Goal: Task Accomplishment & Management: Manage account settings

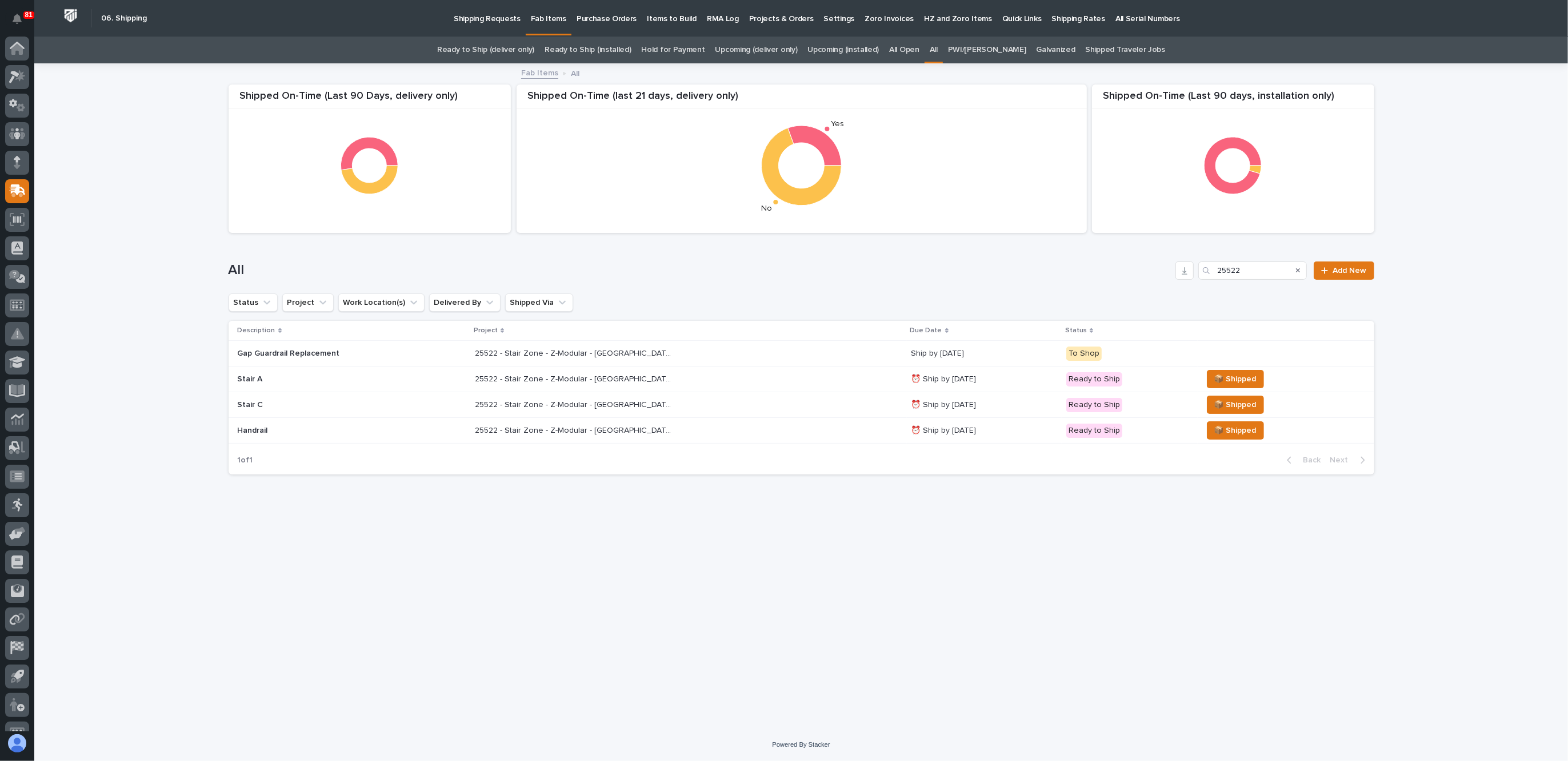
scroll to position [19, 0]
drag, startPoint x: 1247, startPoint y: 271, endPoint x: 1120, endPoint y: 281, distance: 127.4
click at [1132, 280] on div "All 25522 Add New" at bounding box center [801, 266] width 1145 height 55
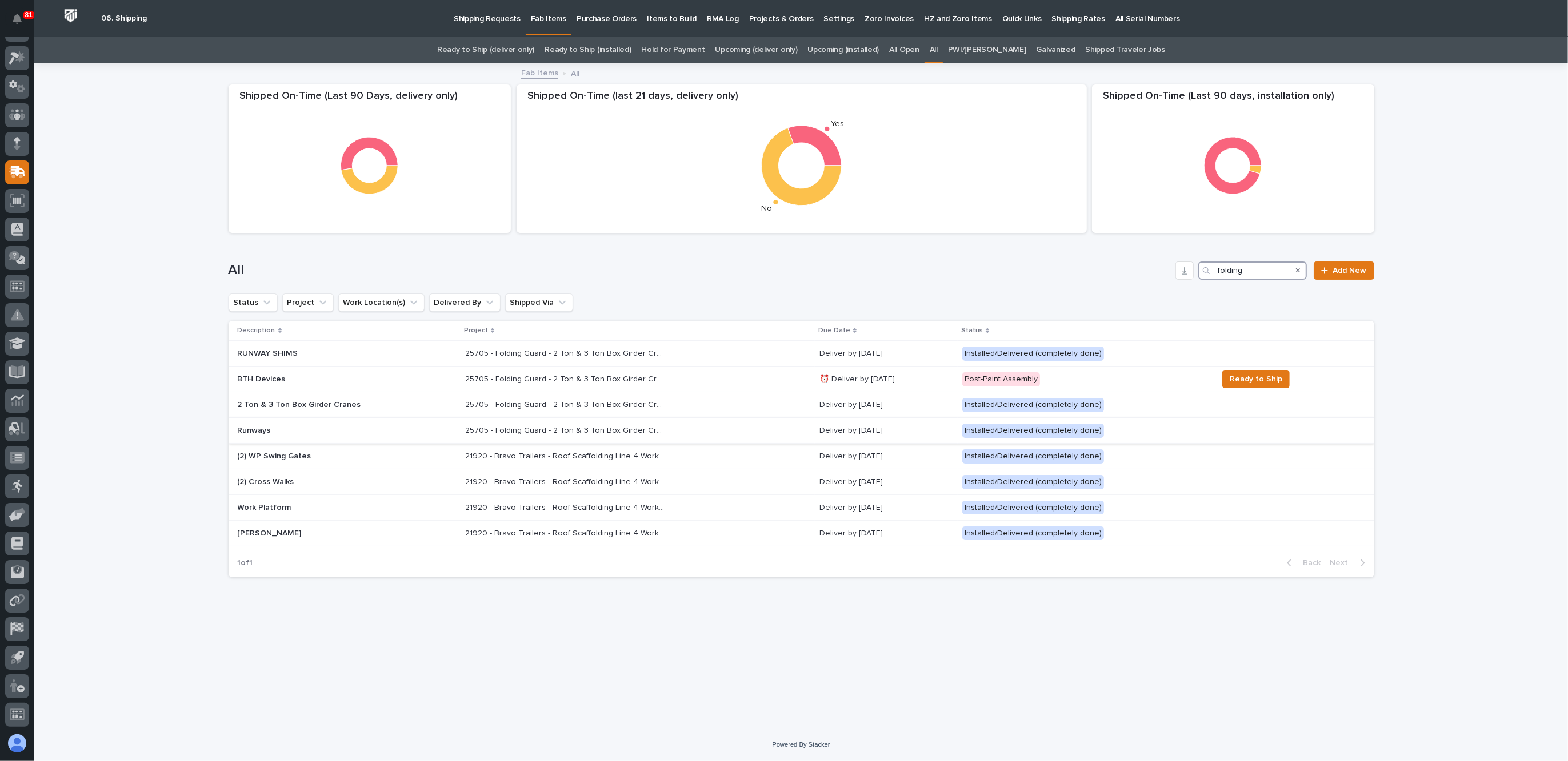
type input "folding"
click at [343, 430] on p "Runways" at bounding box center [337, 431] width 200 height 10
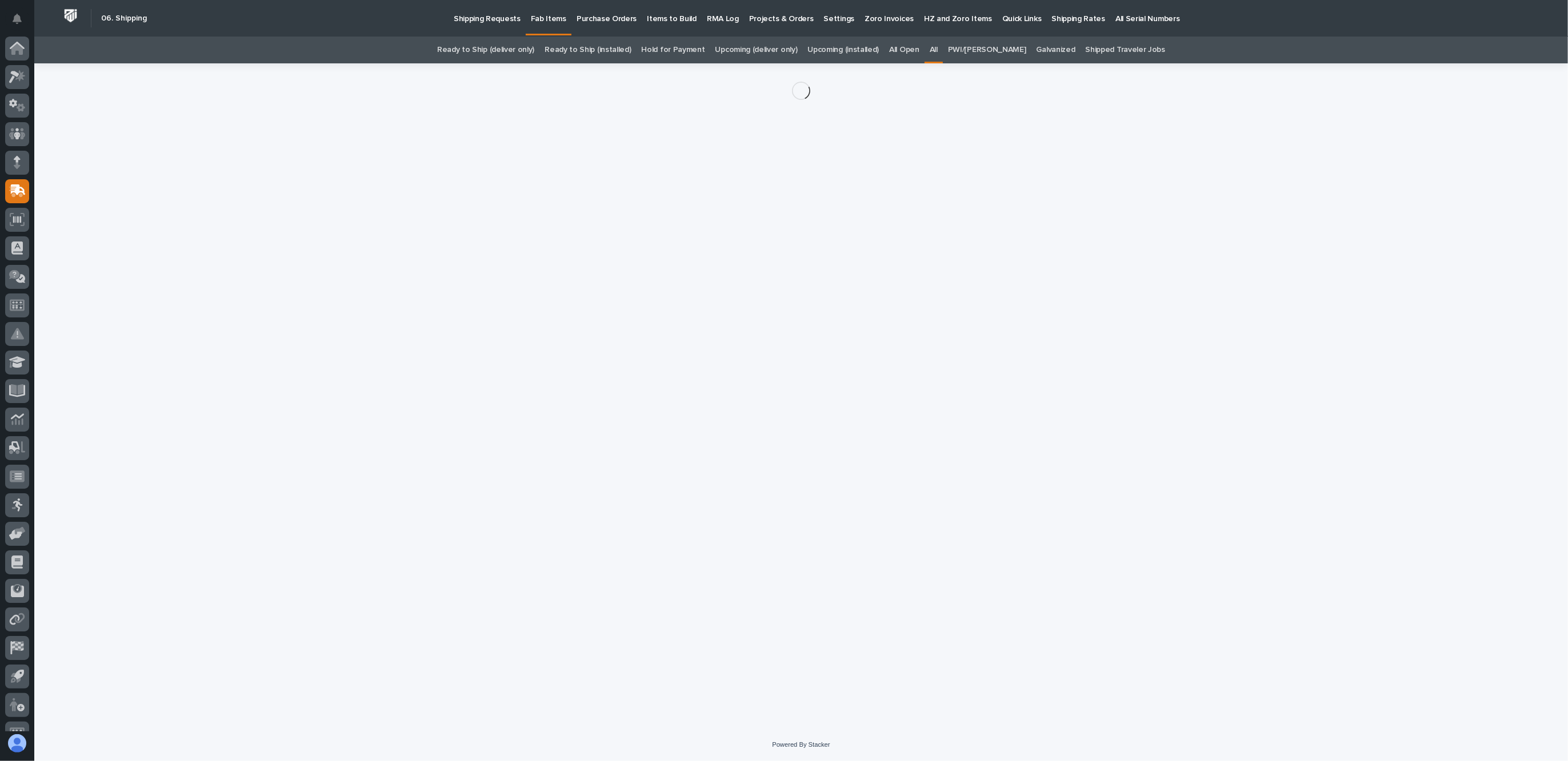
scroll to position [19, 0]
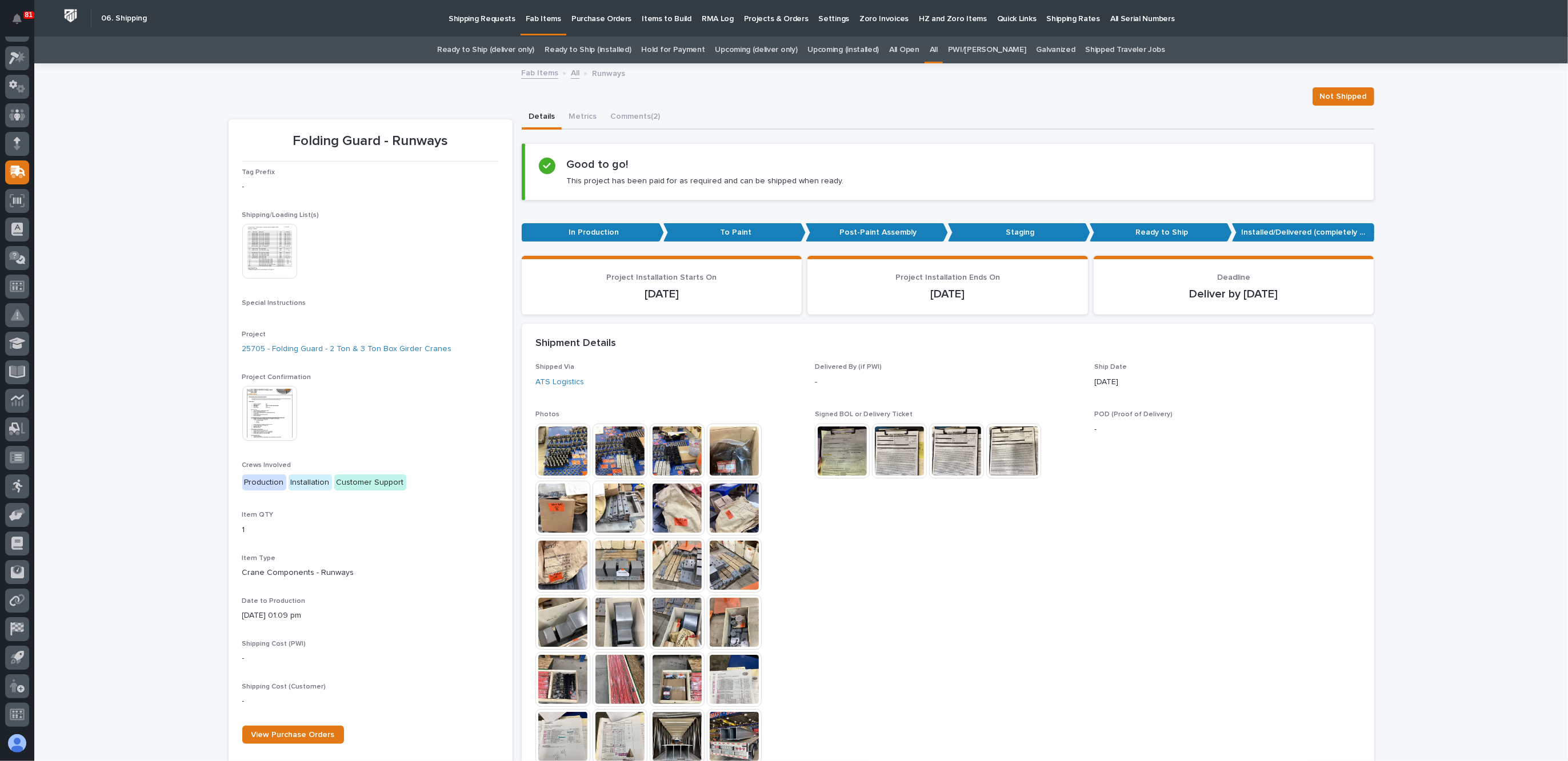
click at [251, 258] on img at bounding box center [269, 251] width 55 height 55
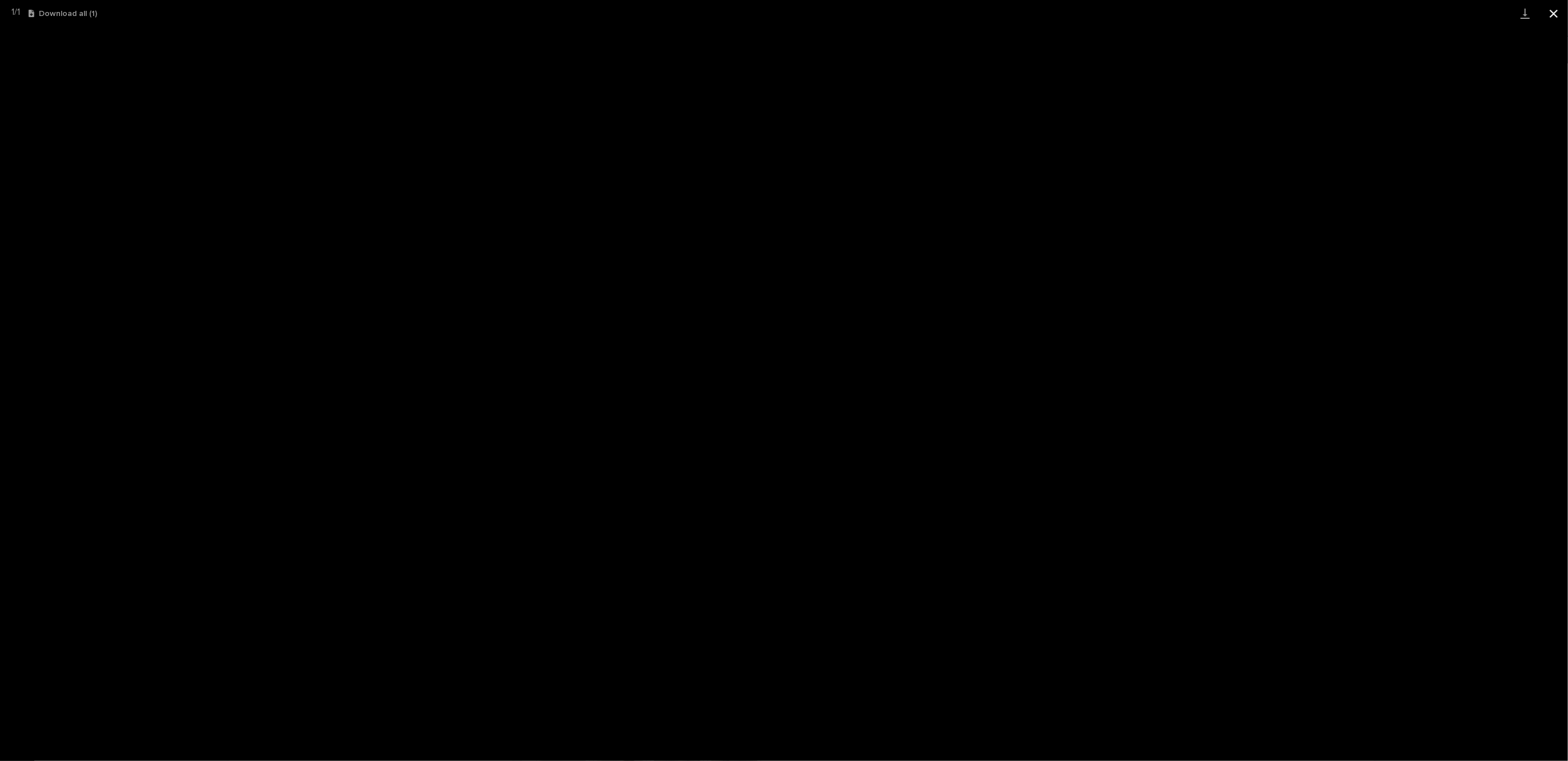
click at [1546, 14] on button "Close gallery" at bounding box center [1554, 13] width 29 height 26
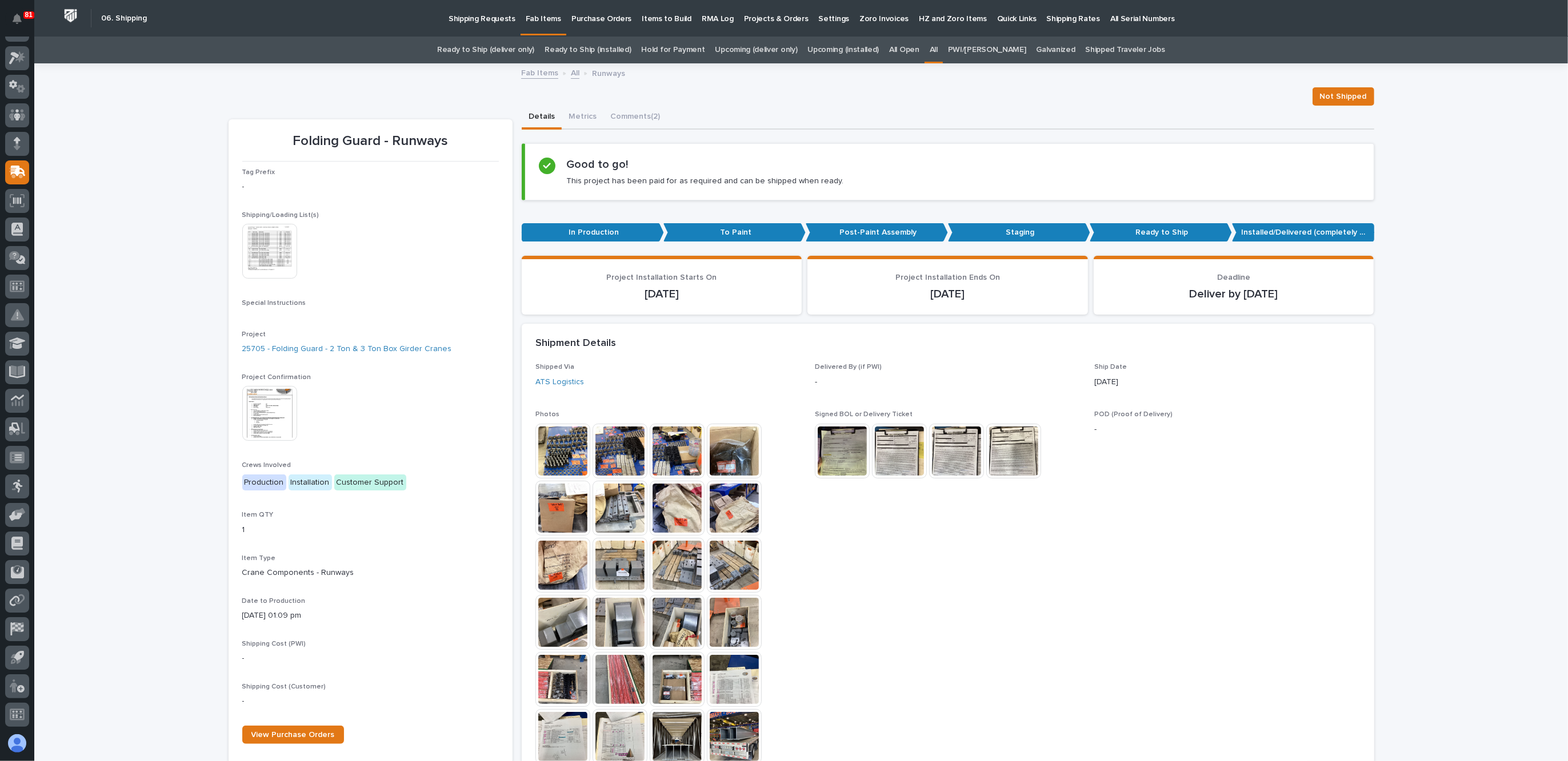
click at [563, 452] on img at bounding box center [562, 451] width 55 height 55
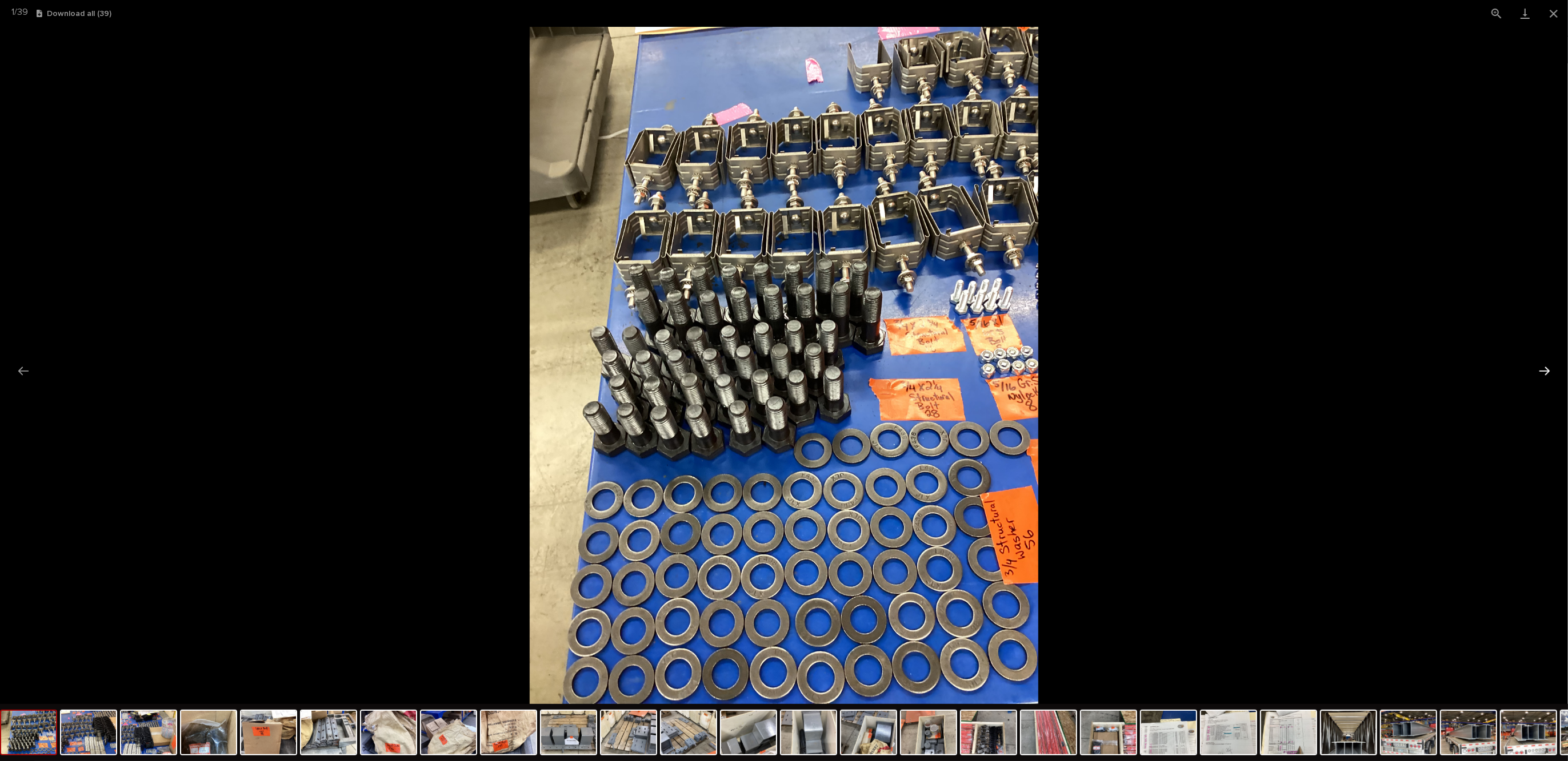
click at [1541, 371] on button "Next slide" at bounding box center [1544, 371] width 24 height 22
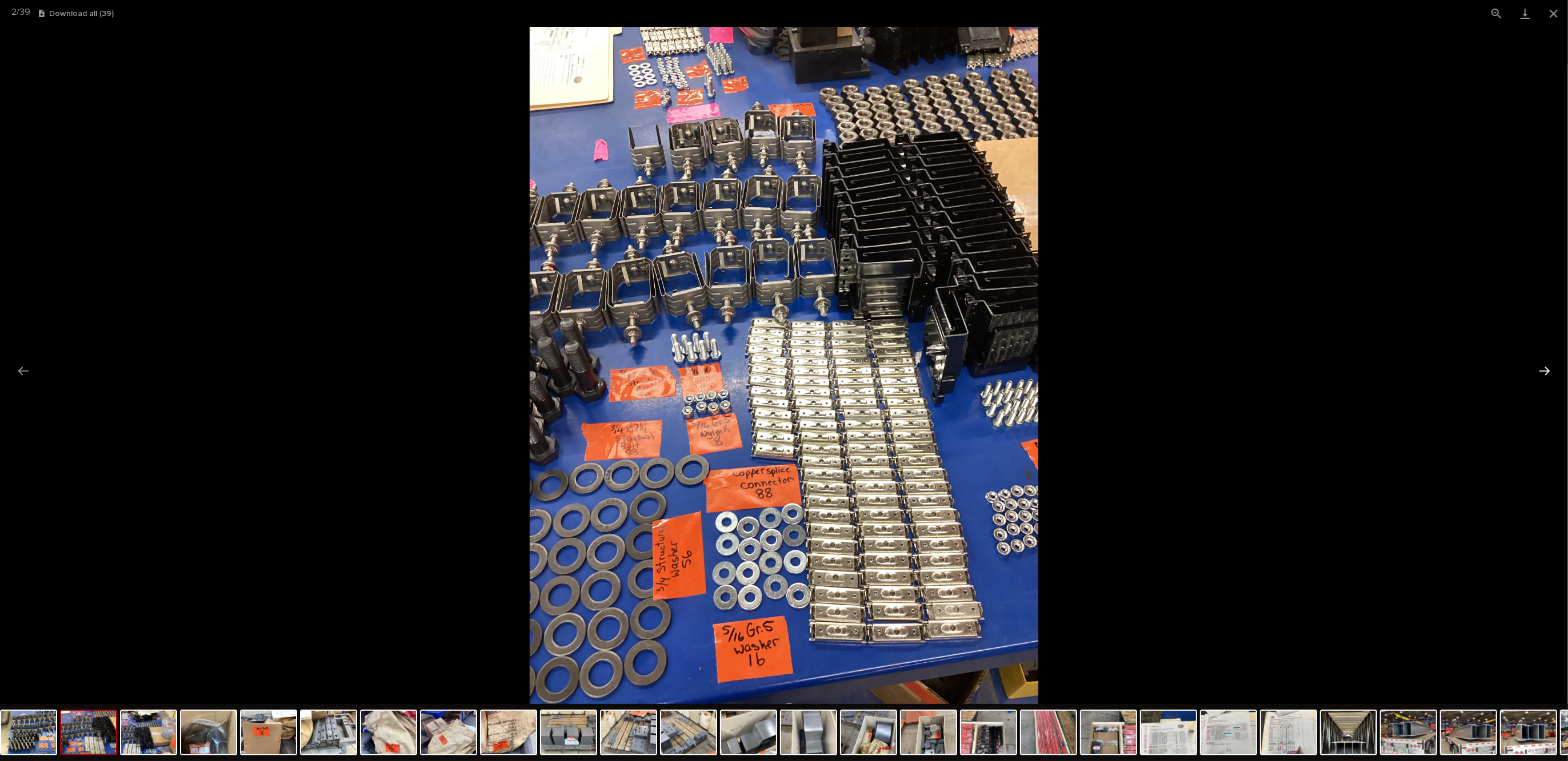
click at [1541, 371] on button "Next slide" at bounding box center [1544, 371] width 24 height 22
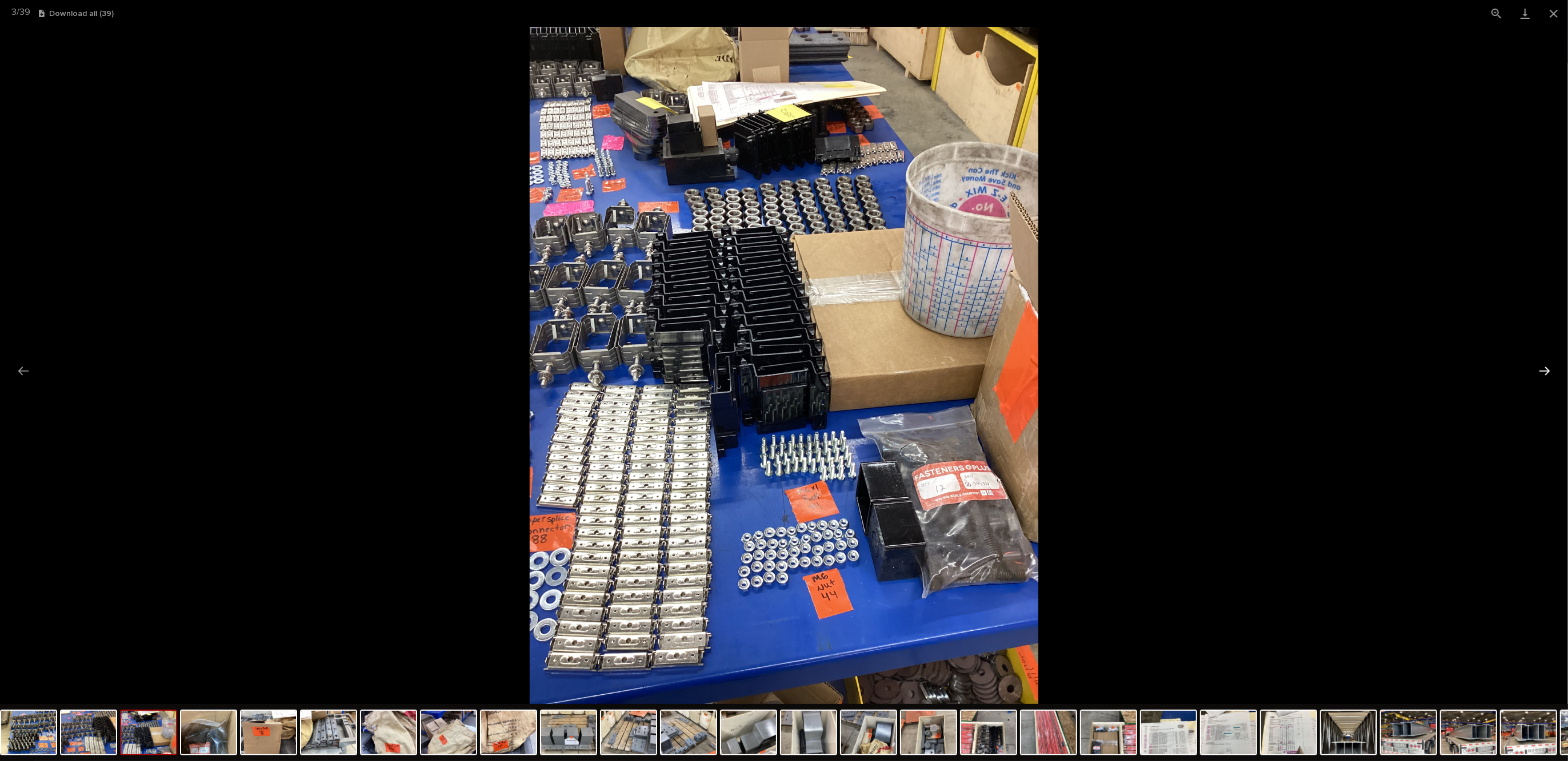
click at [1541, 371] on button "Next slide" at bounding box center [1544, 371] width 24 height 22
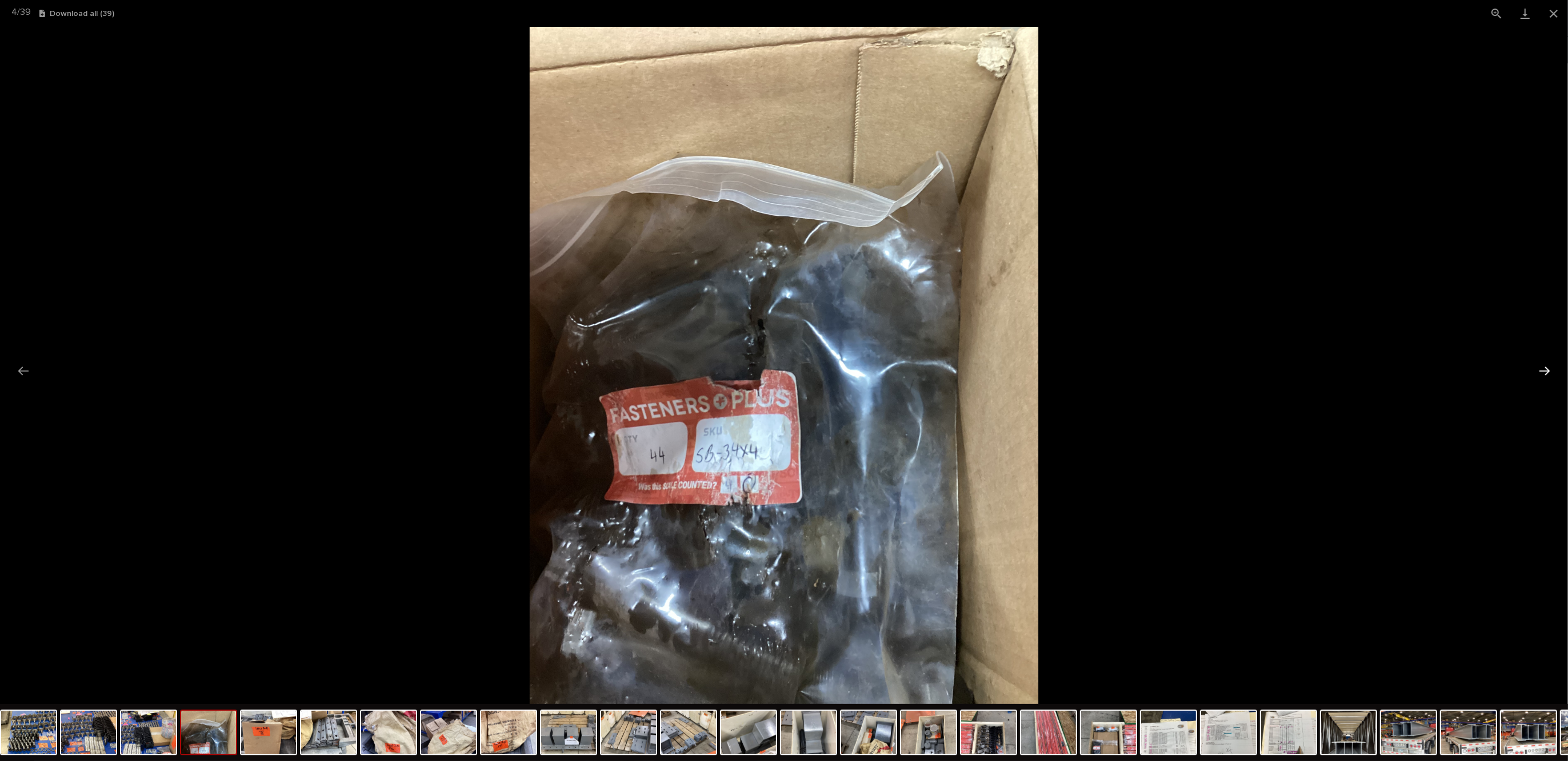
click at [1541, 371] on button "Next slide" at bounding box center [1544, 371] width 24 height 22
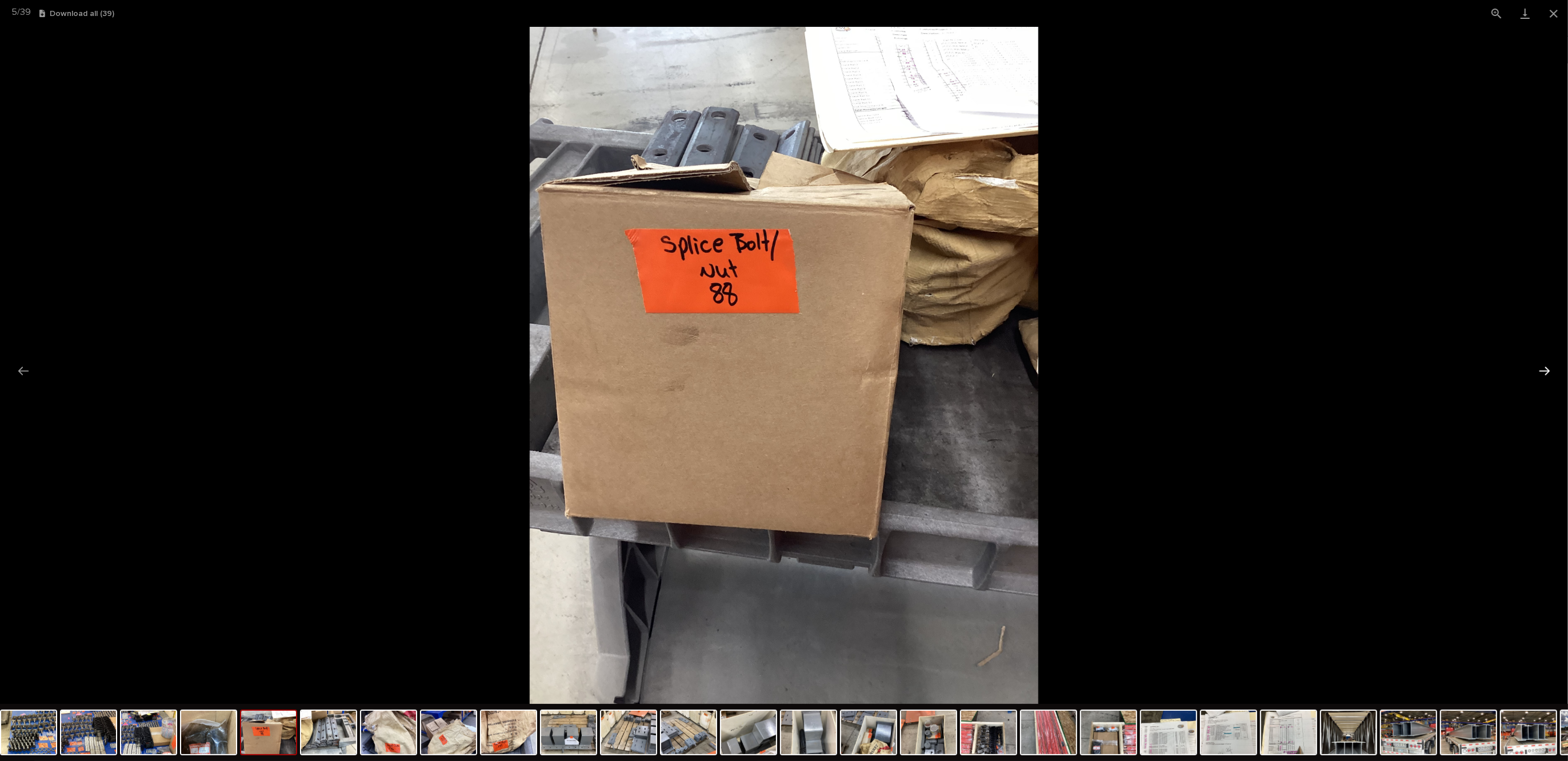
click at [1541, 371] on button "Next slide" at bounding box center [1544, 371] width 24 height 22
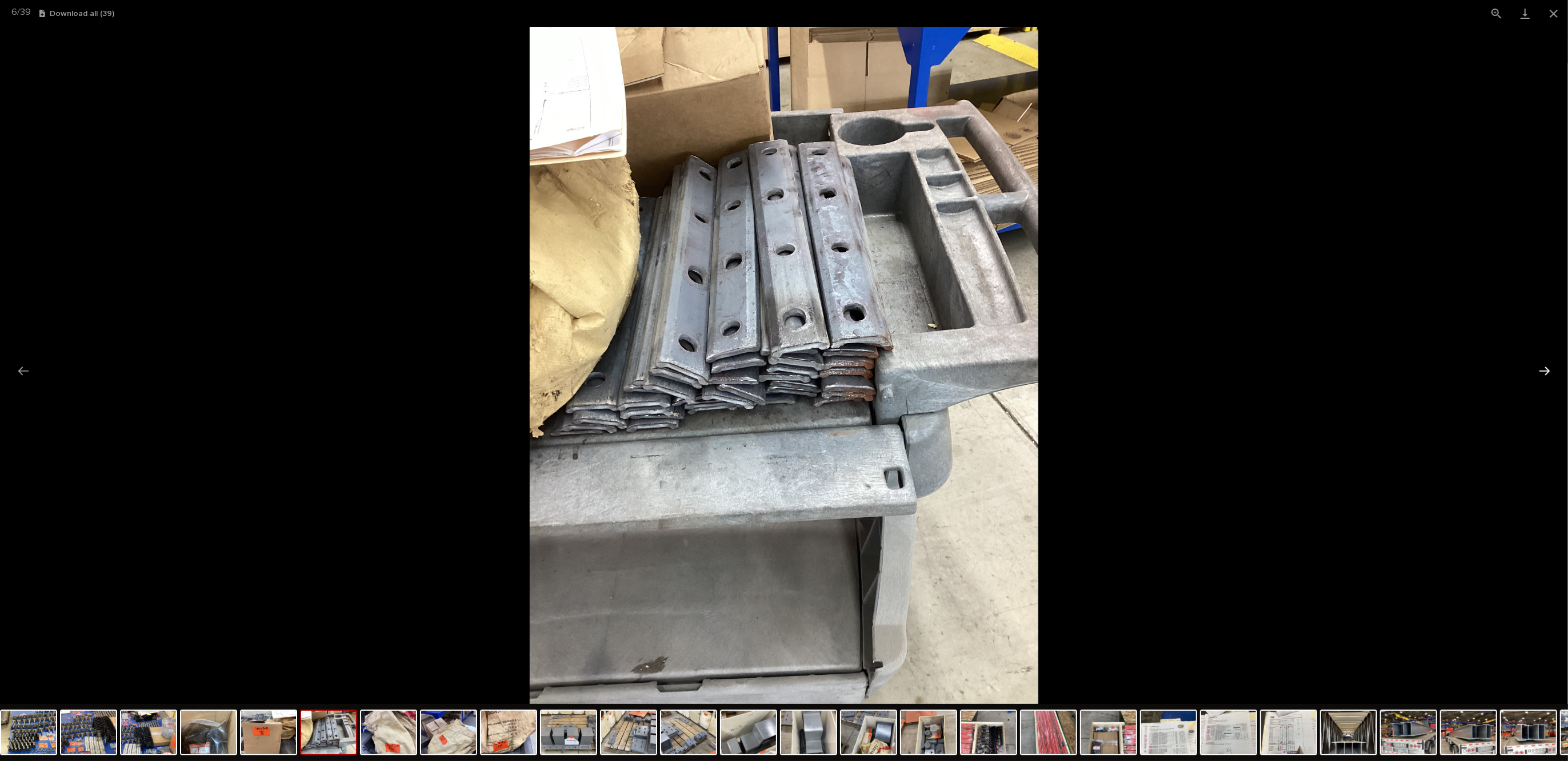
click at [1541, 371] on button "Next slide" at bounding box center [1544, 371] width 24 height 22
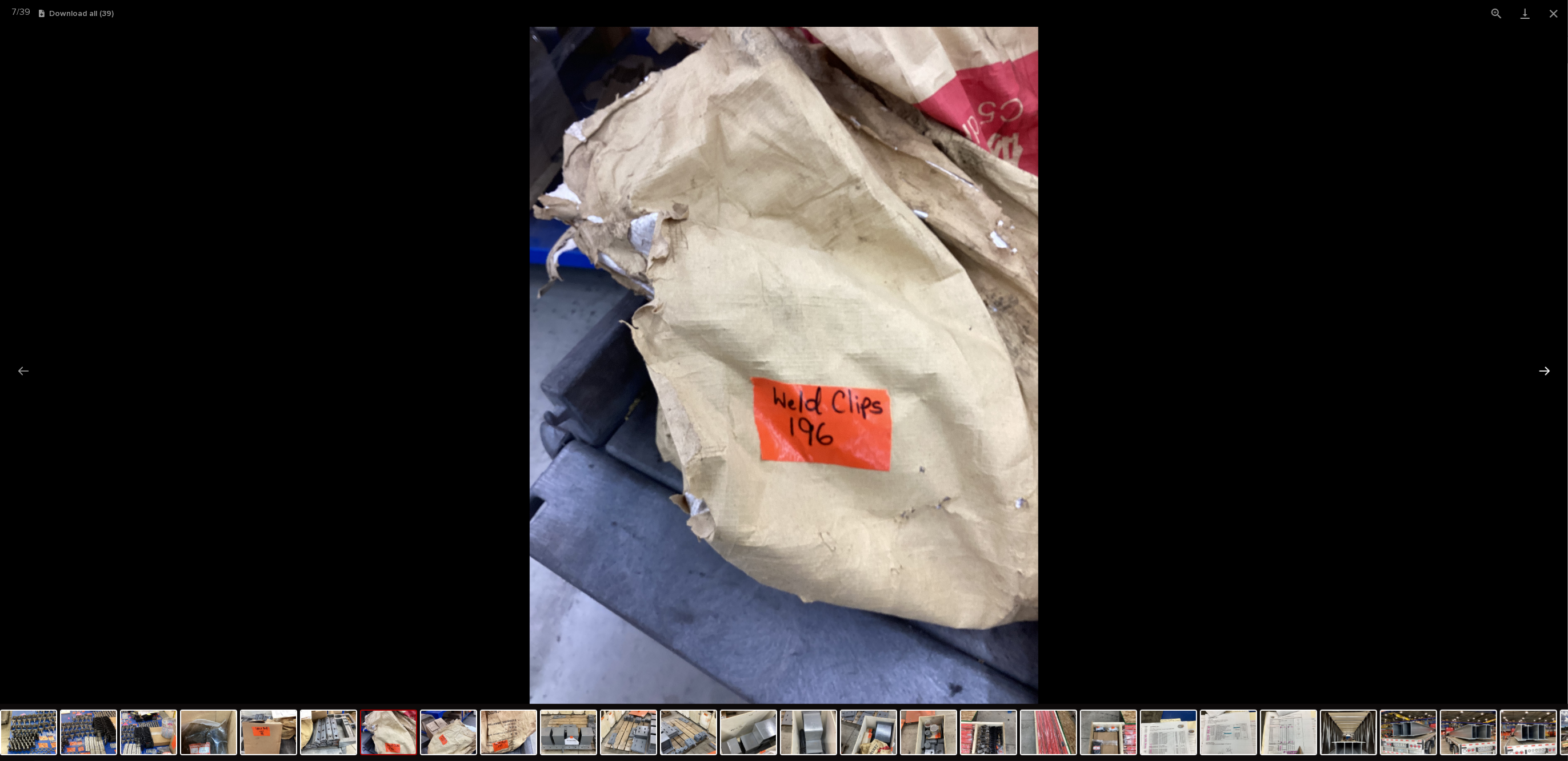
click at [1541, 371] on button "Next slide" at bounding box center [1544, 371] width 24 height 22
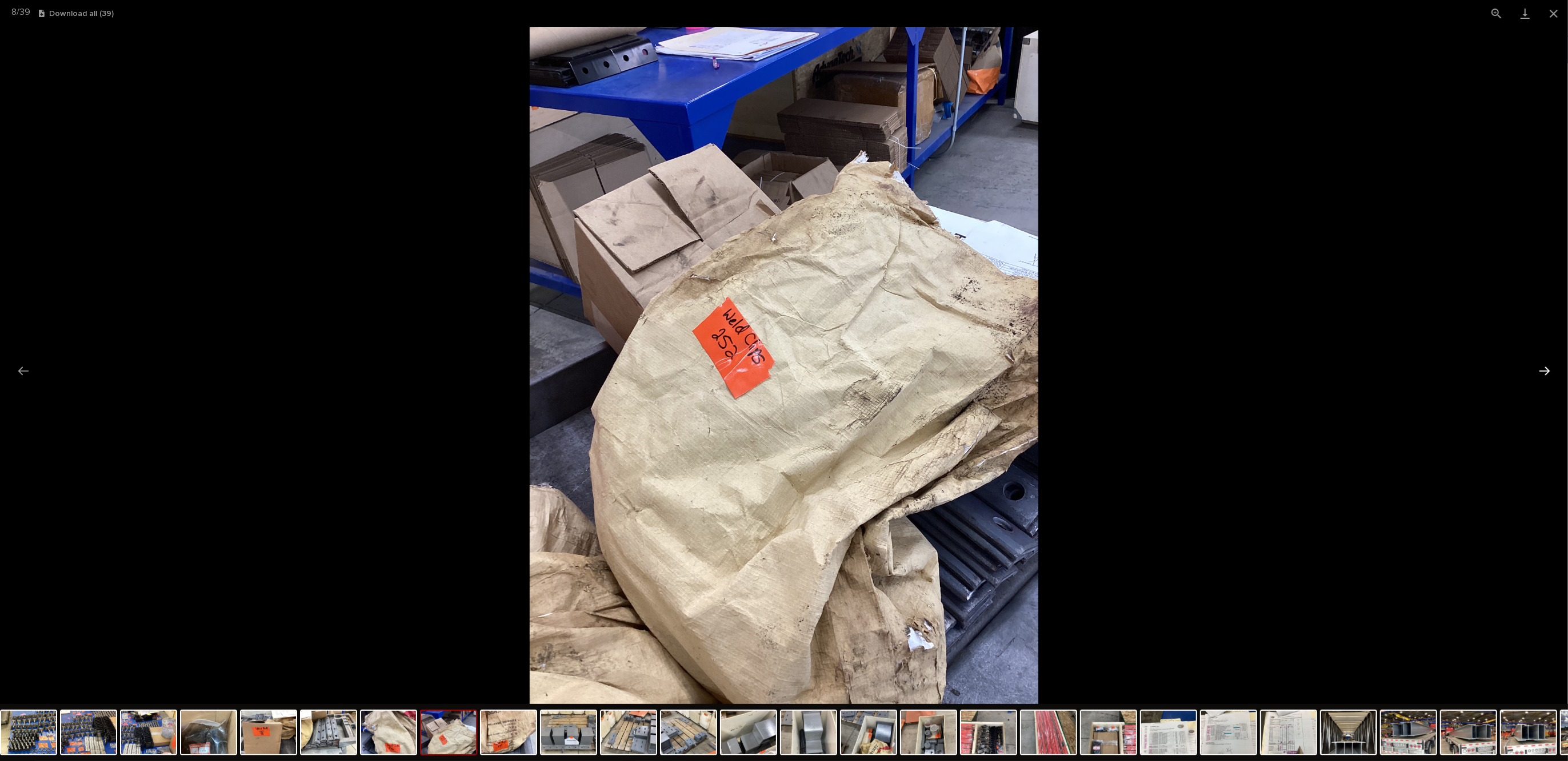
click at [1541, 371] on button "Next slide" at bounding box center [1544, 371] width 24 height 22
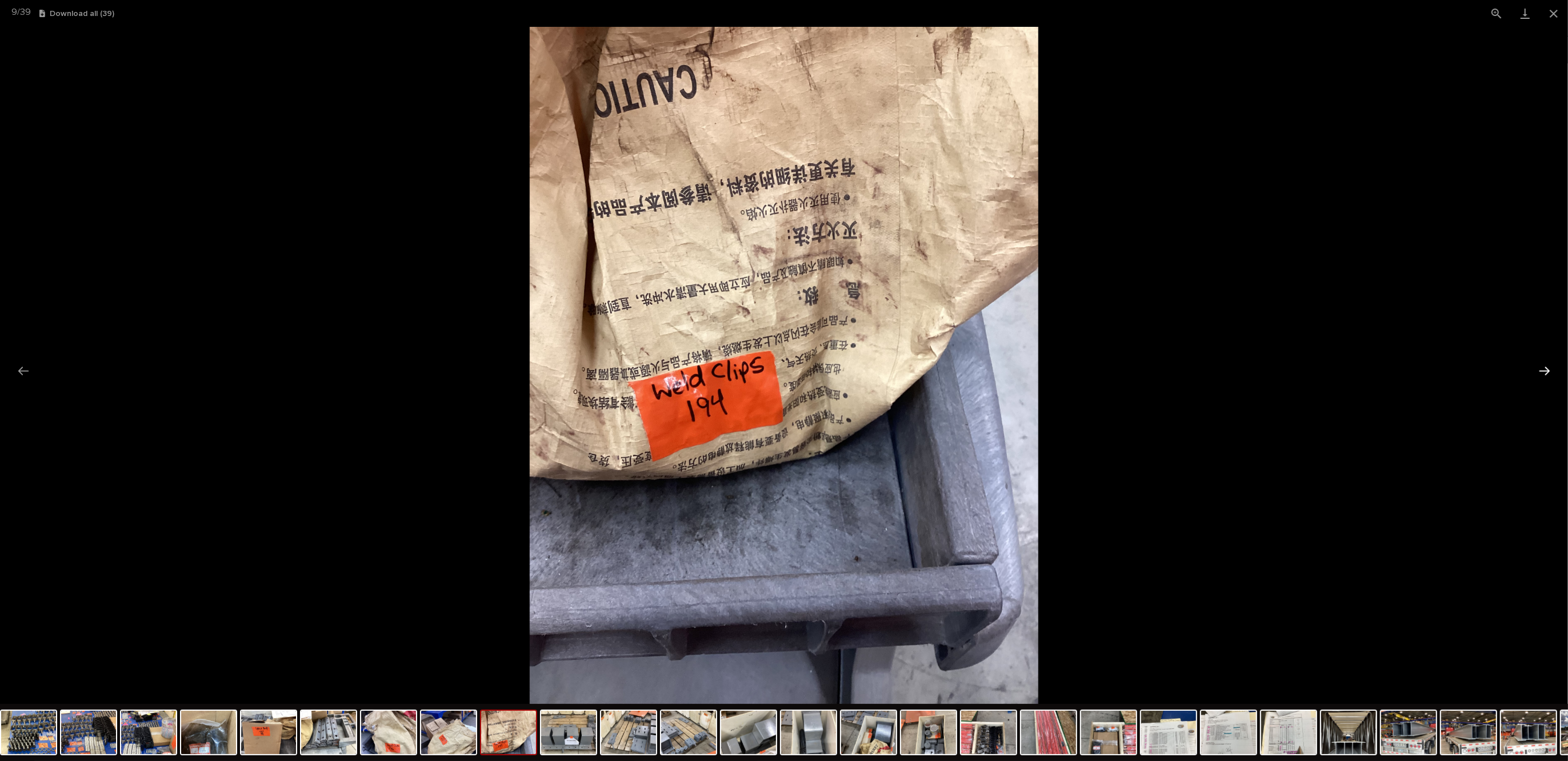
click at [1541, 371] on button "Next slide" at bounding box center [1544, 371] width 24 height 22
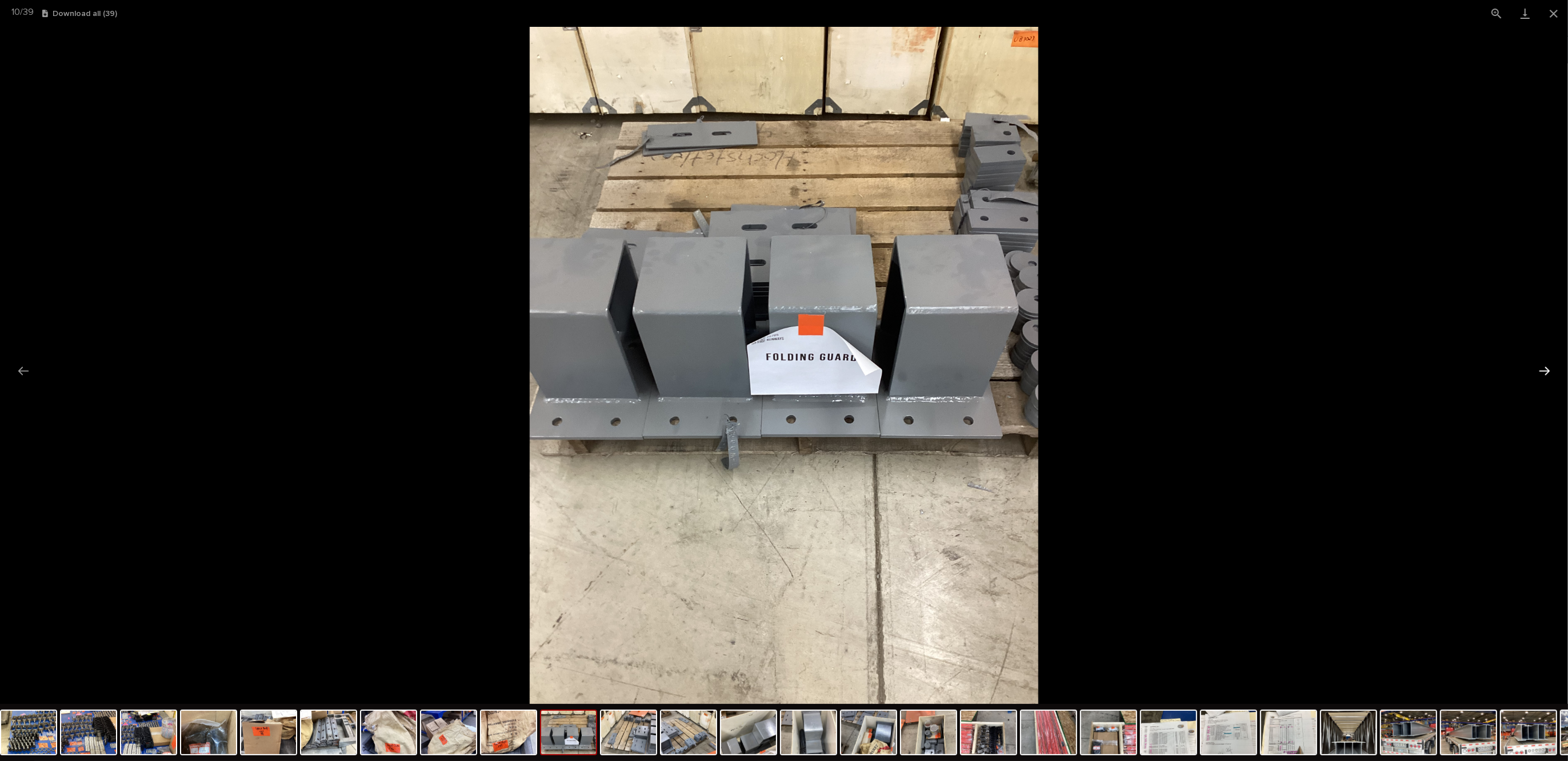
click at [1541, 371] on button "Next slide" at bounding box center [1544, 371] width 24 height 22
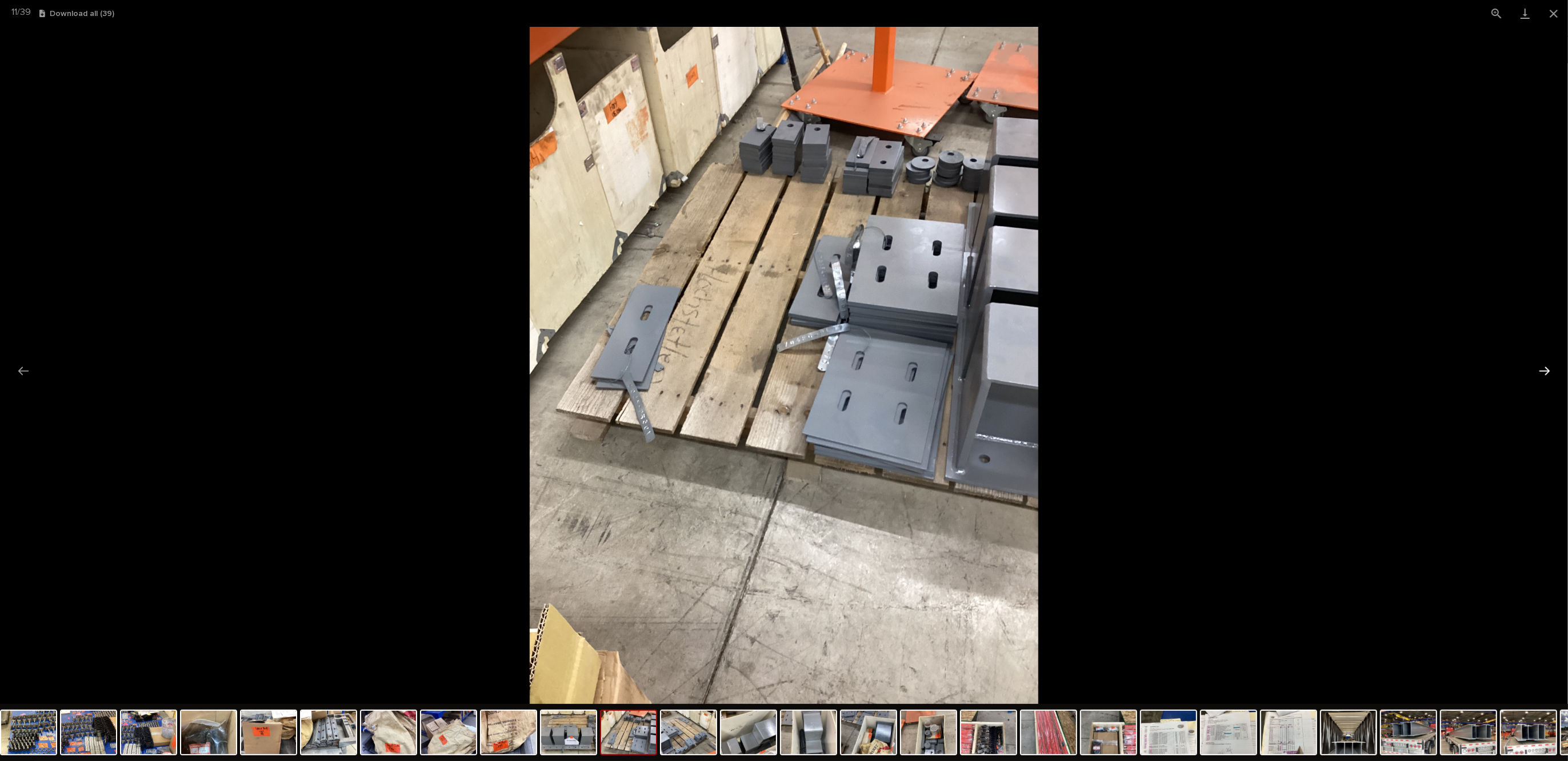
click at [1541, 371] on button "Next slide" at bounding box center [1544, 371] width 24 height 22
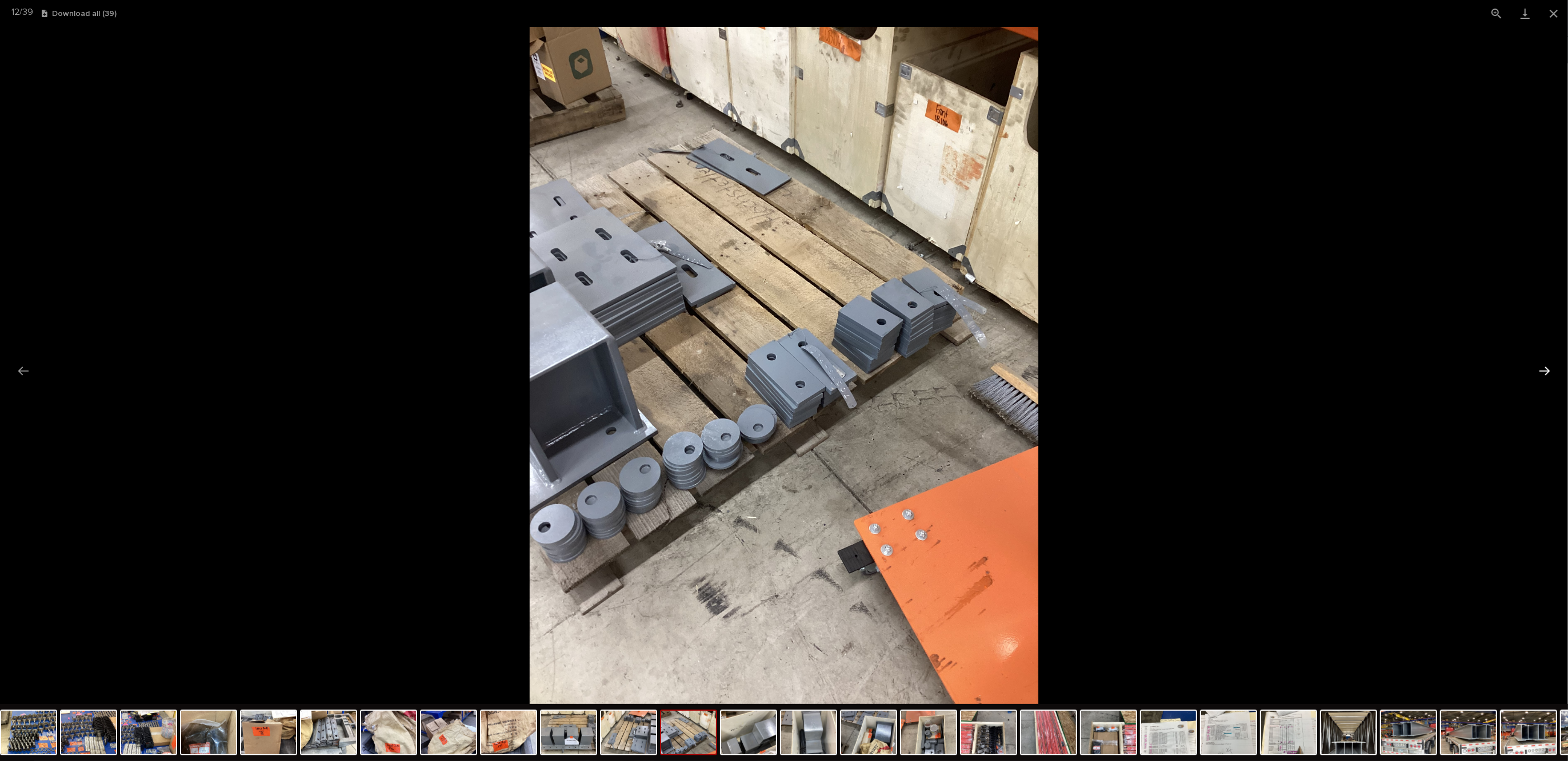
click at [1547, 370] on button "Next slide" at bounding box center [1544, 371] width 24 height 22
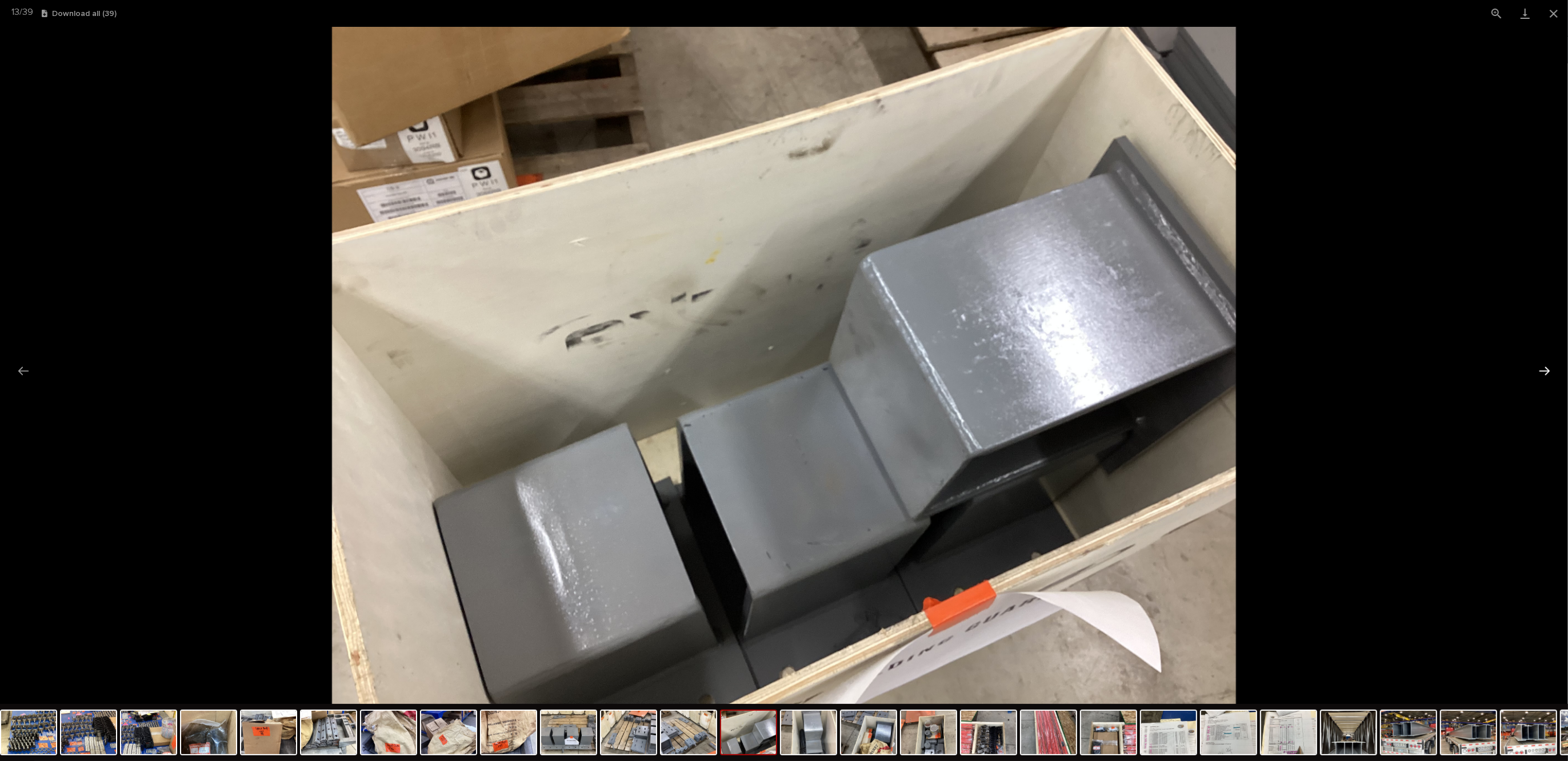
click at [1547, 370] on button "Next slide" at bounding box center [1544, 371] width 24 height 22
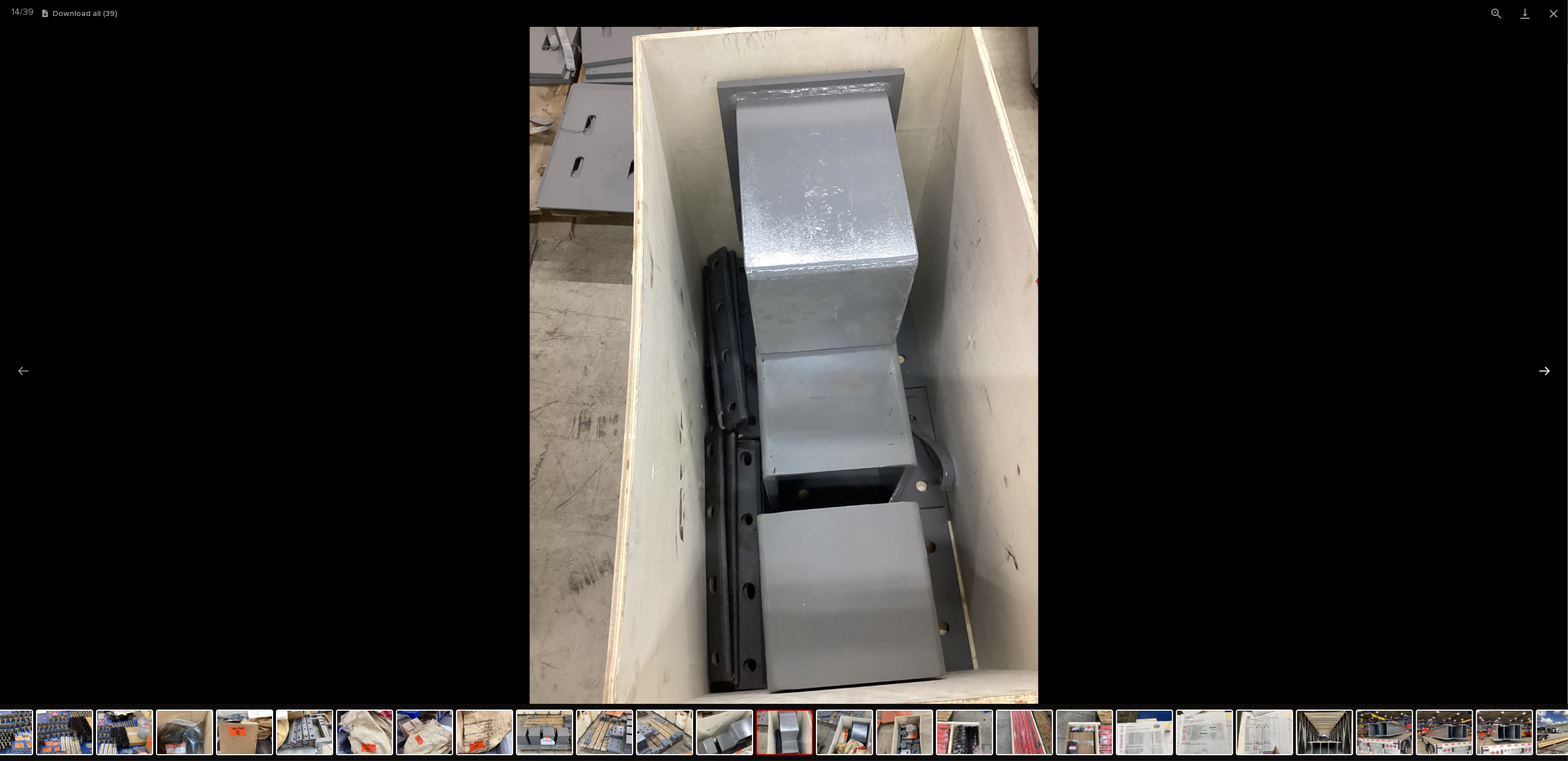
click at [1547, 370] on button "Next slide" at bounding box center [1544, 371] width 24 height 22
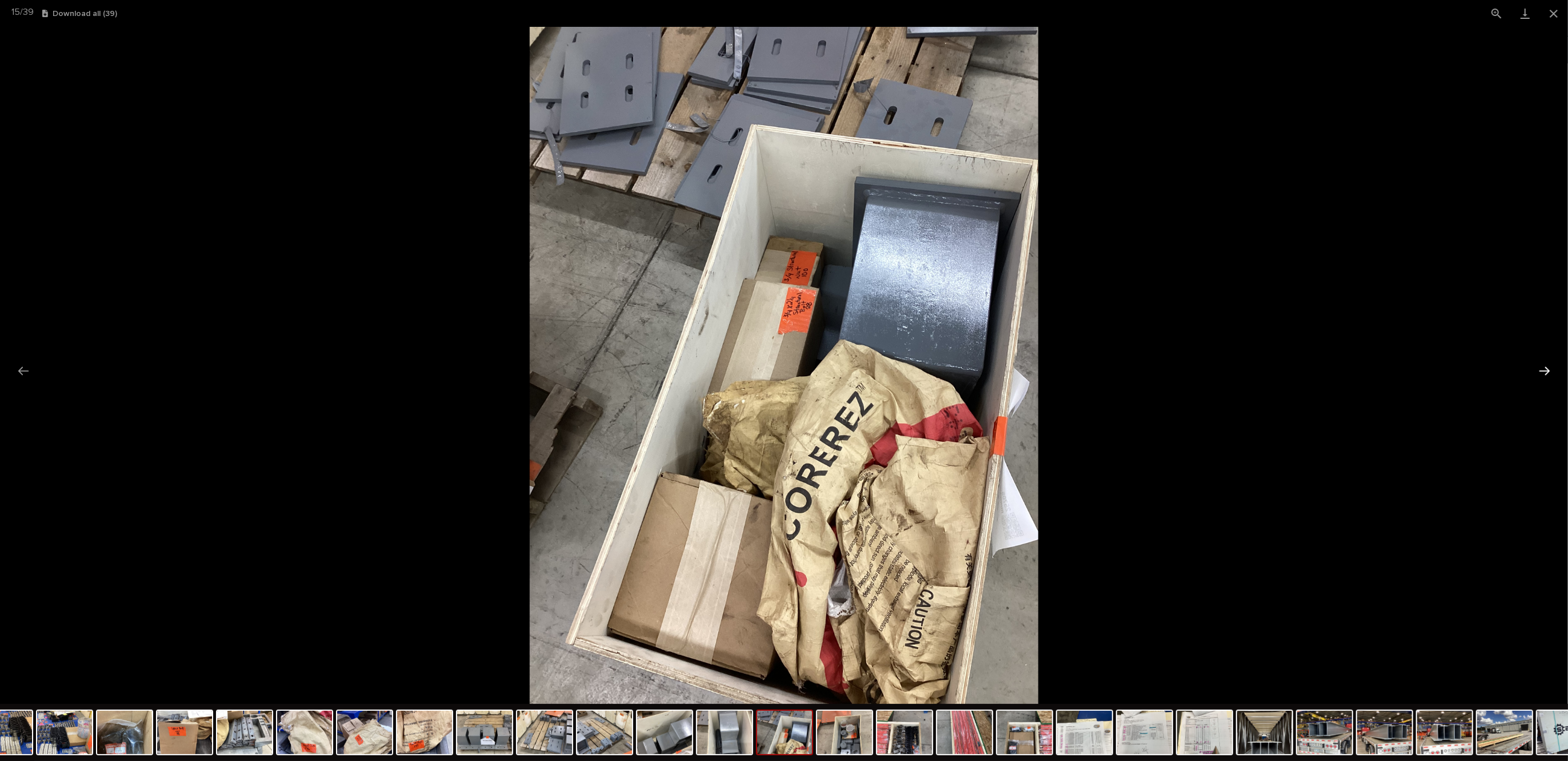
click at [1547, 370] on button "Next slide" at bounding box center [1544, 371] width 24 height 22
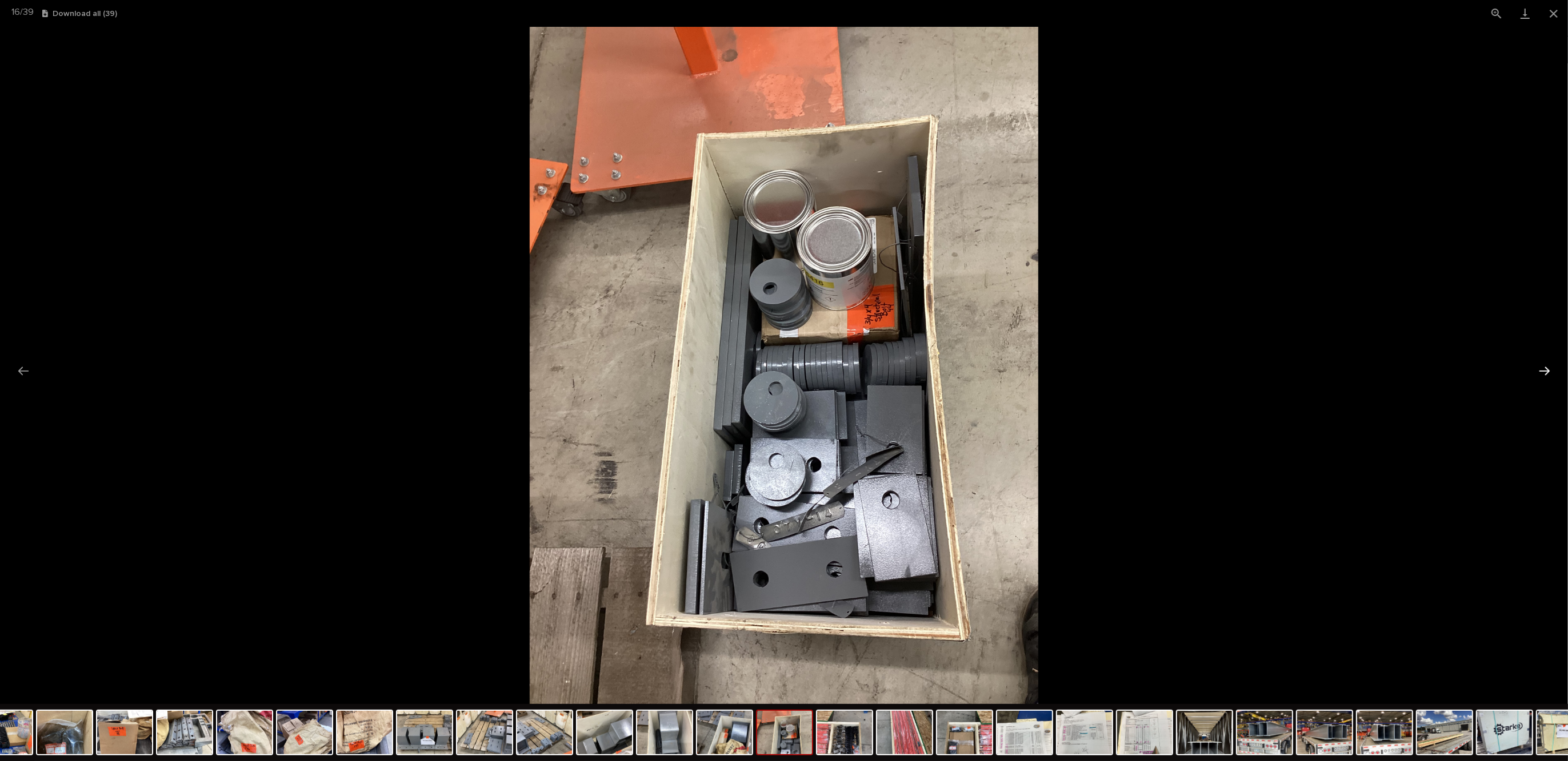
click at [1547, 370] on button "Next slide" at bounding box center [1544, 371] width 24 height 22
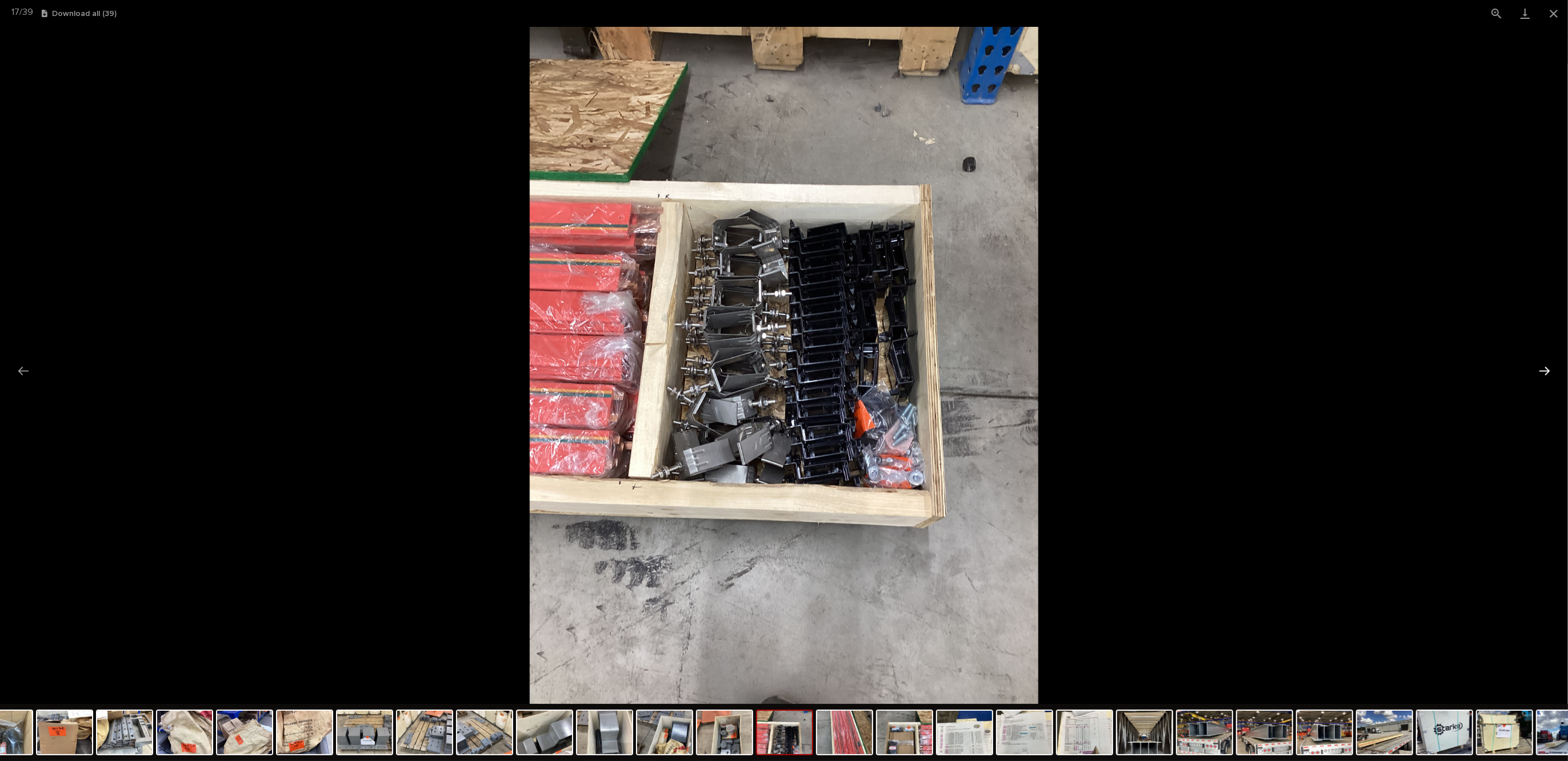
click at [1547, 370] on button "Next slide" at bounding box center [1544, 371] width 24 height 22
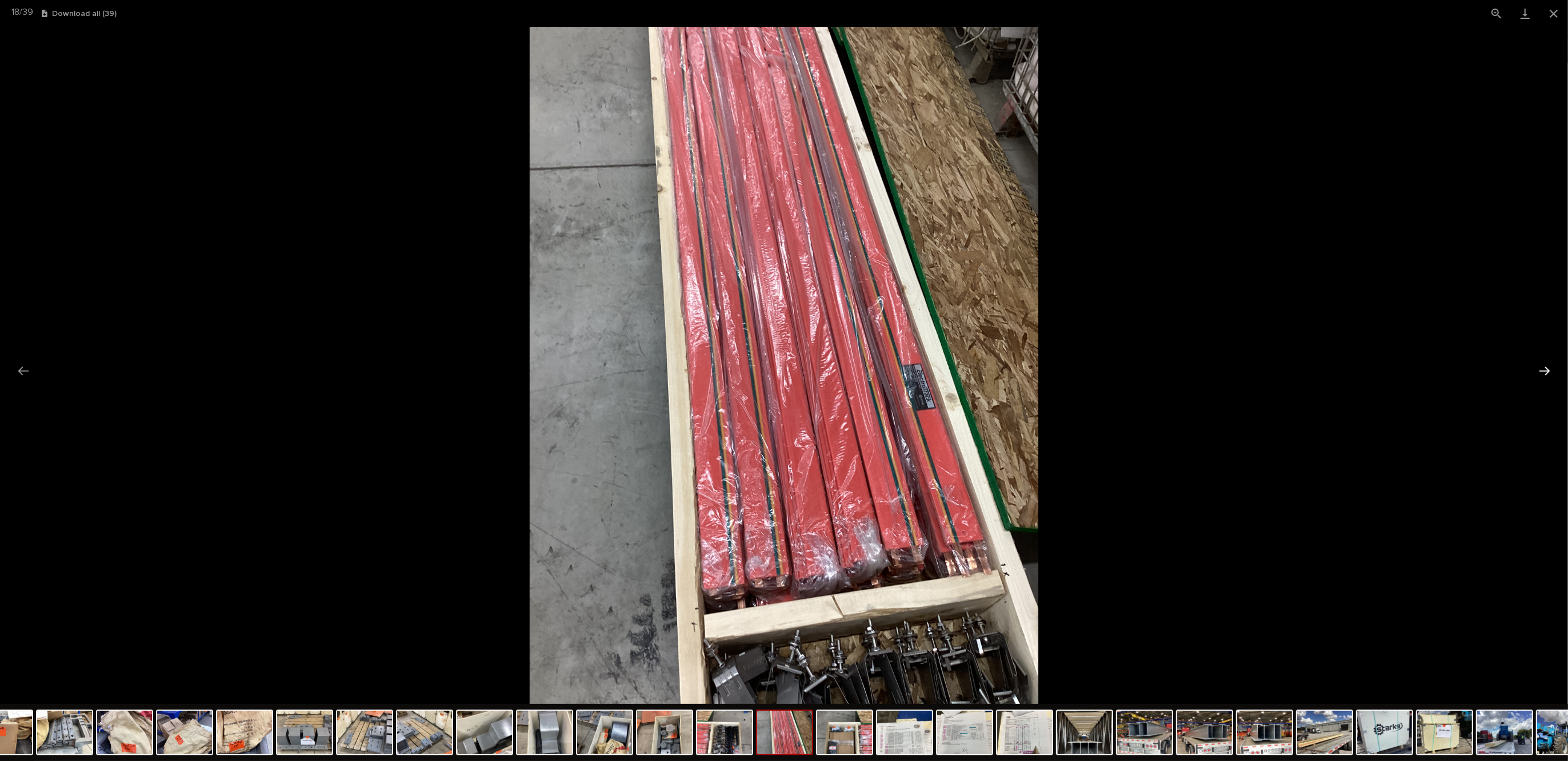
click at [1547, 370] on button "Next slide" at bounding box center [1544, 371] width 24 height 22
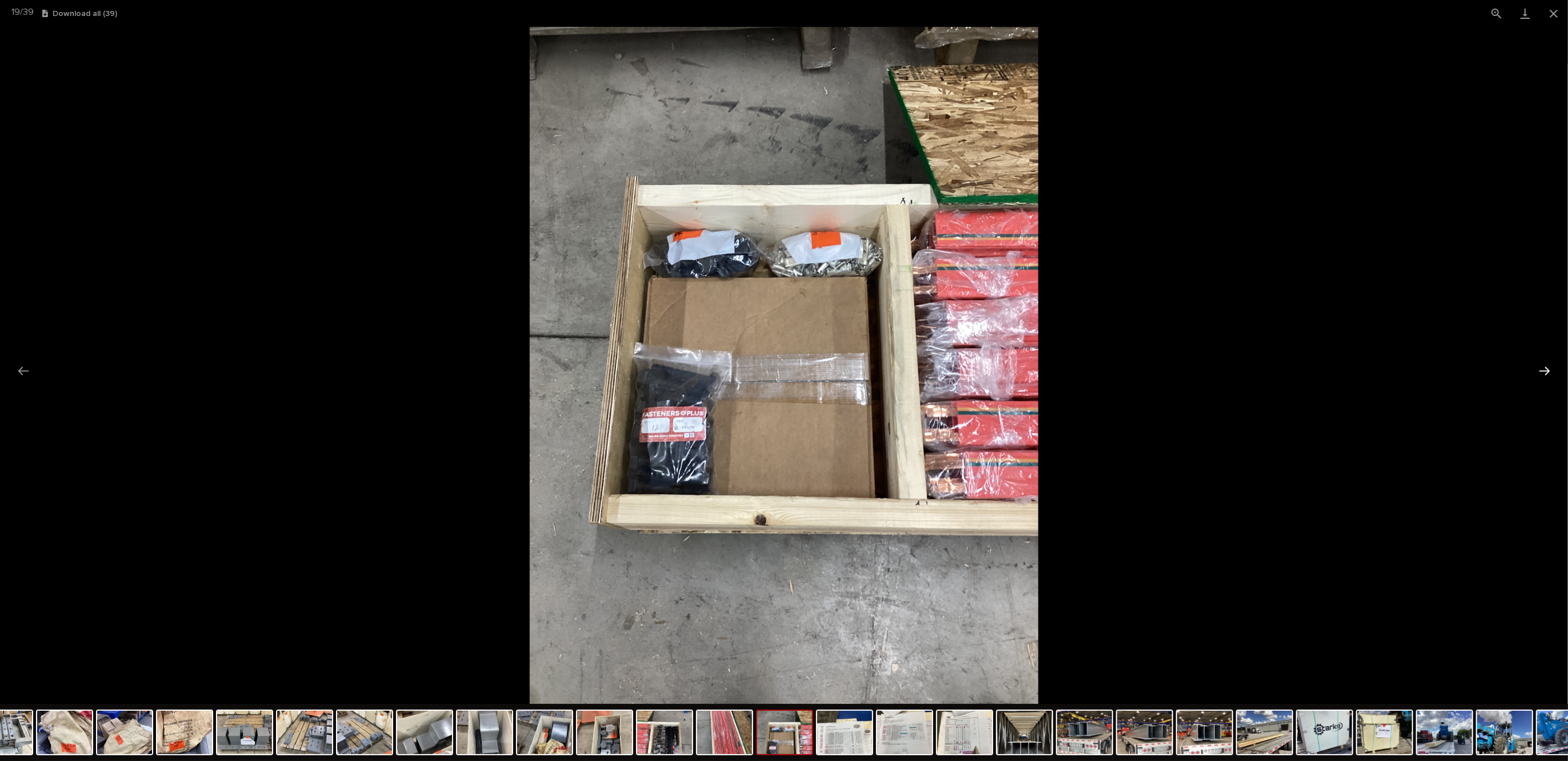
click at [1547, 370] on button "Next slide" at bounding box center [1544, 371] width 24 height 22
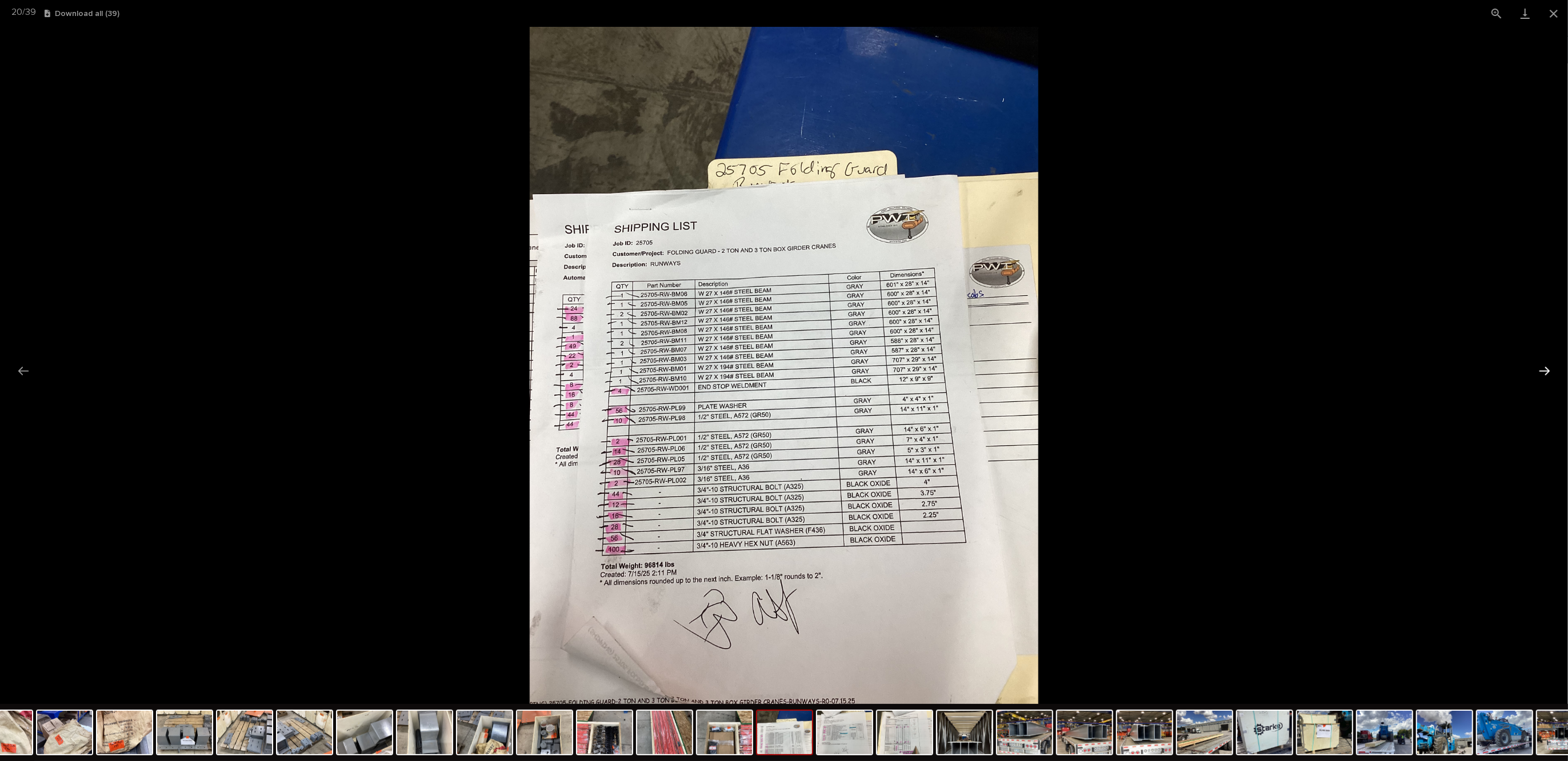
click at [1547, 370] on button "Next slide" at bounding box center [1544, 371] width 24 height 22
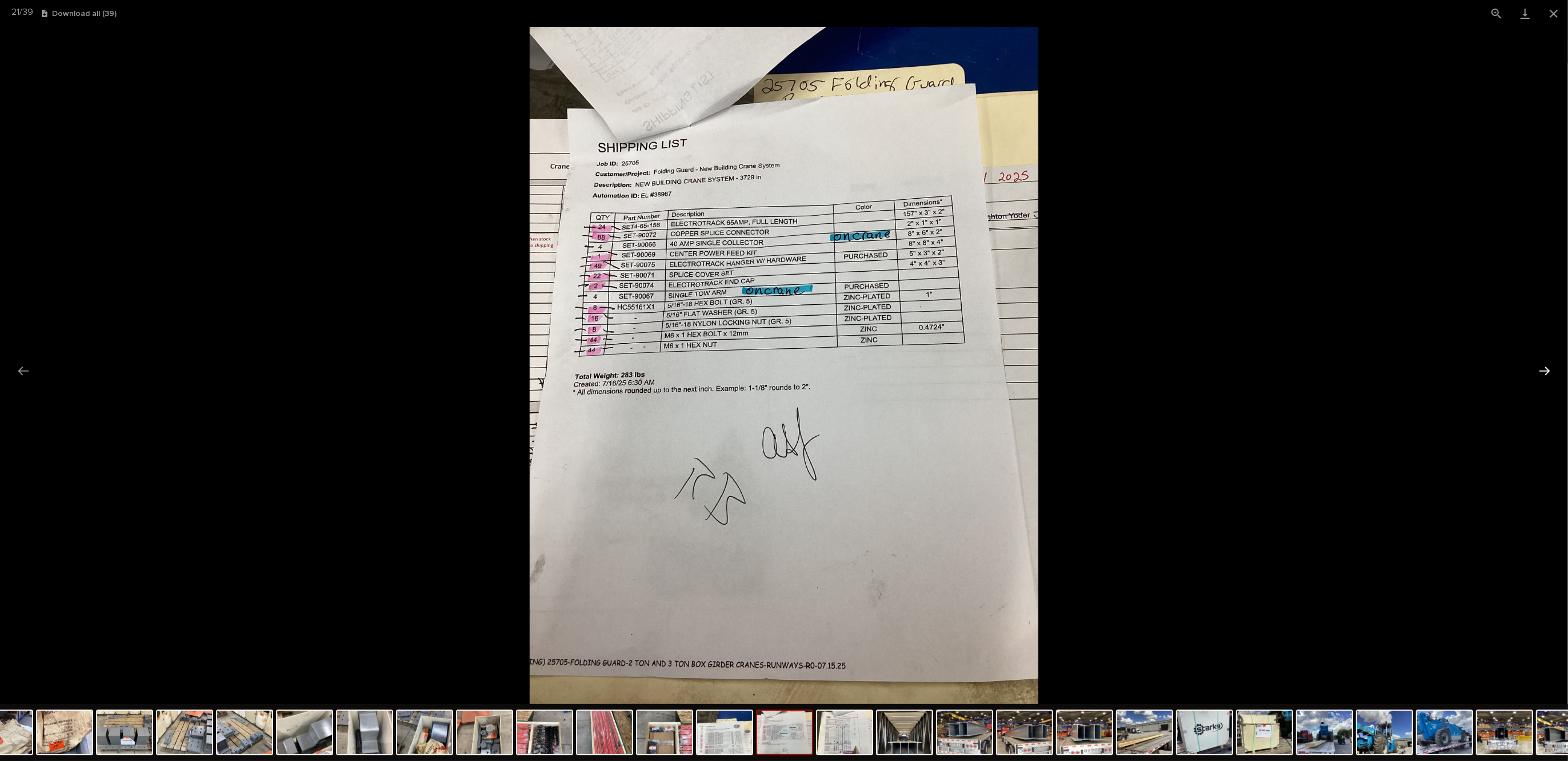
click at [1547, 370] on button "Next slide" at bounding box center [1544, 371] width 24 height 22
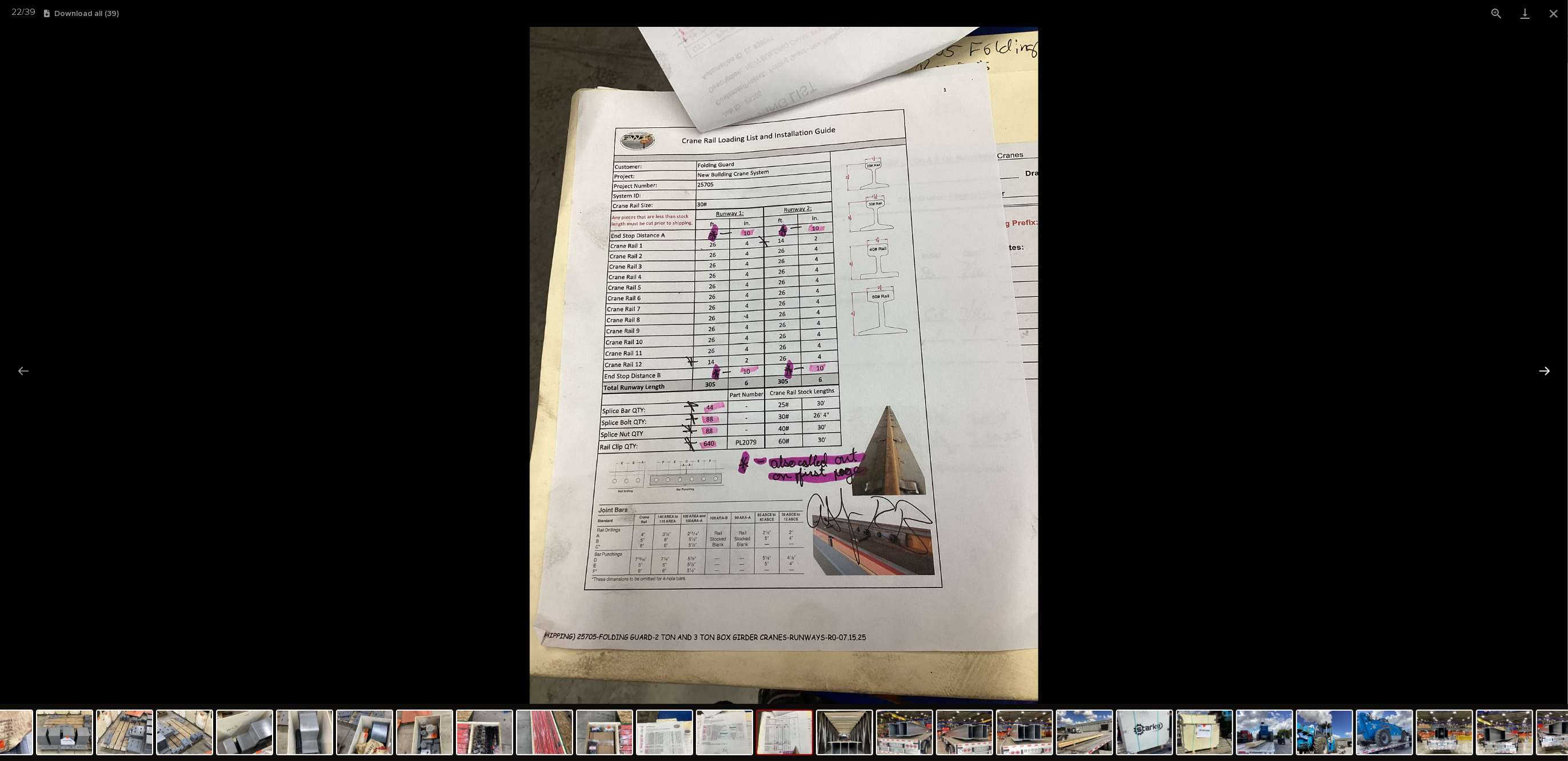
click at [1547, 370] on button "Next slide" at bounding box center [1544, 371] width 24 height 22
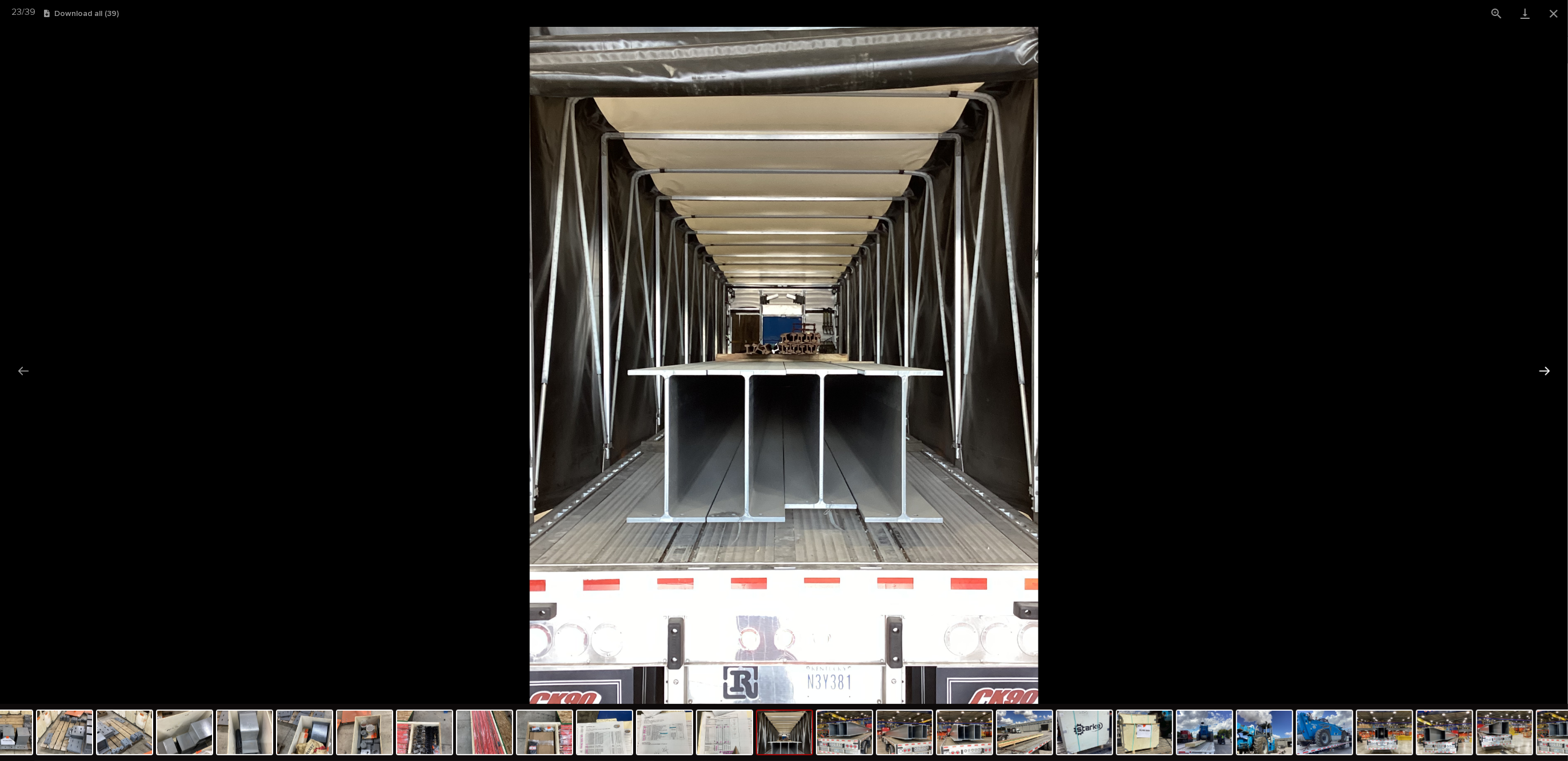
click at [1547, 370] on button "Next slide" at bounding box center [1544, 371] width 24 height 22
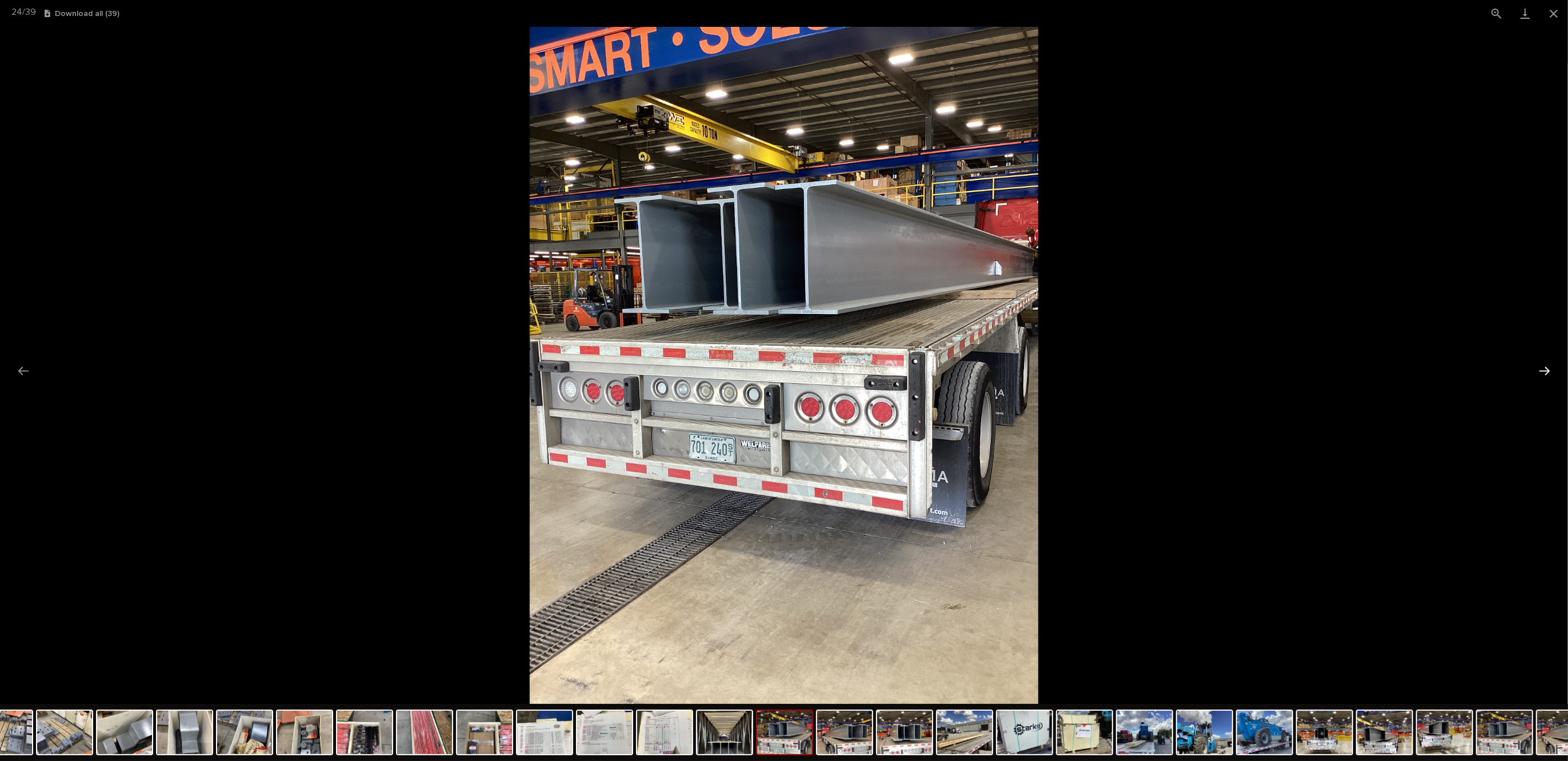
click at [1547, 370] on button "Next slide" at bounding box center [1544, 371] width 24 height 22
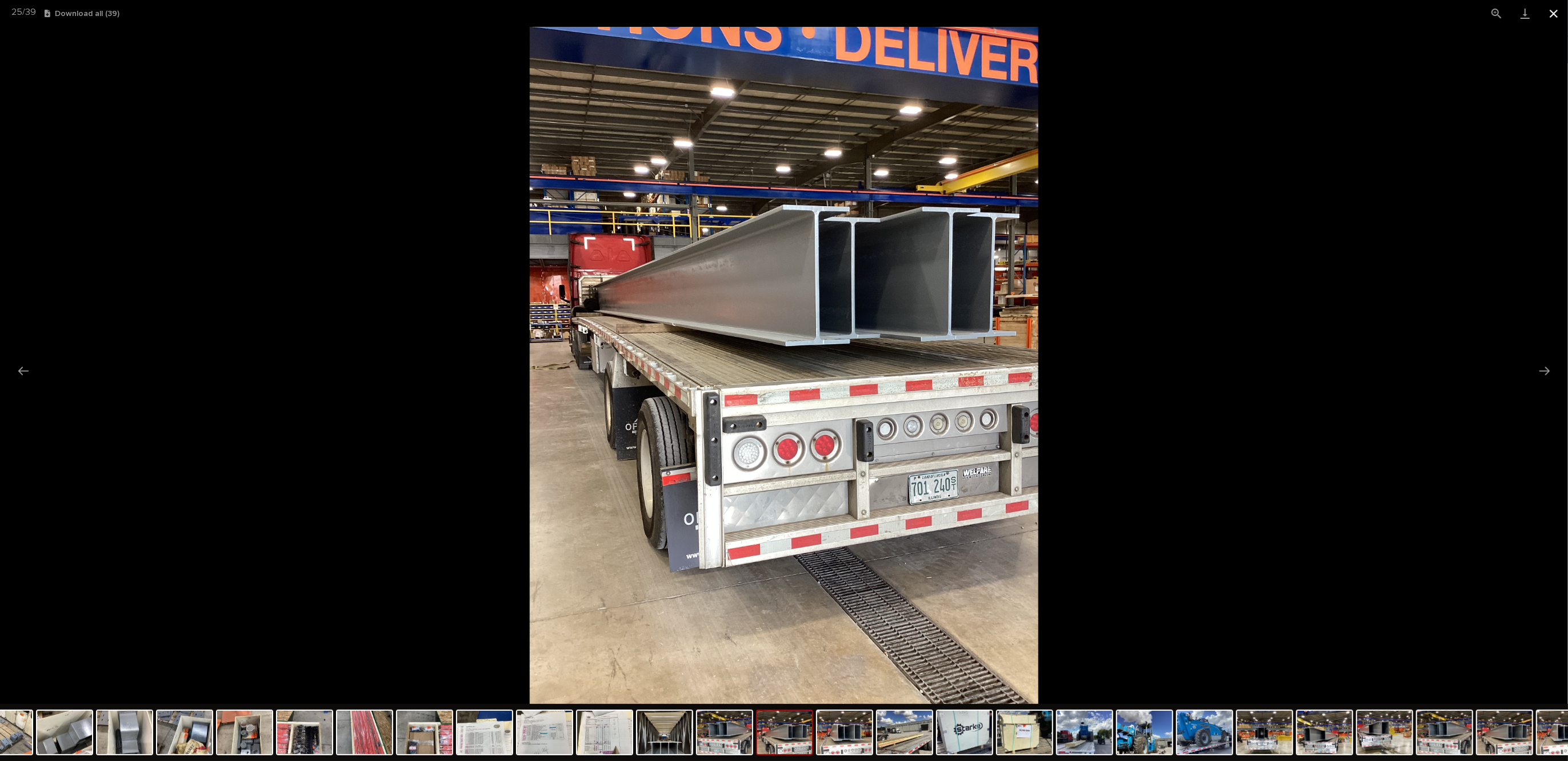
click at [1554, 10] on button "Close gallery" at bounding box center [1554, 13] width 29 height 26
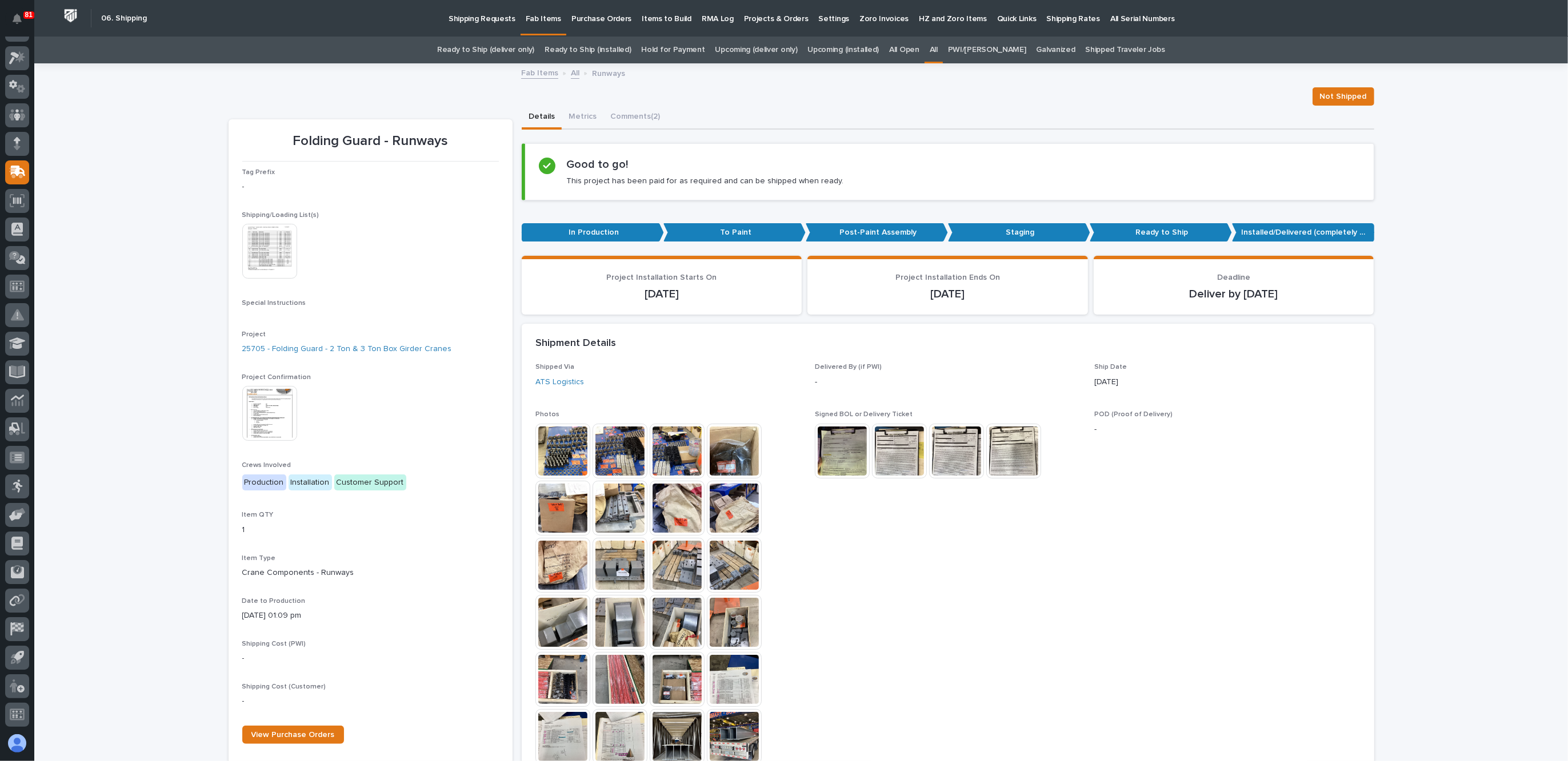
click at [571, 74] on link "All" at bounding box center [575, 72] width 9 height 13
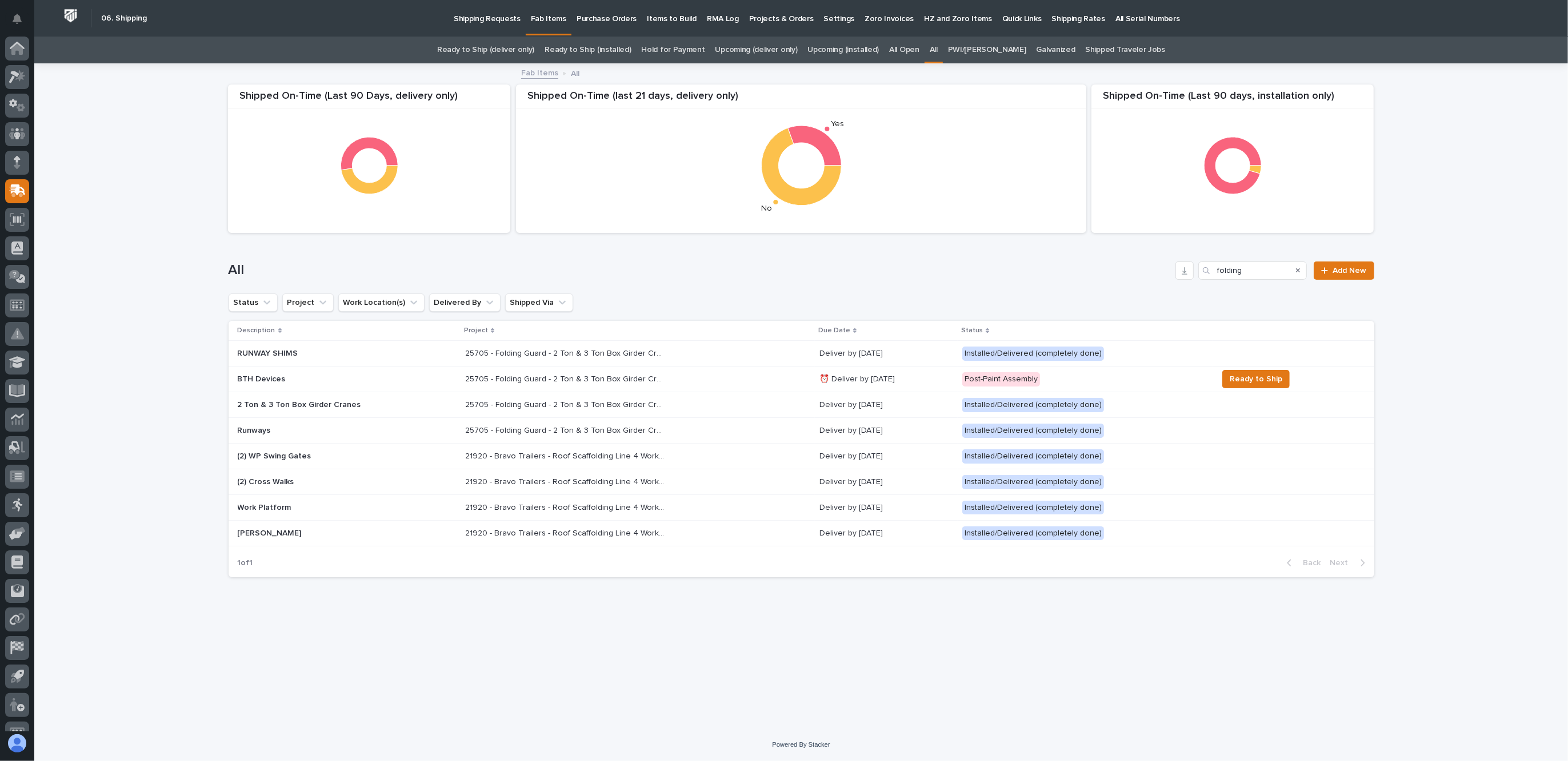
scroll to position [19, 0]
drag, startPoint x: 1260, startPoint y: 273, endPoint x: 1170, endPoint y: 275, distance: 90.0
click at [1173, 275] on div "All folding Add New" at bounding box center [801, 271] width 1145 height 19
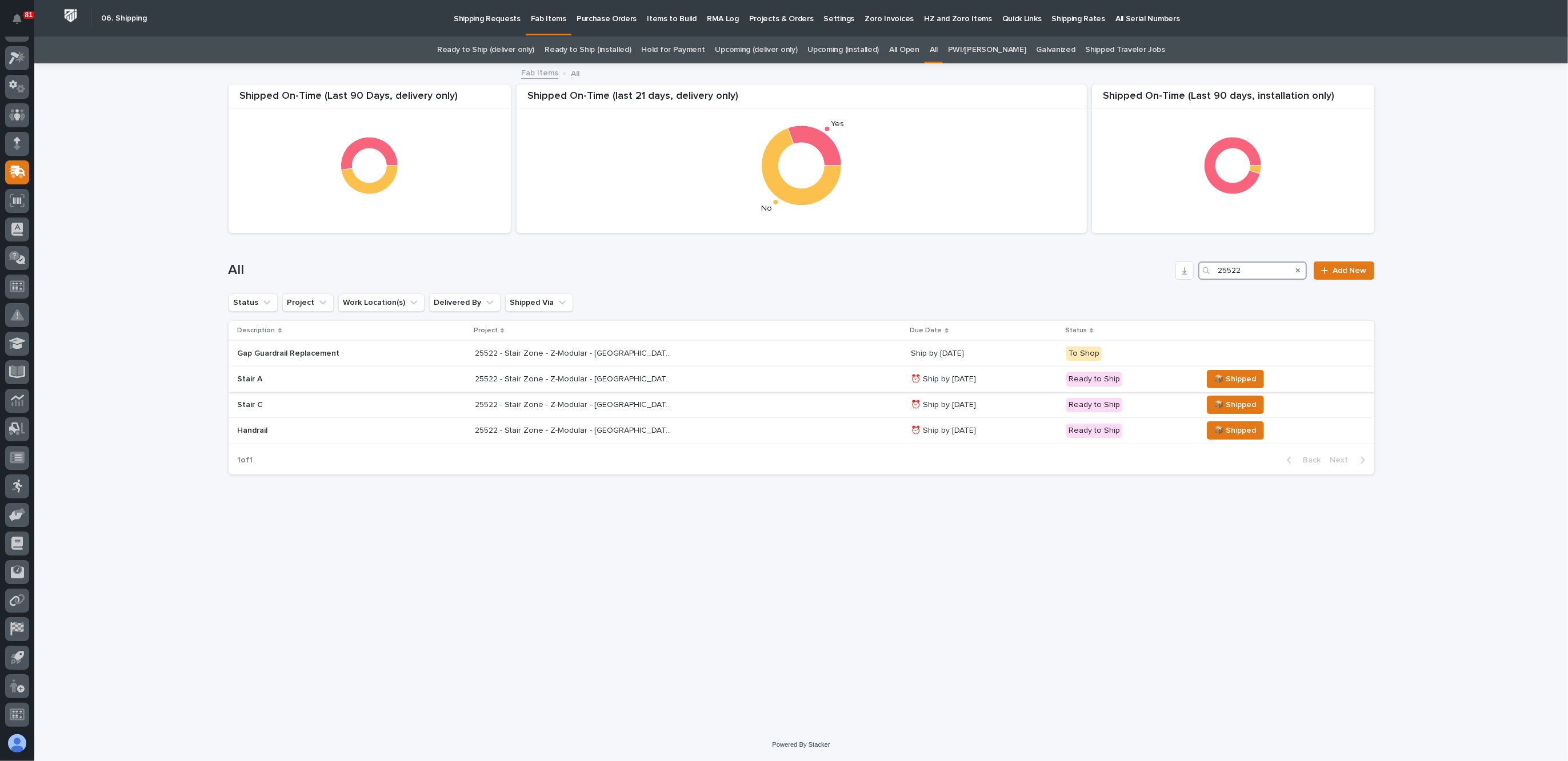
type input "25522"
click at [389, 371] on div "Stair A" at bounding box center [352, 379] width 229 height 19
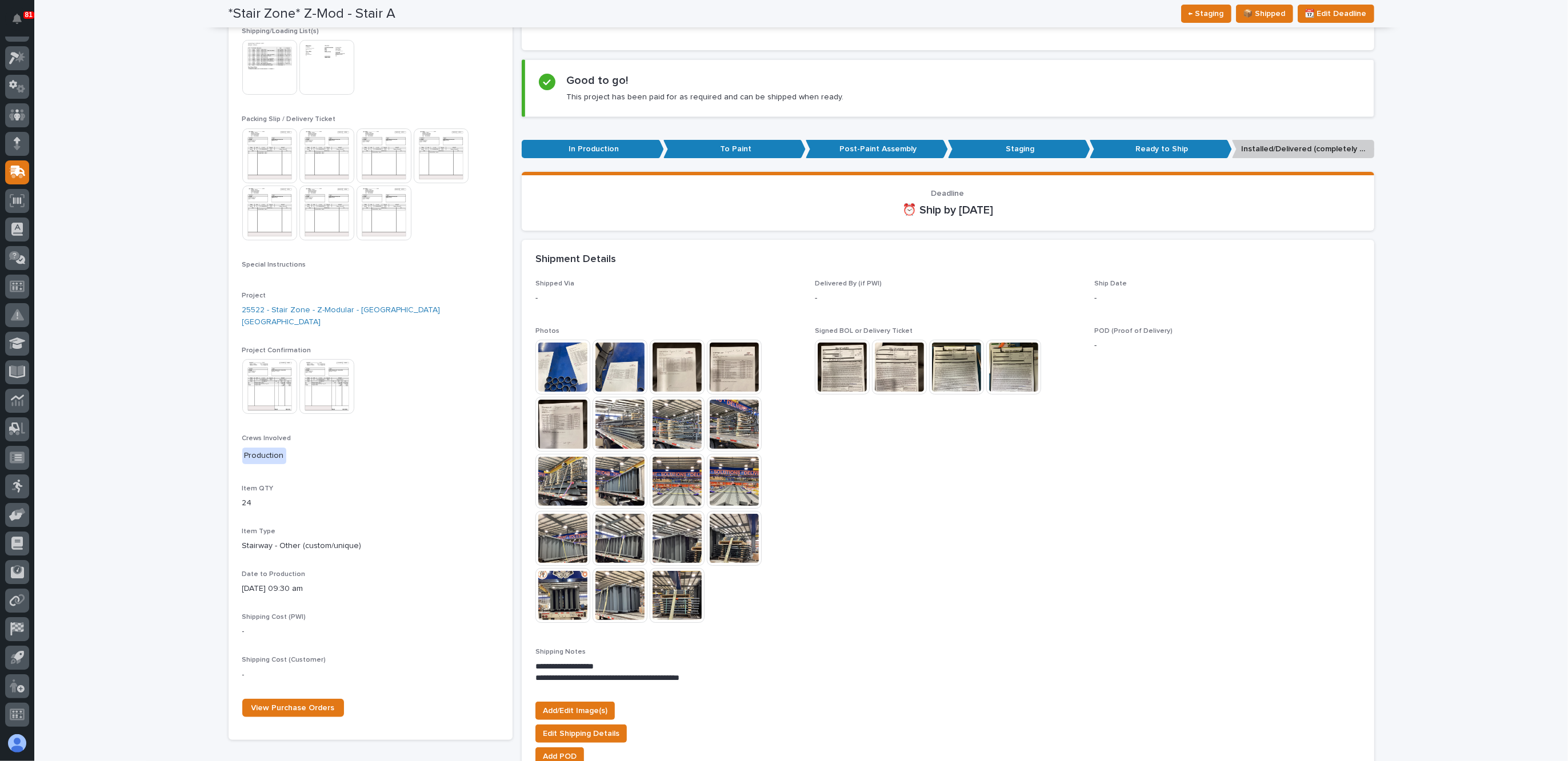
scroll to position [214, 0]
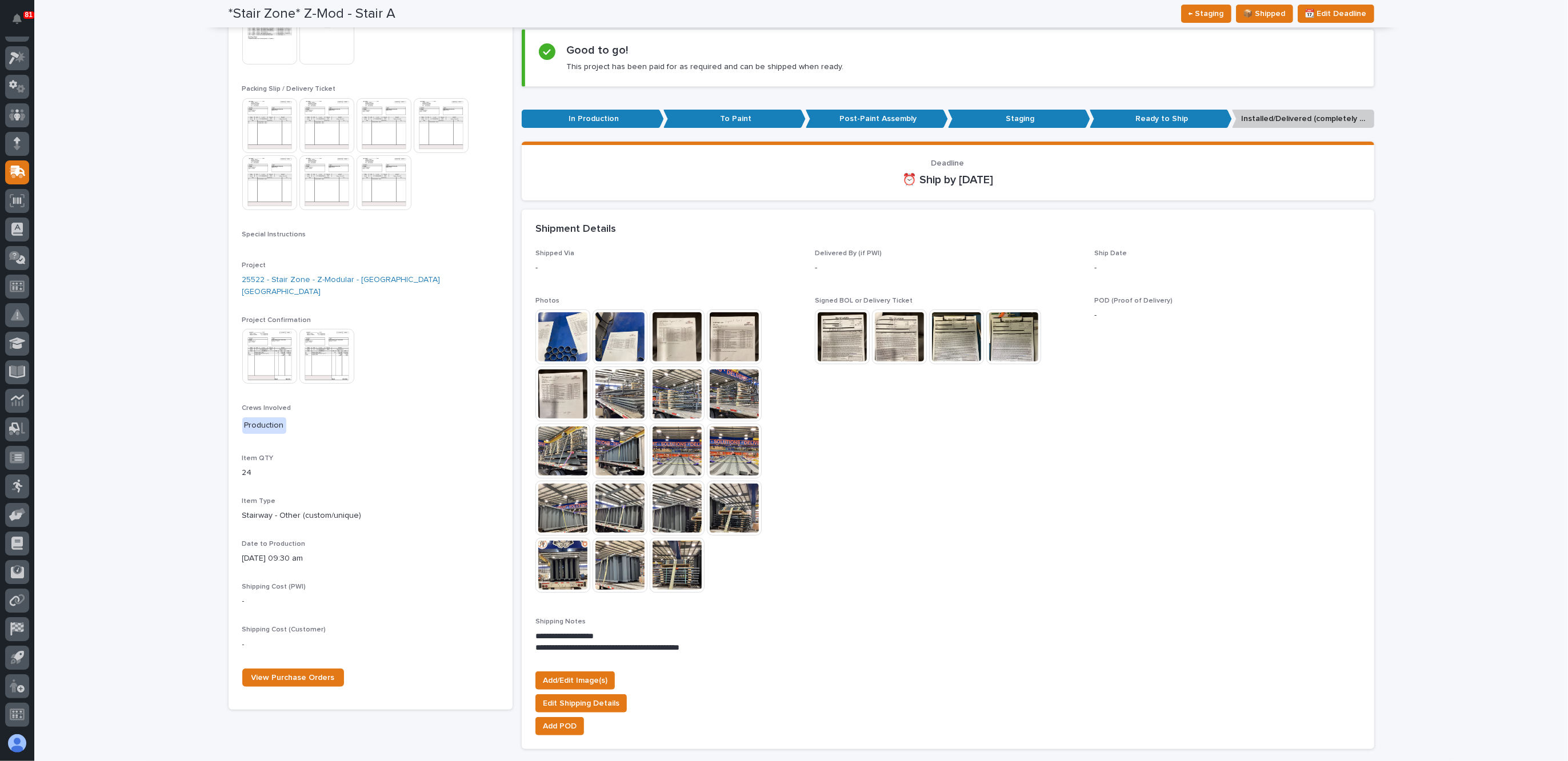
click at [677, 343] on img at bounding box center [677, 336] width 55 height 55
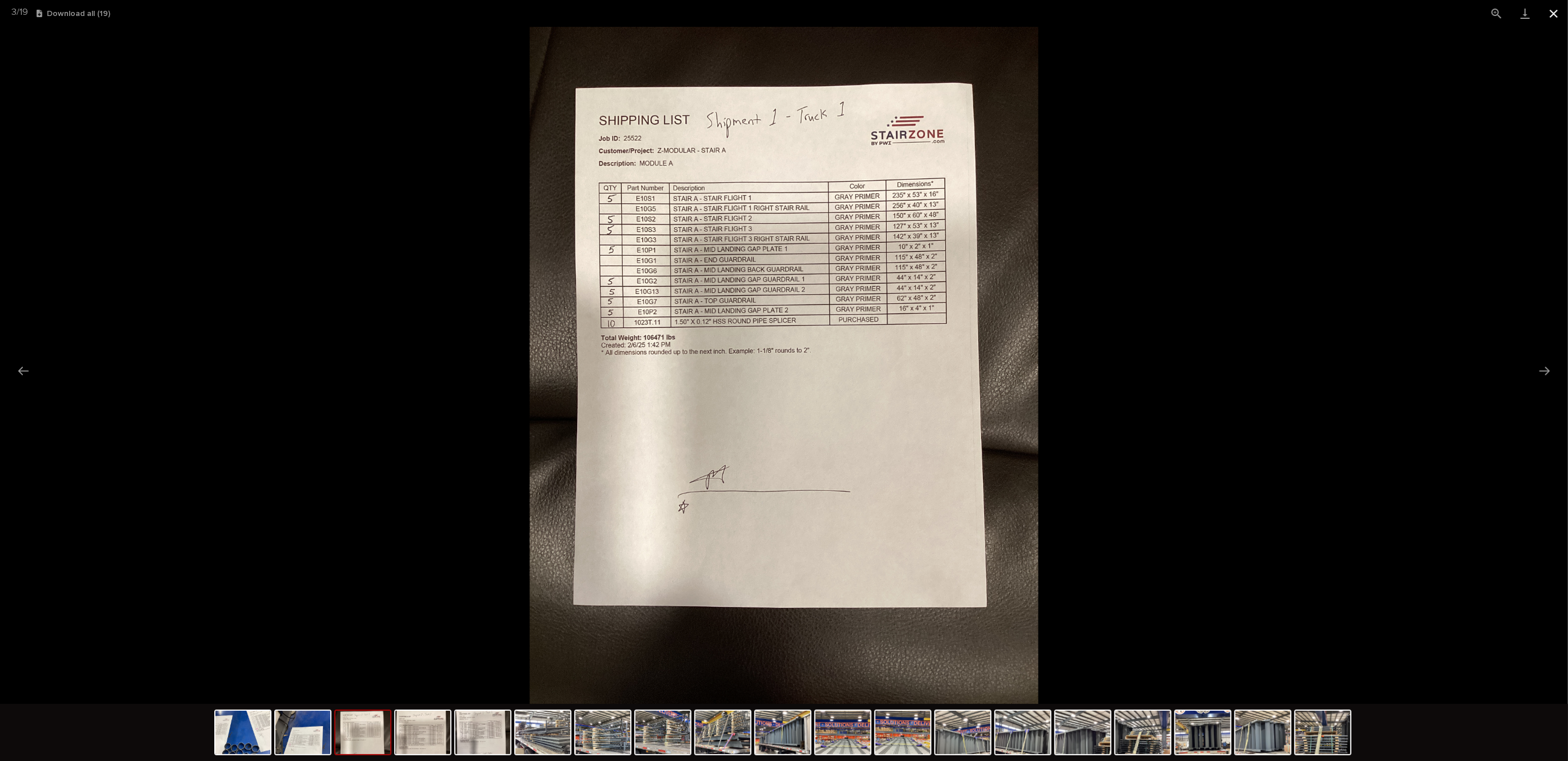
click at [1557, 16] on button "Close gallery" at bounding box center [1554, 13] width 29 height 26
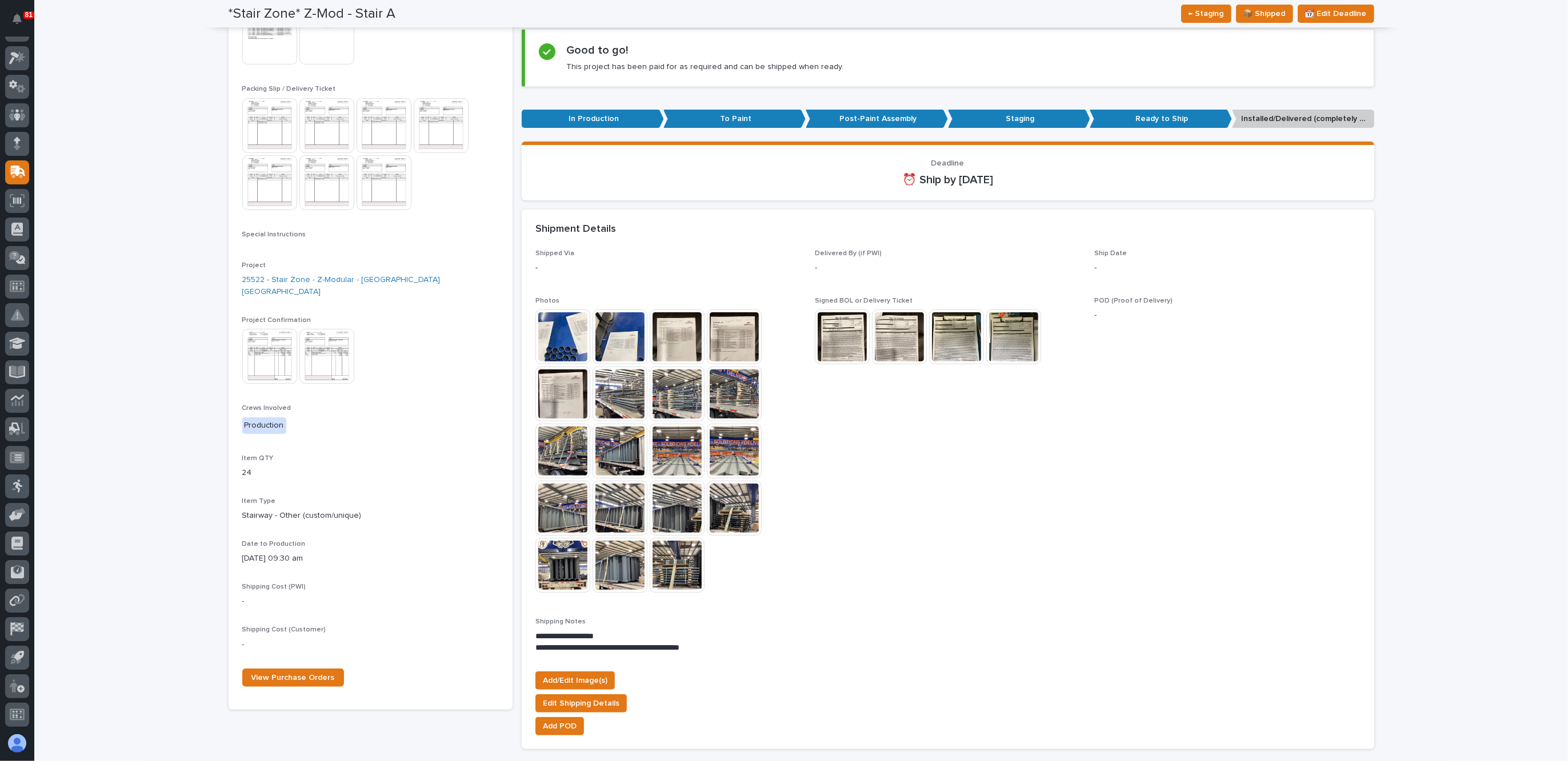
click at [562, 391] on img at bounding box center [562, 394] width 55 height 55
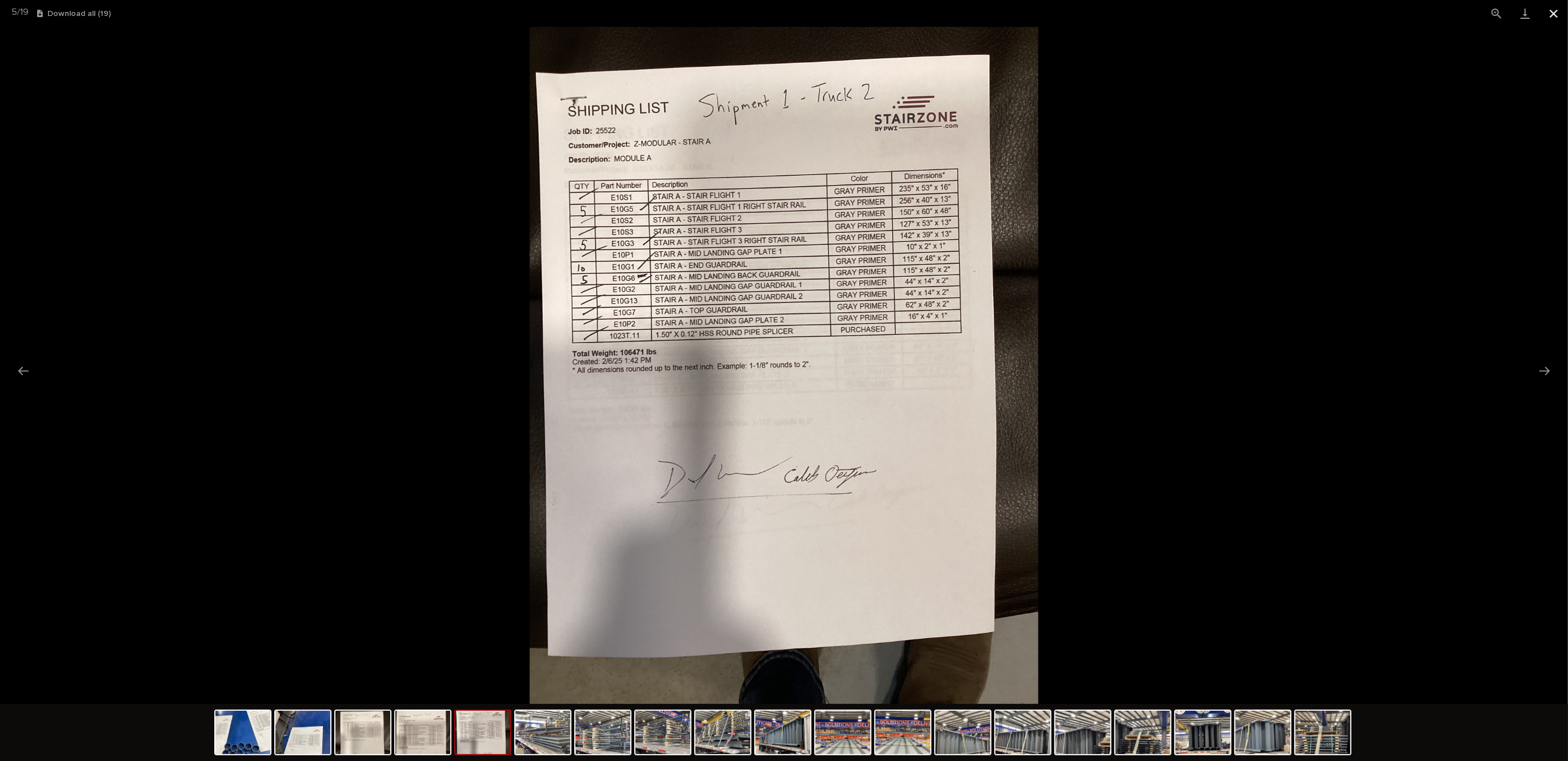
click at [1549, 16] on button "Close gallery" at bounding box center [1554, 13] width 29 height 26
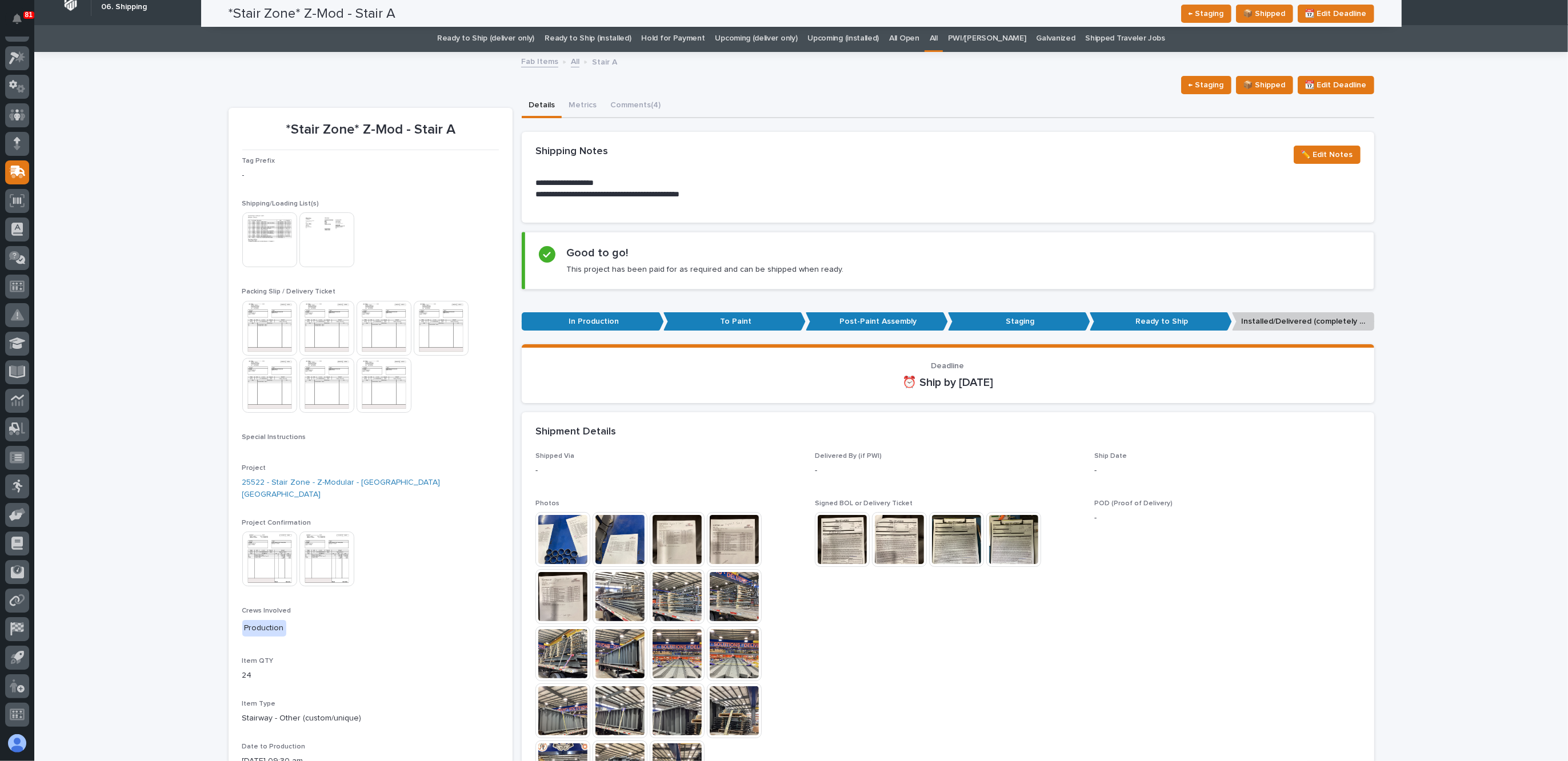
scroll to position [0, 0]
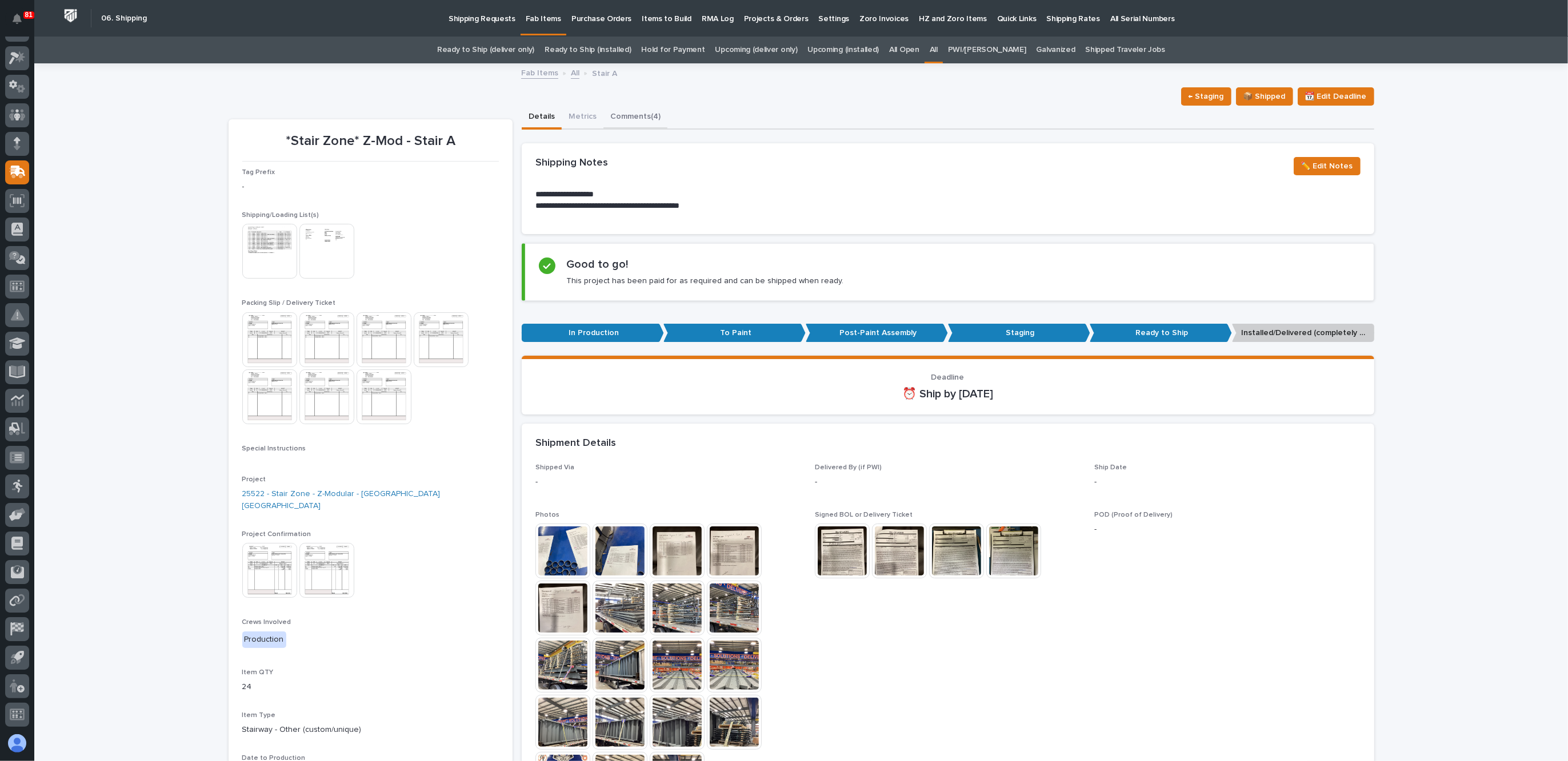
click at [634, 115] on button "Comments (4)" at bounding box center [635, 118] width 64 height 24
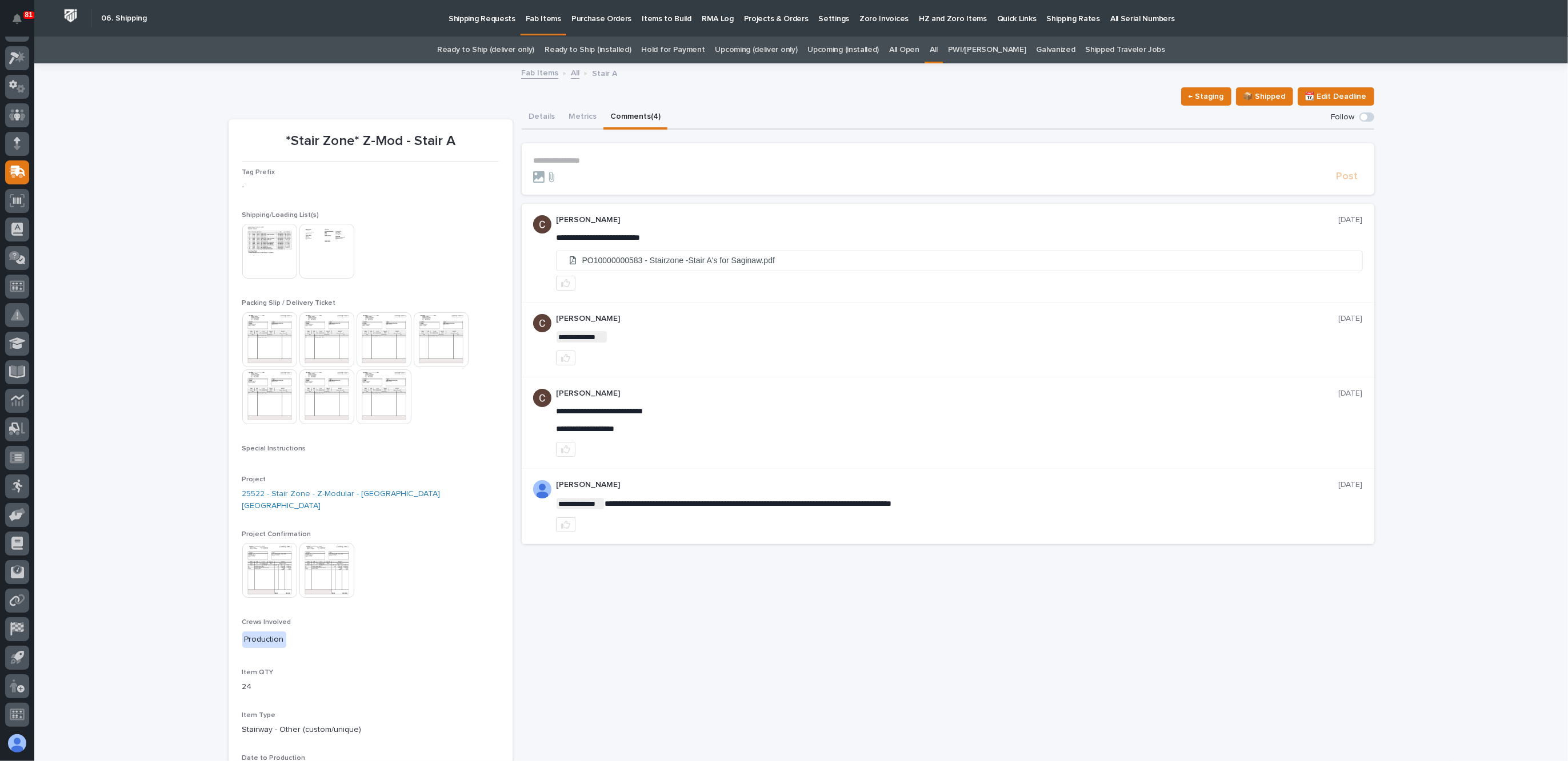
click at [532, 122] on button "Details" at bounding box center [542, 118] width 40 height 24
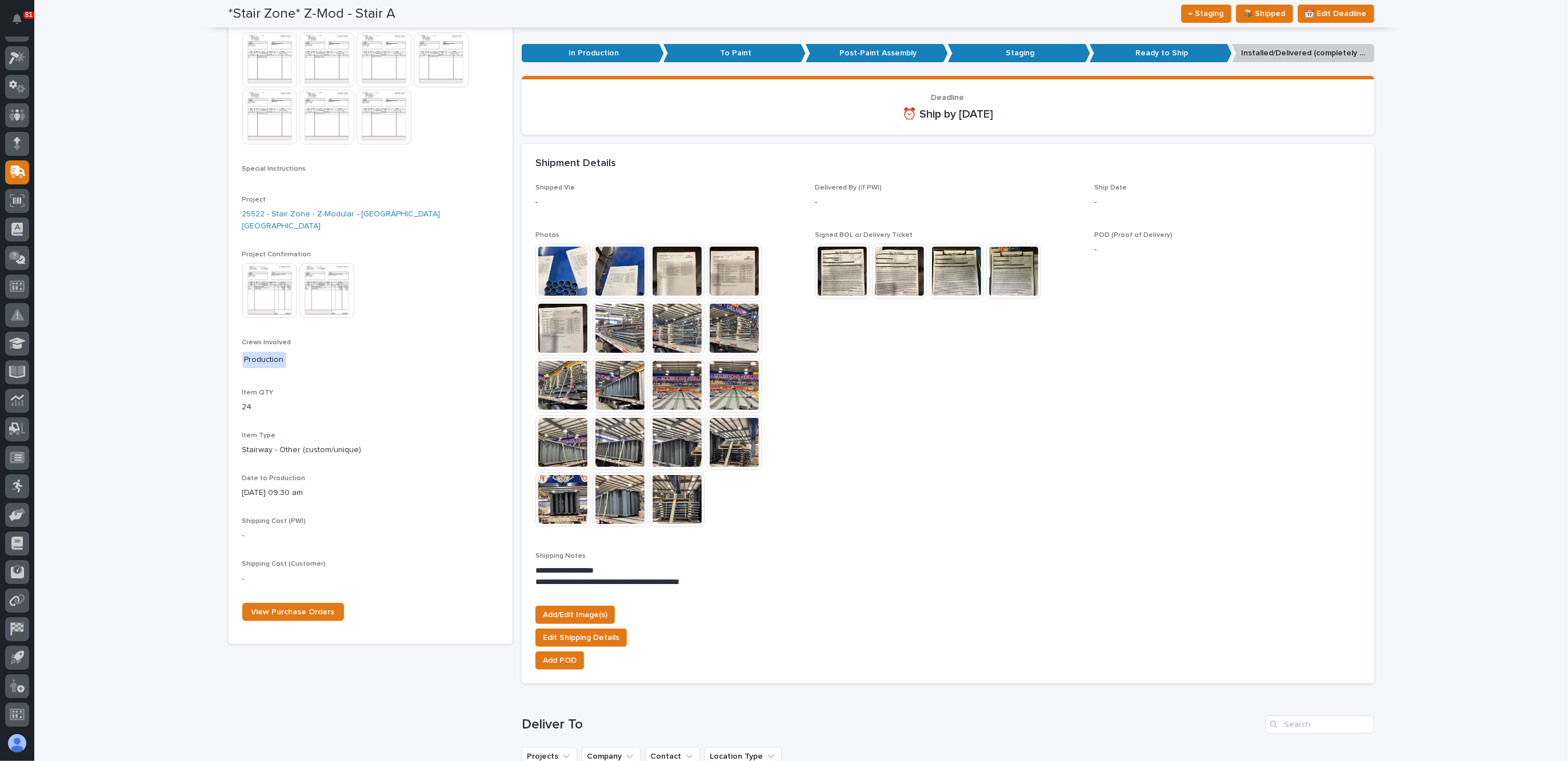
scroll to position [214, 0]
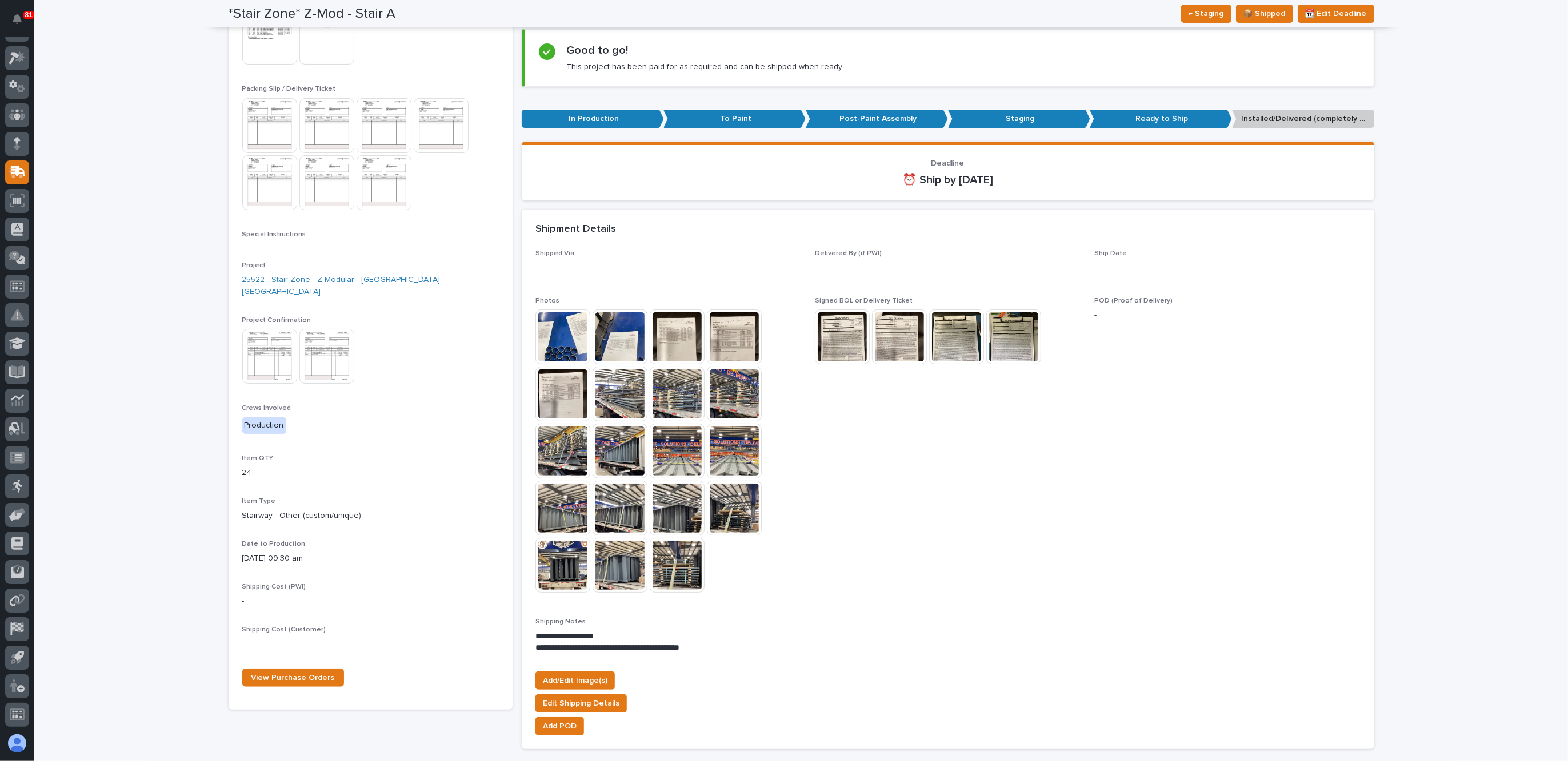
click at [554, 399] on img at bounding box center [562, 394] width 55 height 55
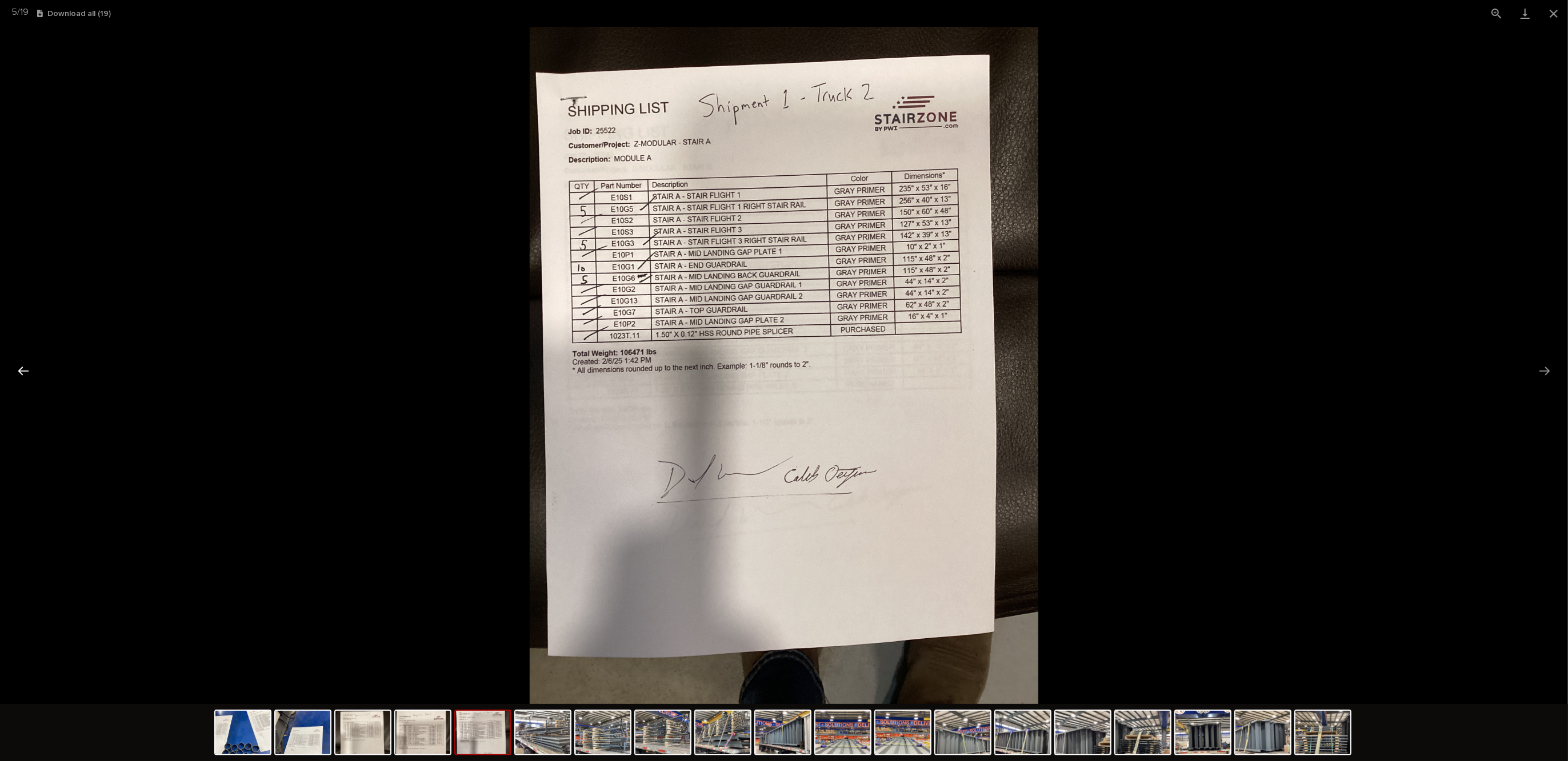
click at [29, 377] on button "Previous slide" at bounding box center [24, 371] width 24 height 22
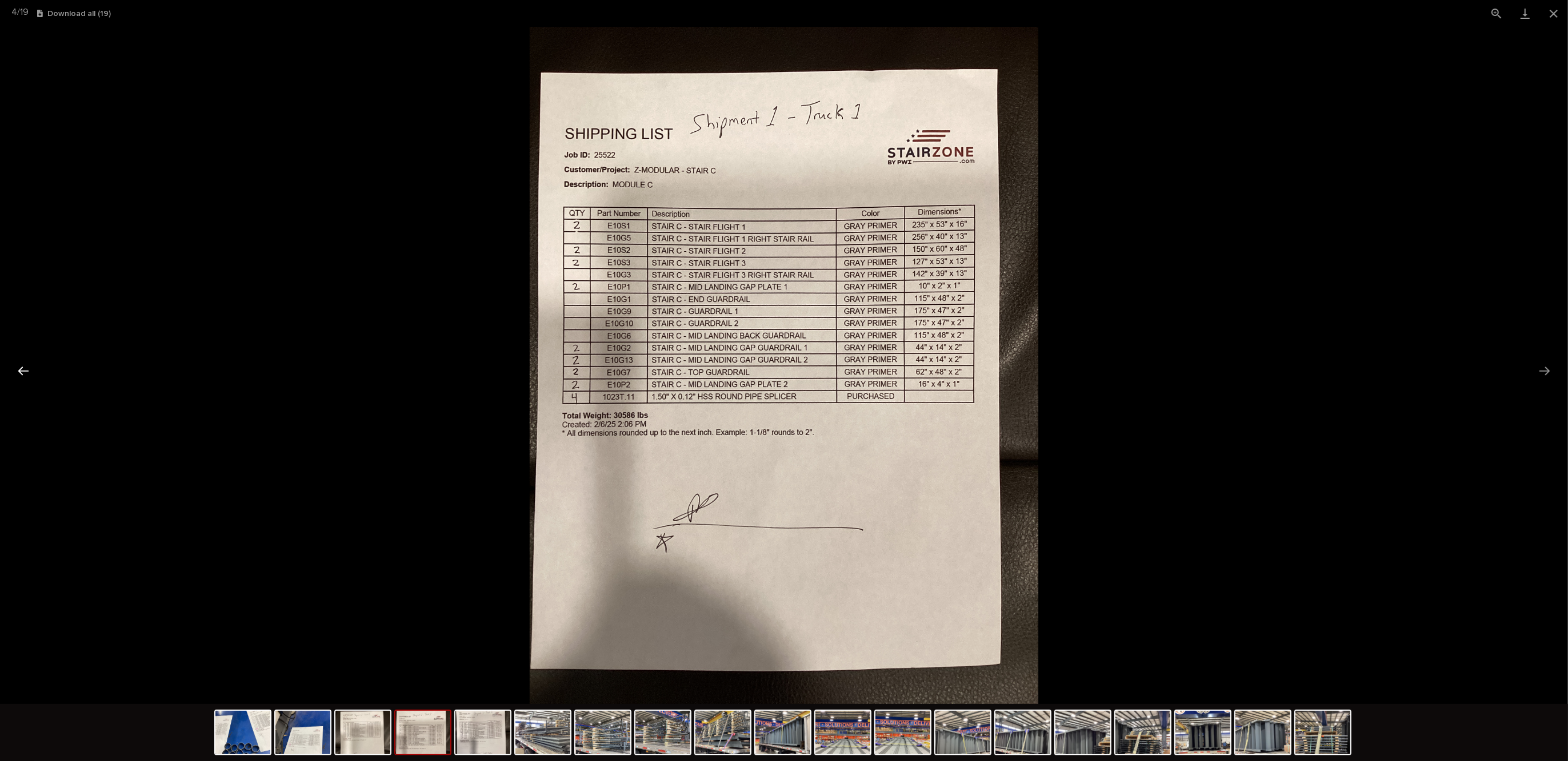
click at [29, 377] on button "Previous slide" at bounding box center [24, 371] width 24 height 22
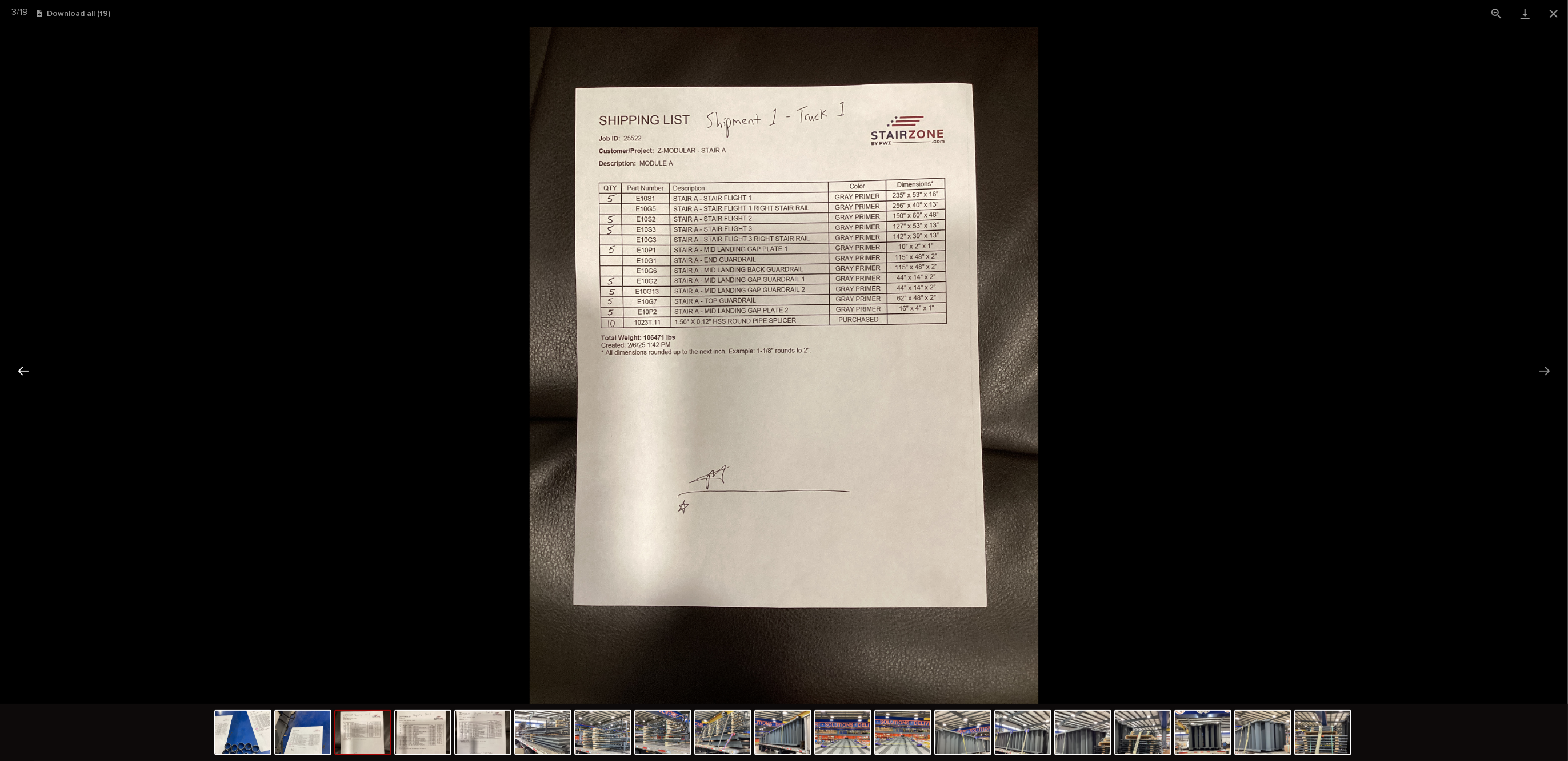
click at [24, 372] on button "Previous slide" at bounding box center [24, 371] width 24 height 22
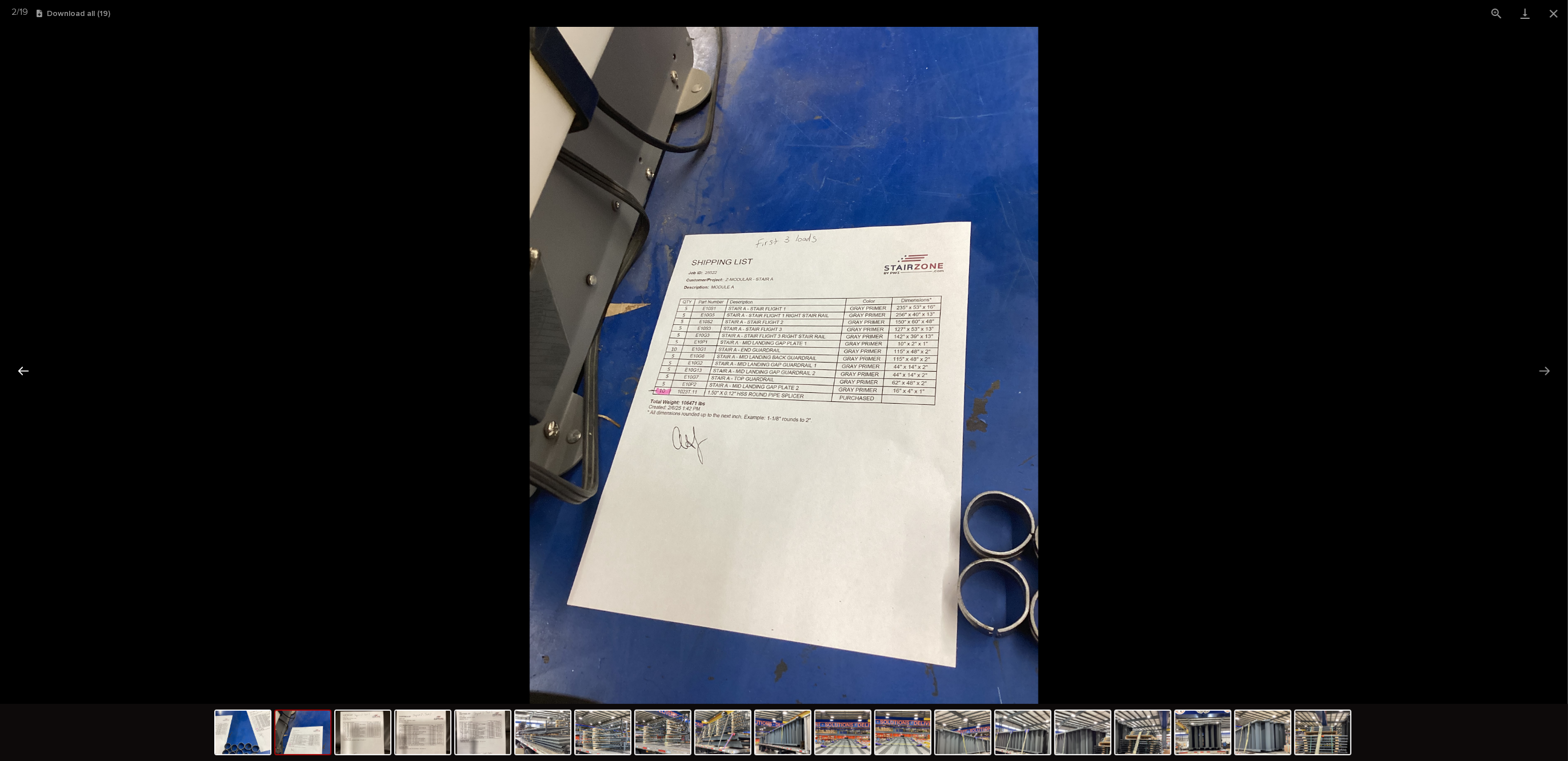
click at [24, 372] on button "Previous slide" at bounding box center [24, 371] width 24 height 22
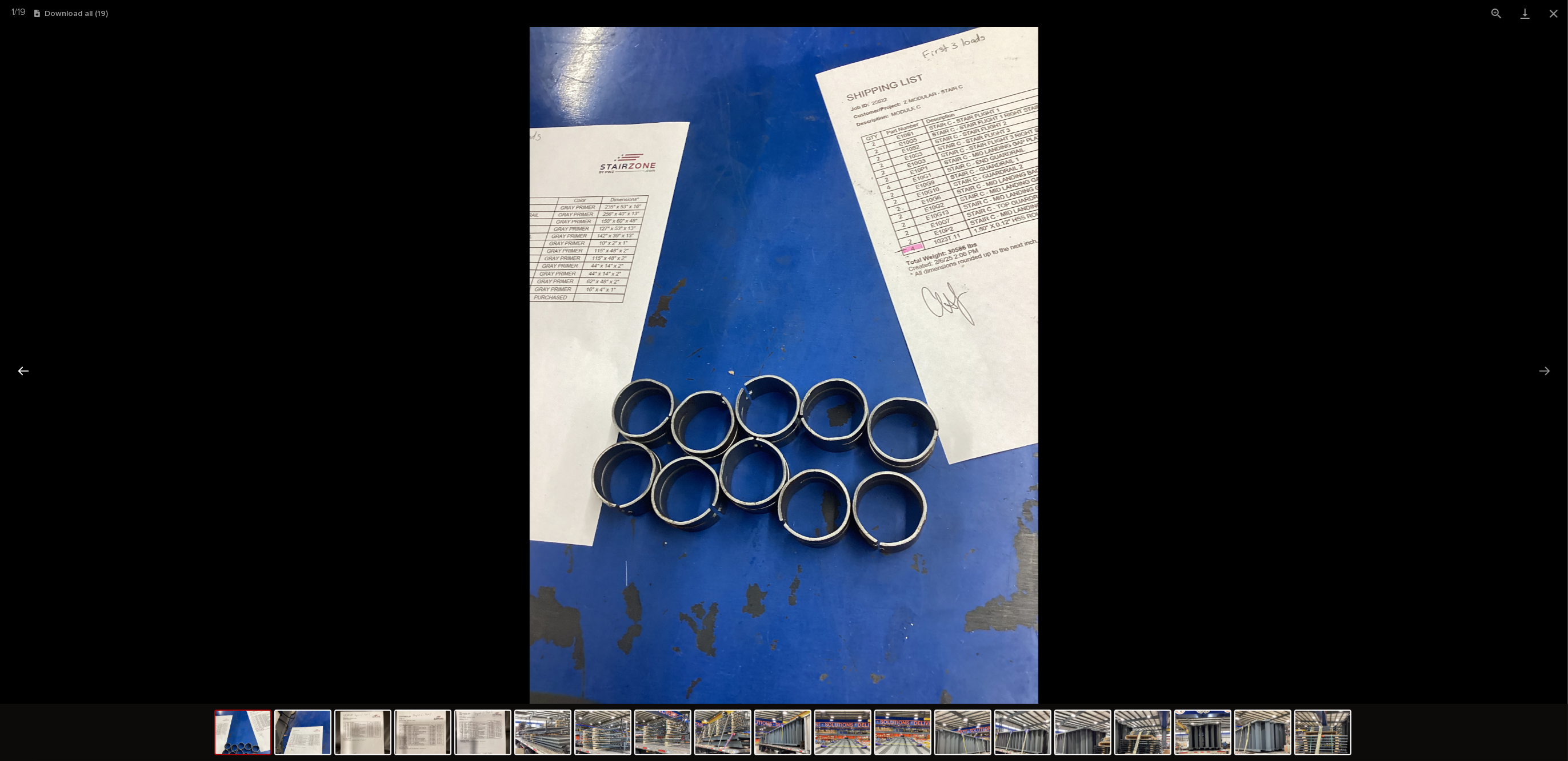
click at [24, 372] on button "Previous slide" at bounding box center [24, 371] width 24 height 22
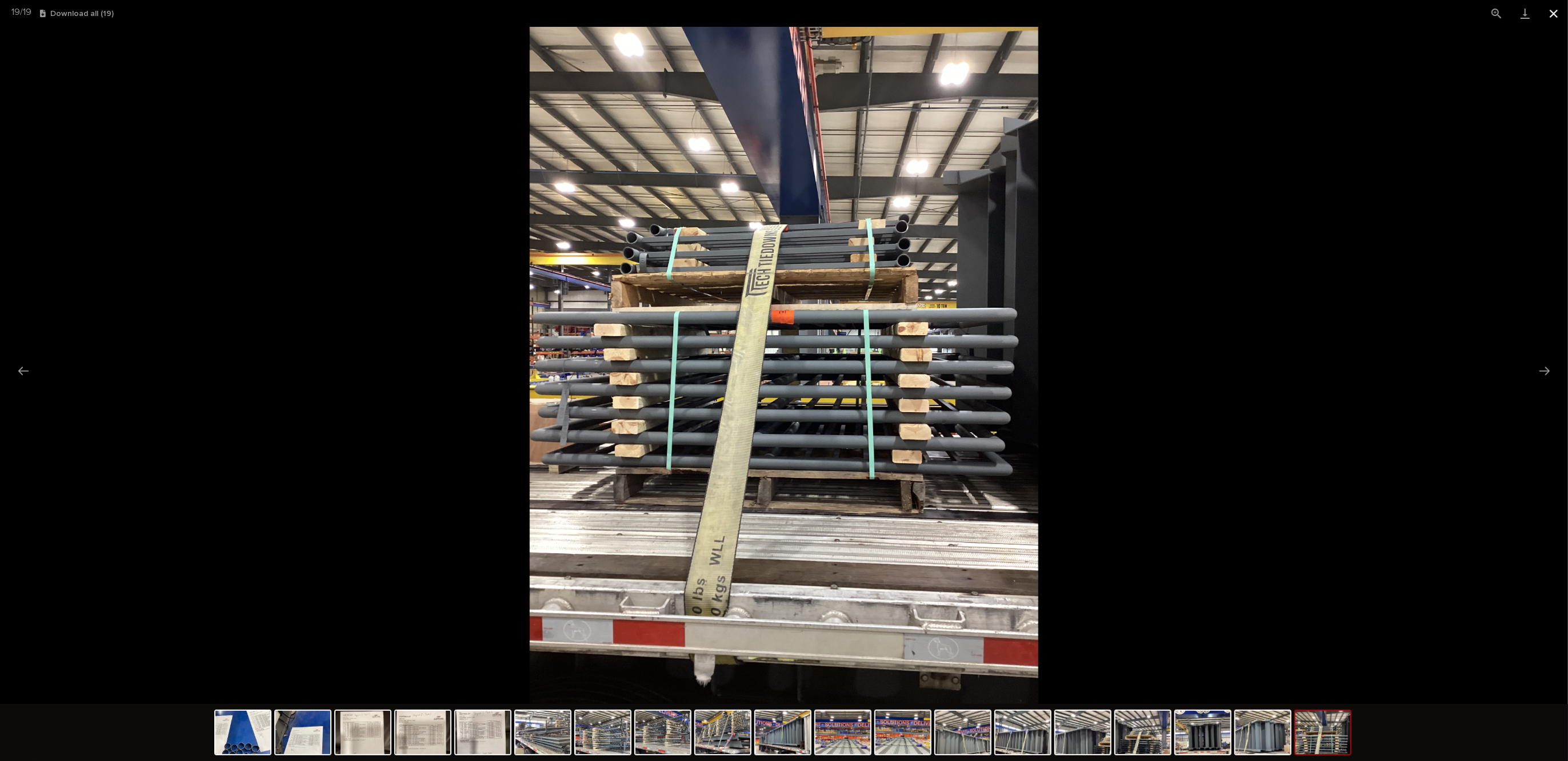
click at [1554, 14] on button "Close gallery" at bounding box center [1554, 13] width 29 height 26
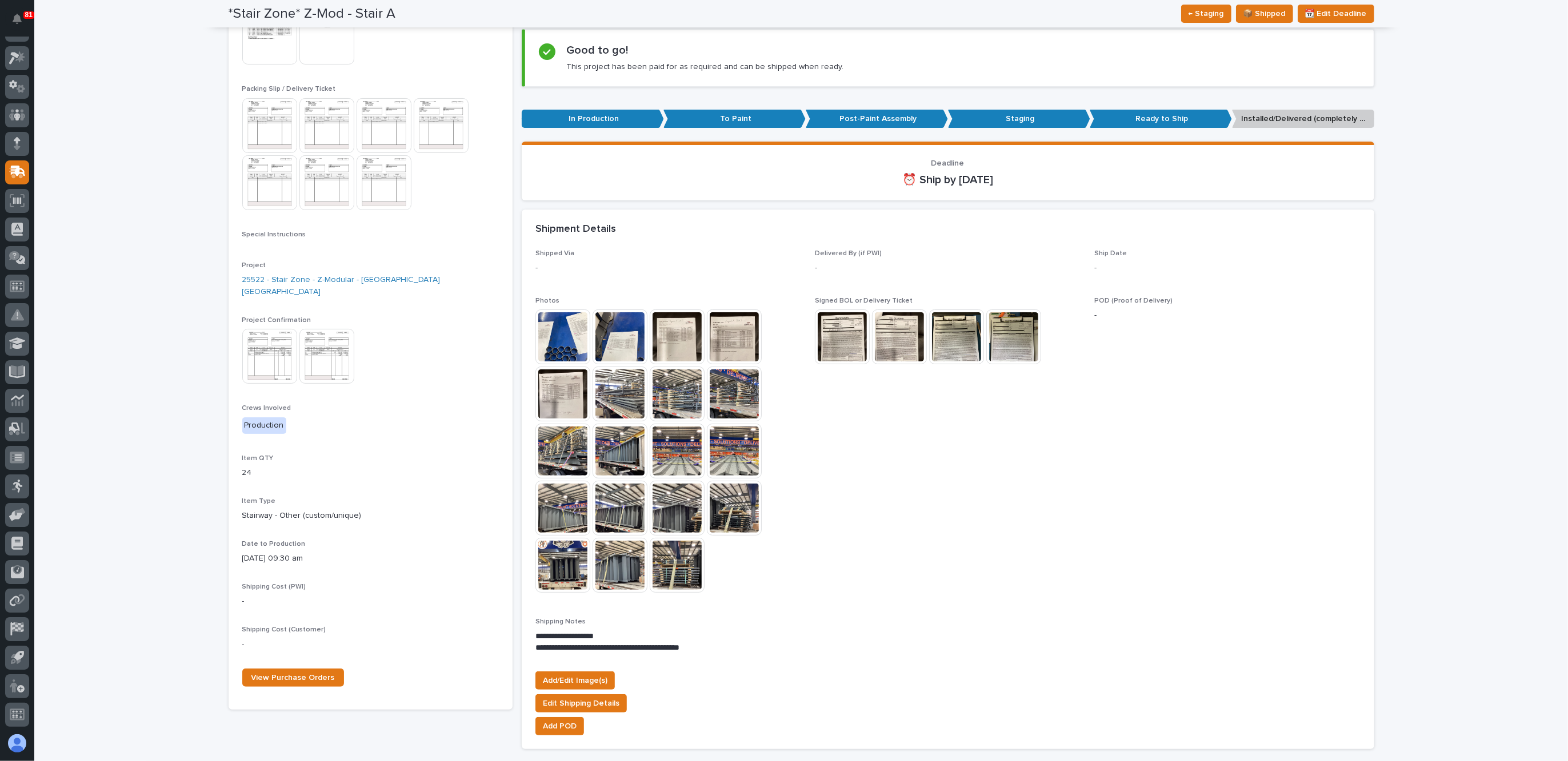
scroll to position [72, 0]
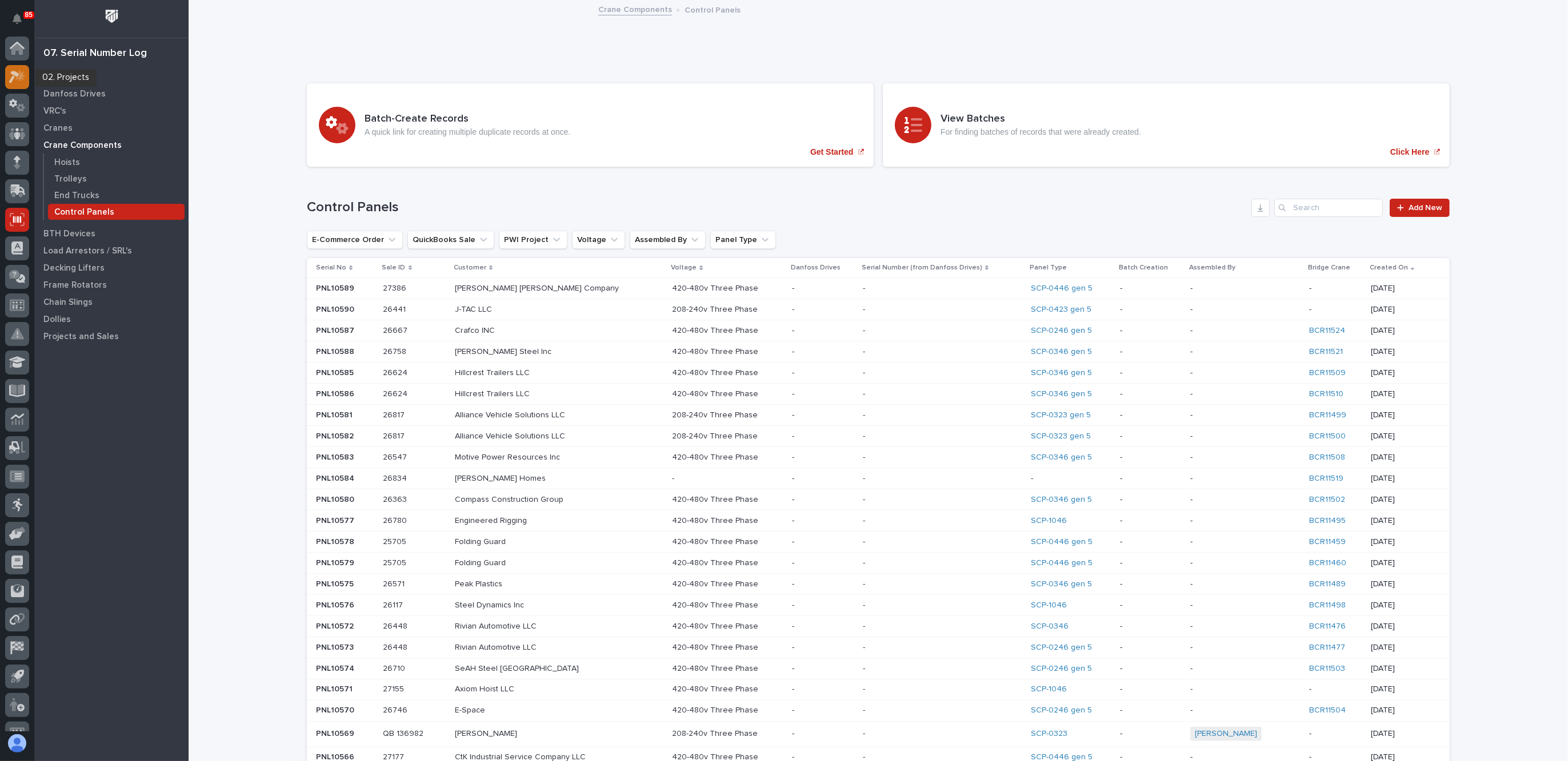
click at [19, 80] on icon at bounding box center [21, 76] width 10 height 11
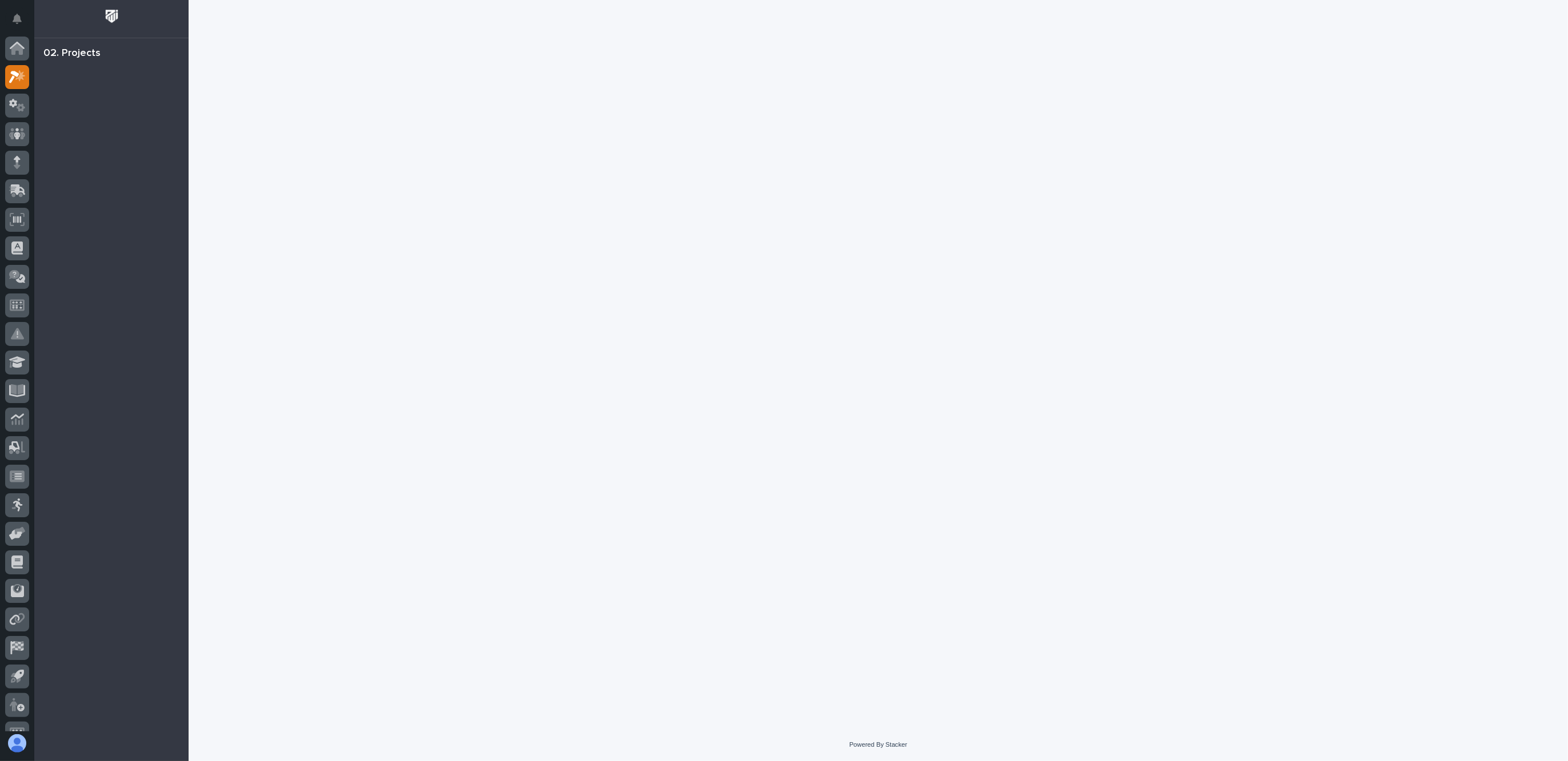
scroll to position [19, 0]
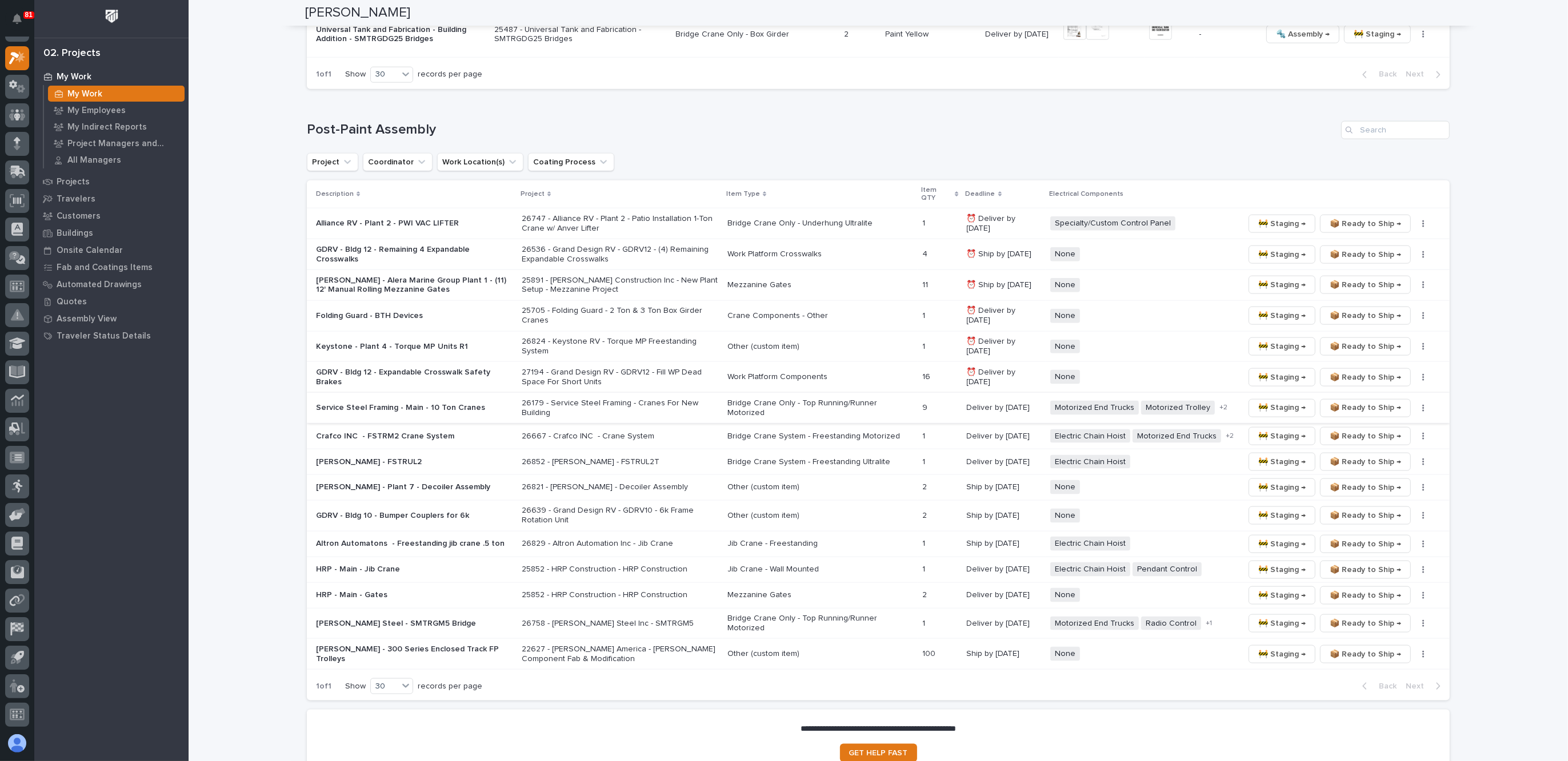
scroll to position [1637, 0]
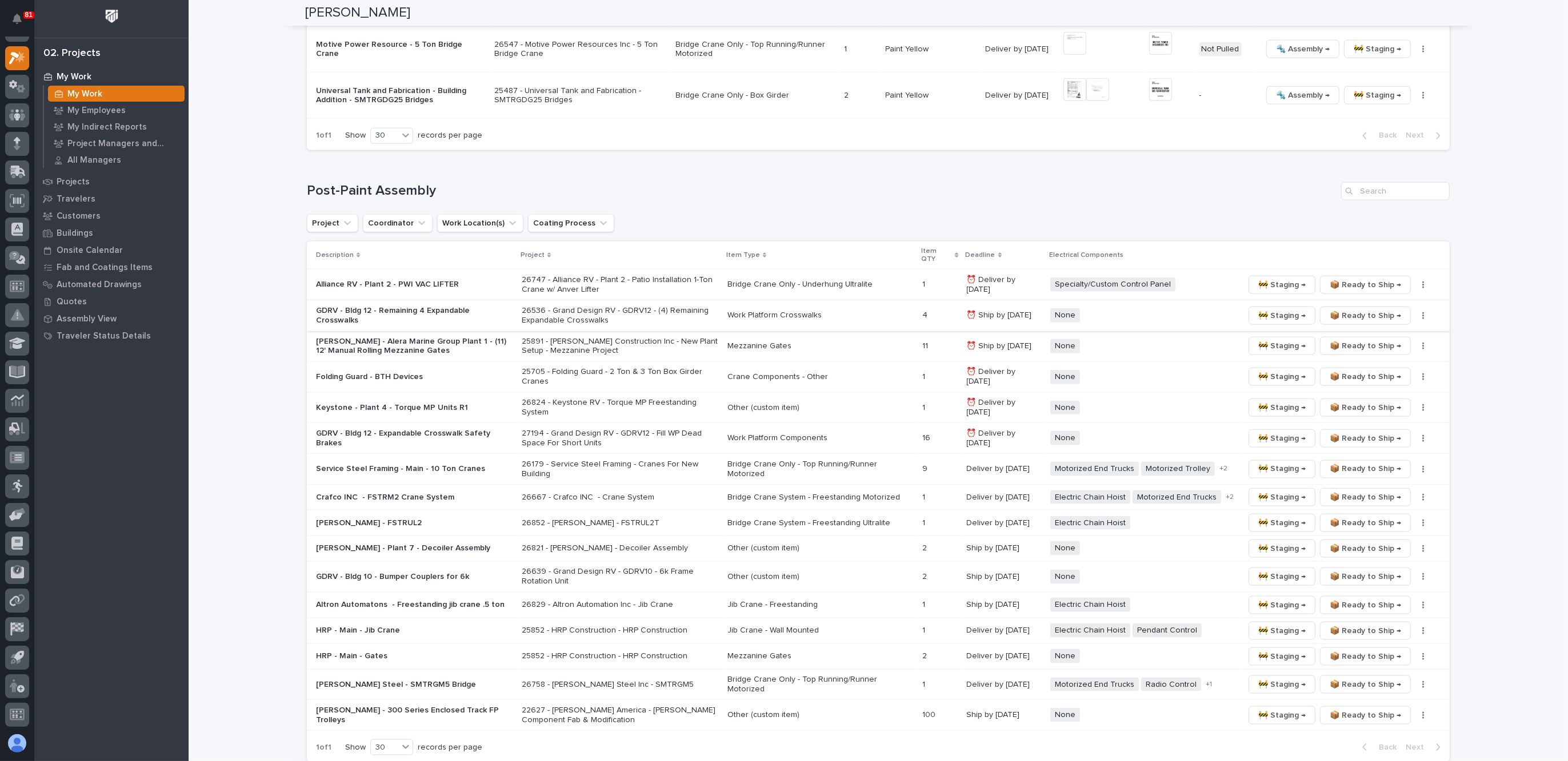
click at [1279, 309] on span "🚧 Staging →" at bounding box center [1281, 316] width 47 height 14
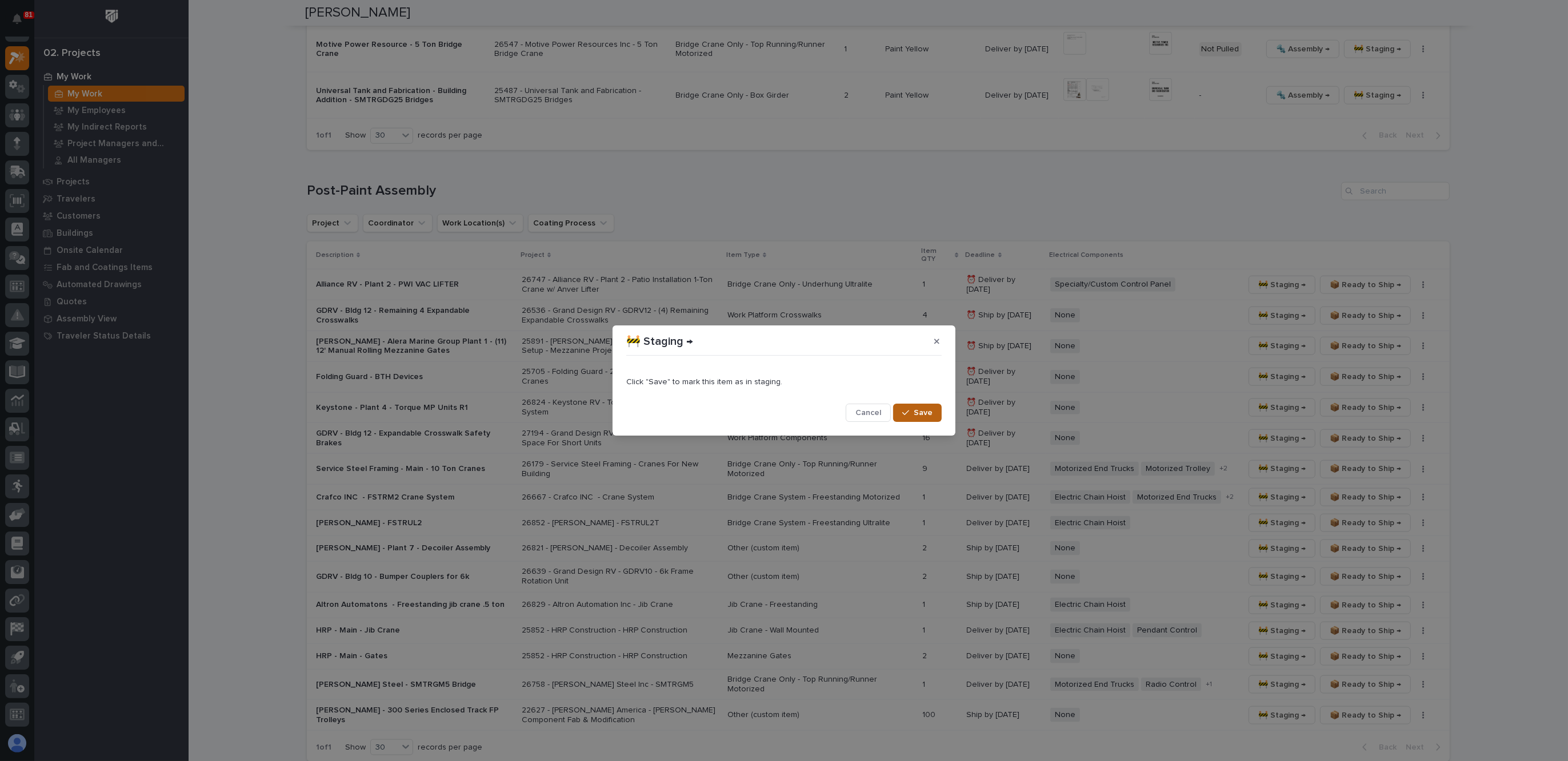
click at [925, 411] on span "Save" at bounding box center [923, 413] width 19 height 10
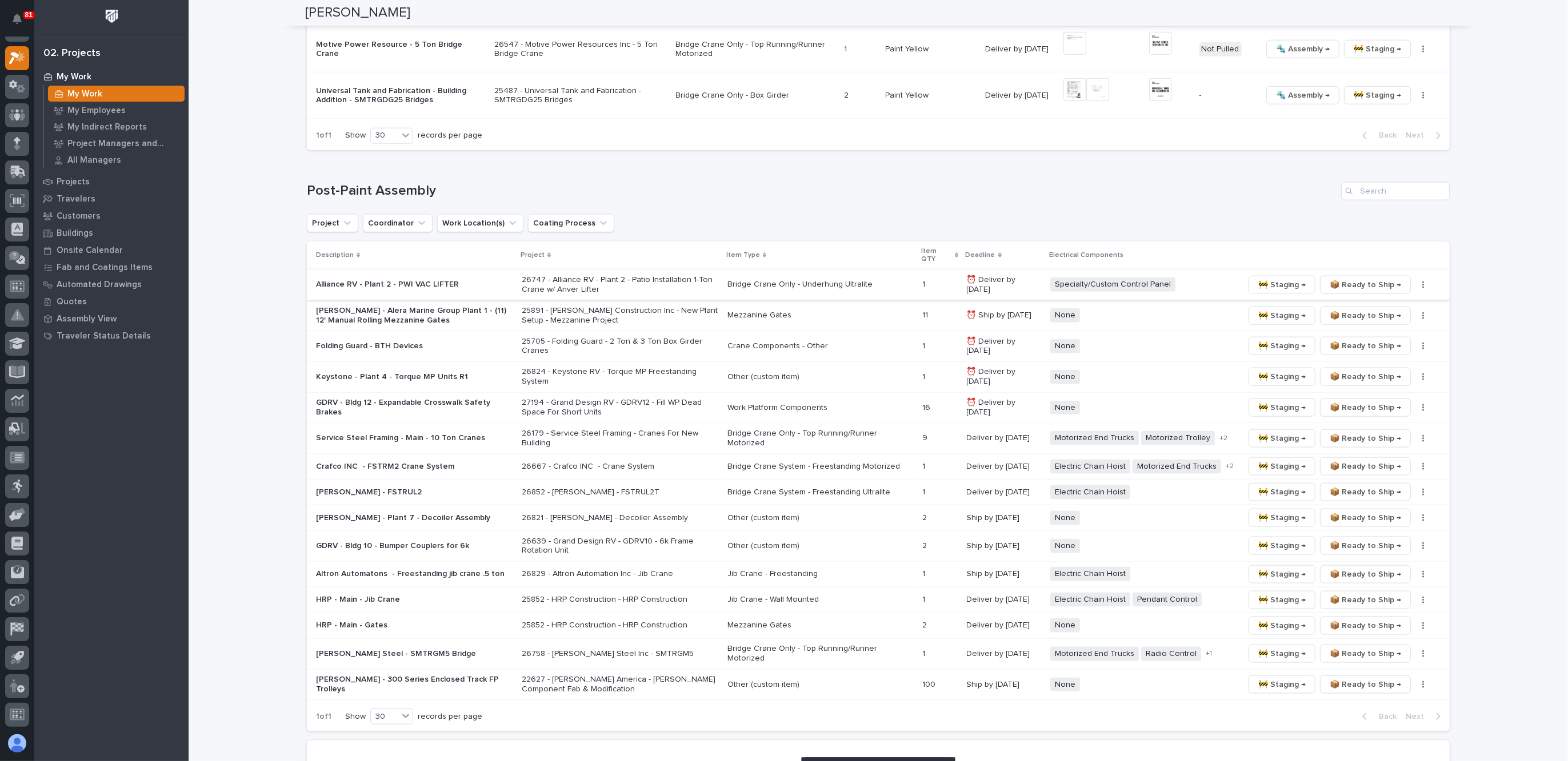
click at [1275, 278] on span "🚧 Staging →" at bounding box center [1281, 284] width 47 height 14
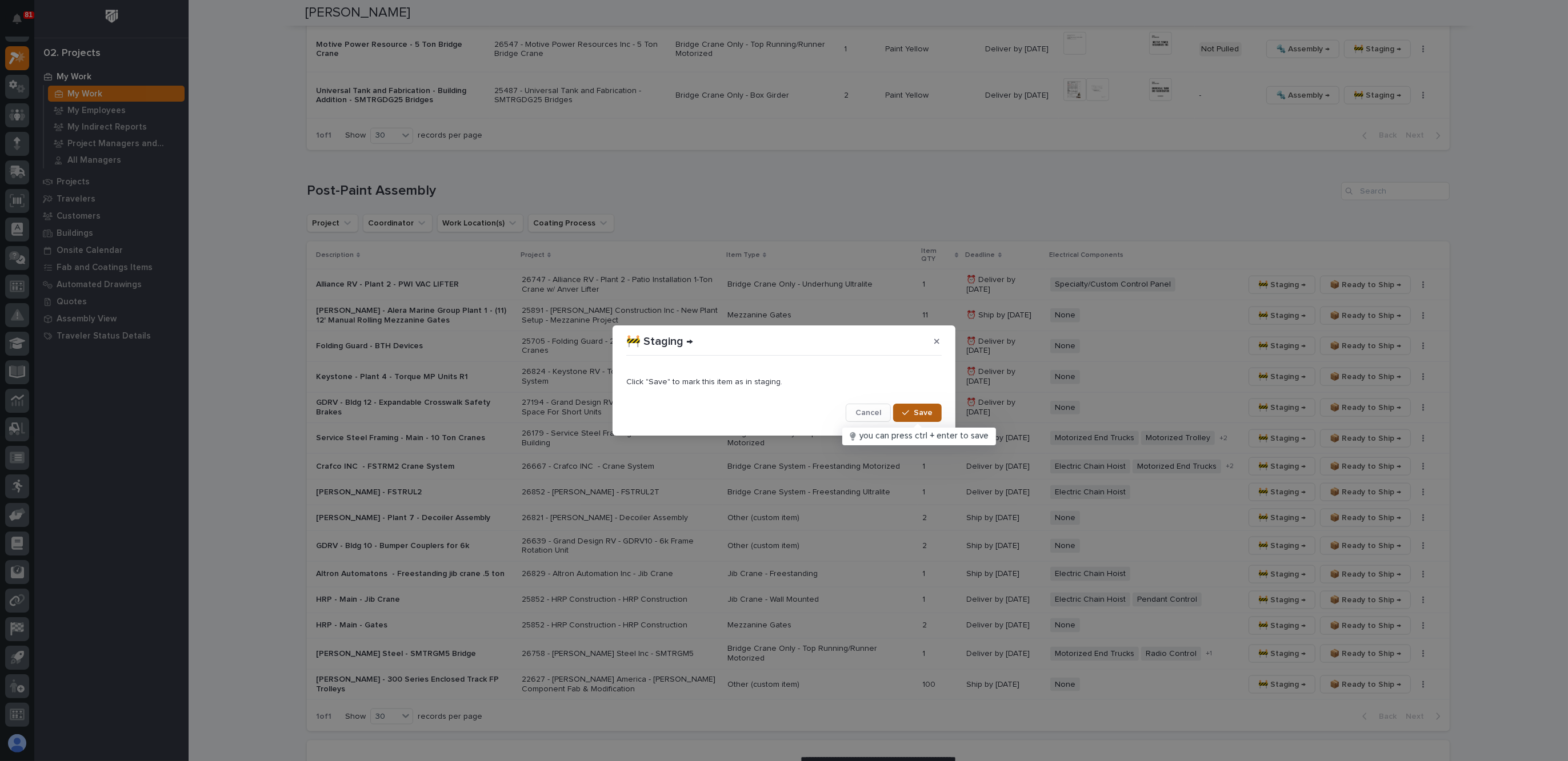
click at [929, 409] on span "Save" at bounding box center [923, 413] width 19 height 10
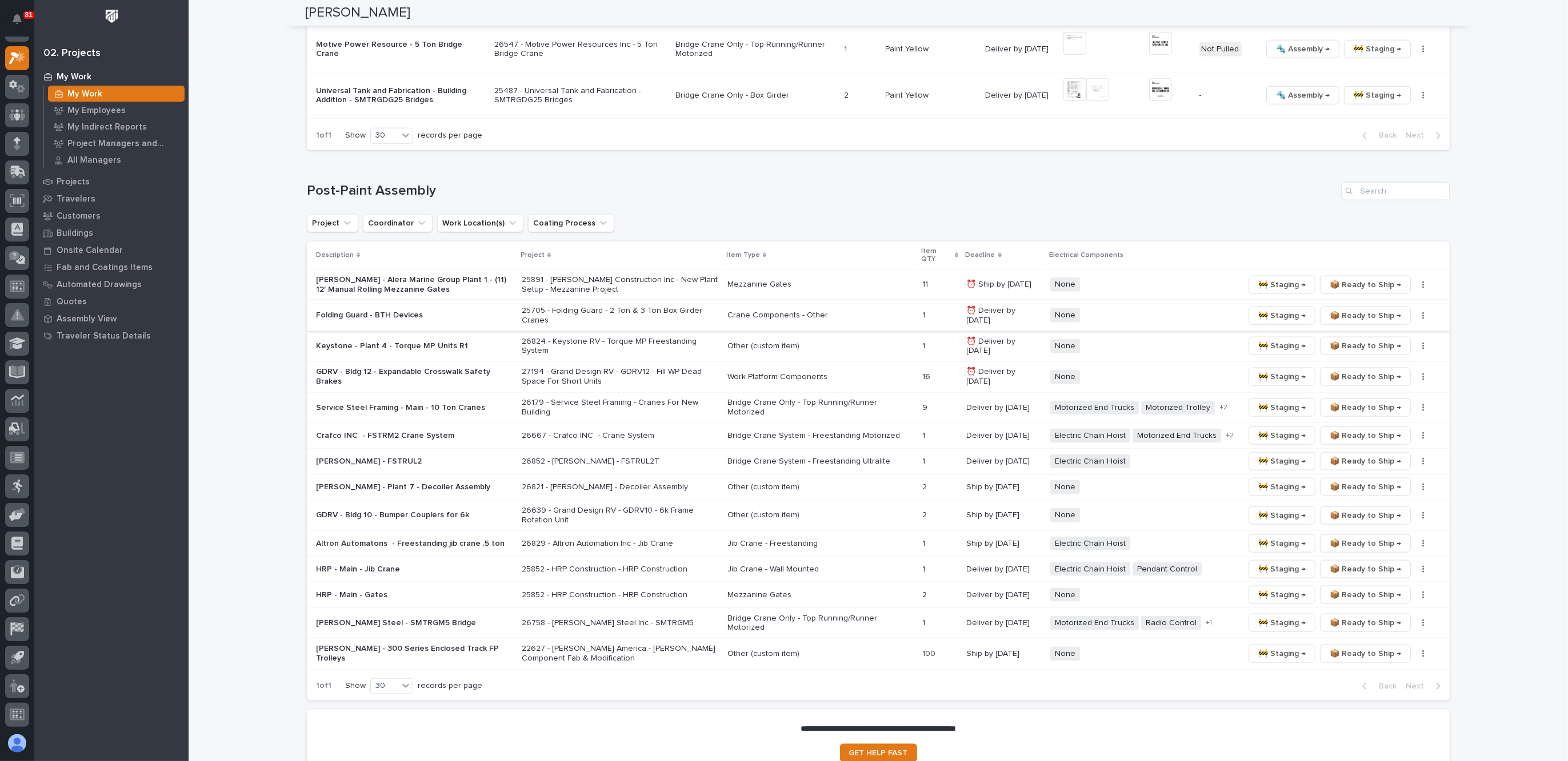
click at [1274, 309] on span "🚧 Staging →" at bounding box center [1281, 316] width 47 height 14
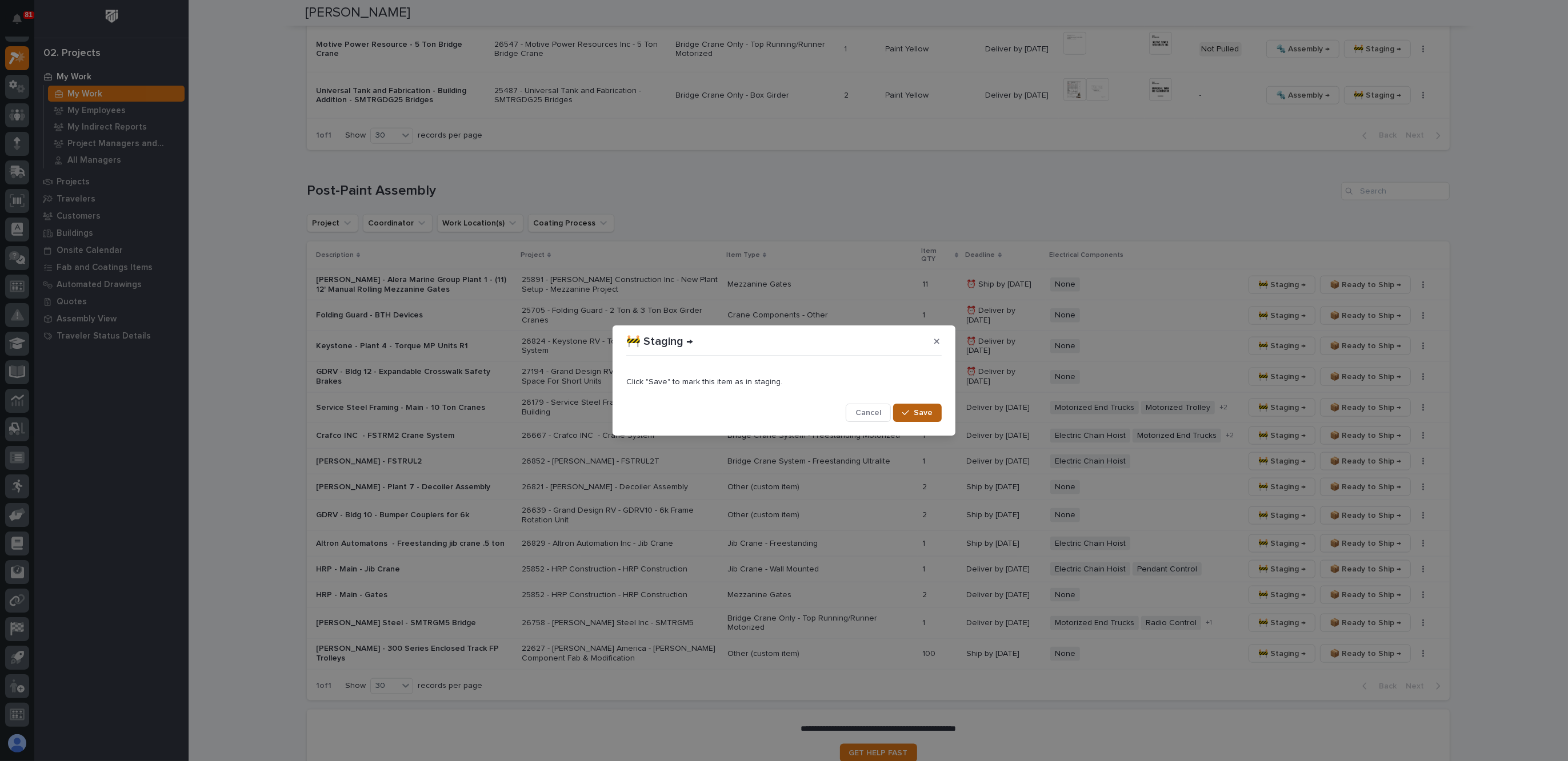
click at [933, 413] on button "Save" at bounding box center [918, 413] width 49 height 19
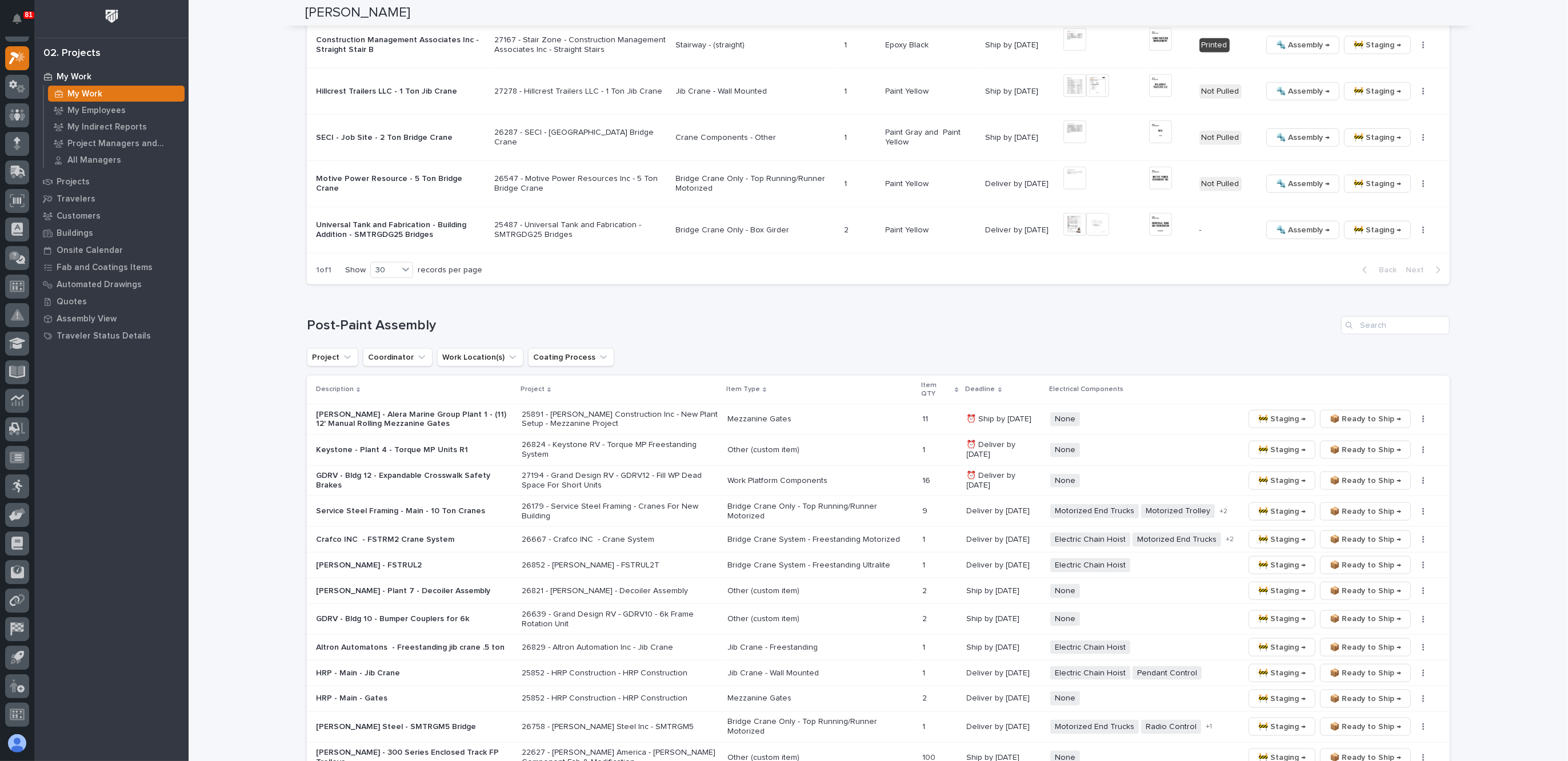
scroll to position [1663, 0]
